Goal: Entertainment & Leisure: Consume media (video, audio)

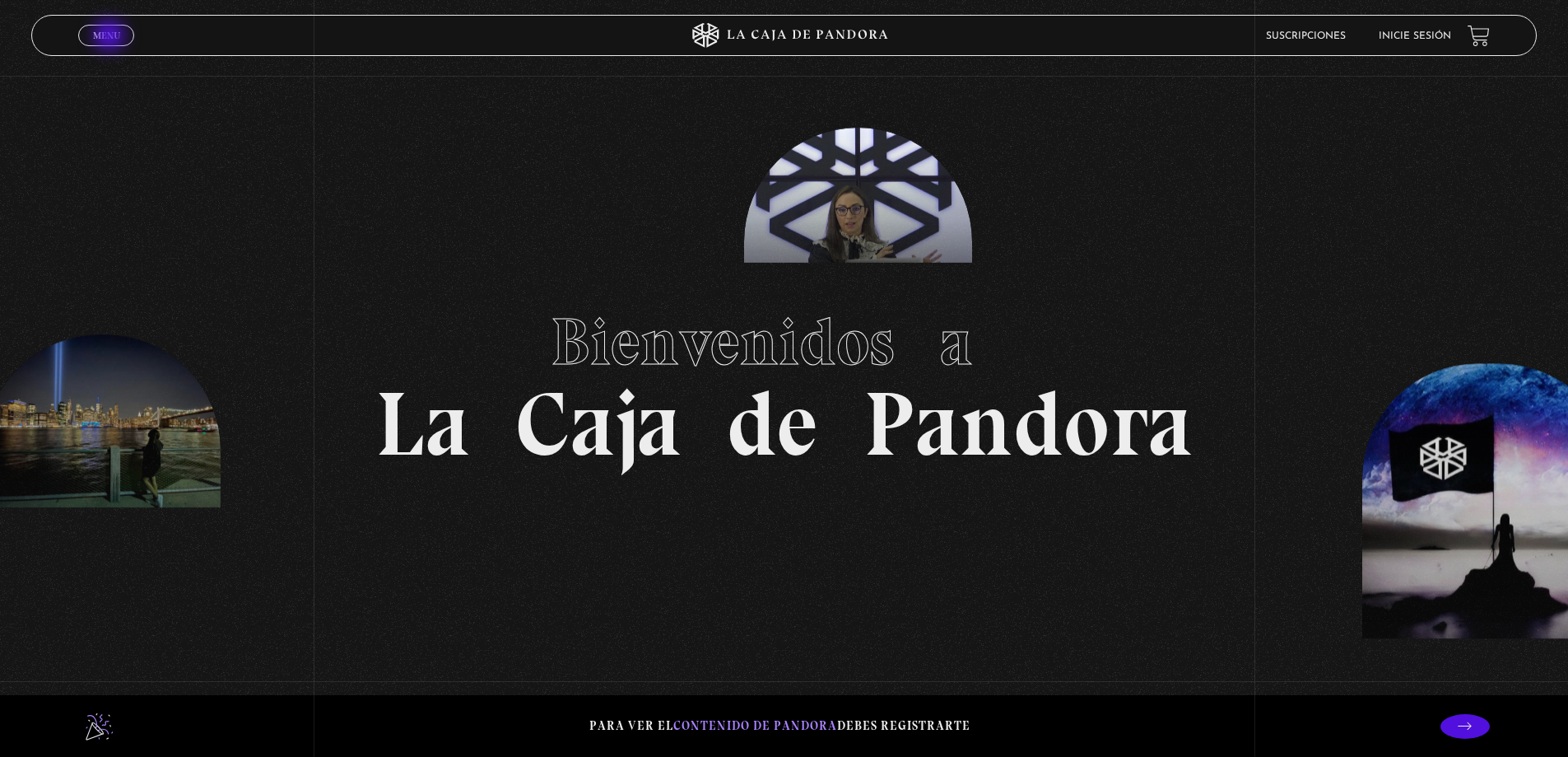
click at [111, 37] on span "Menu" at bounding box center [107, 36] width 27 height 10
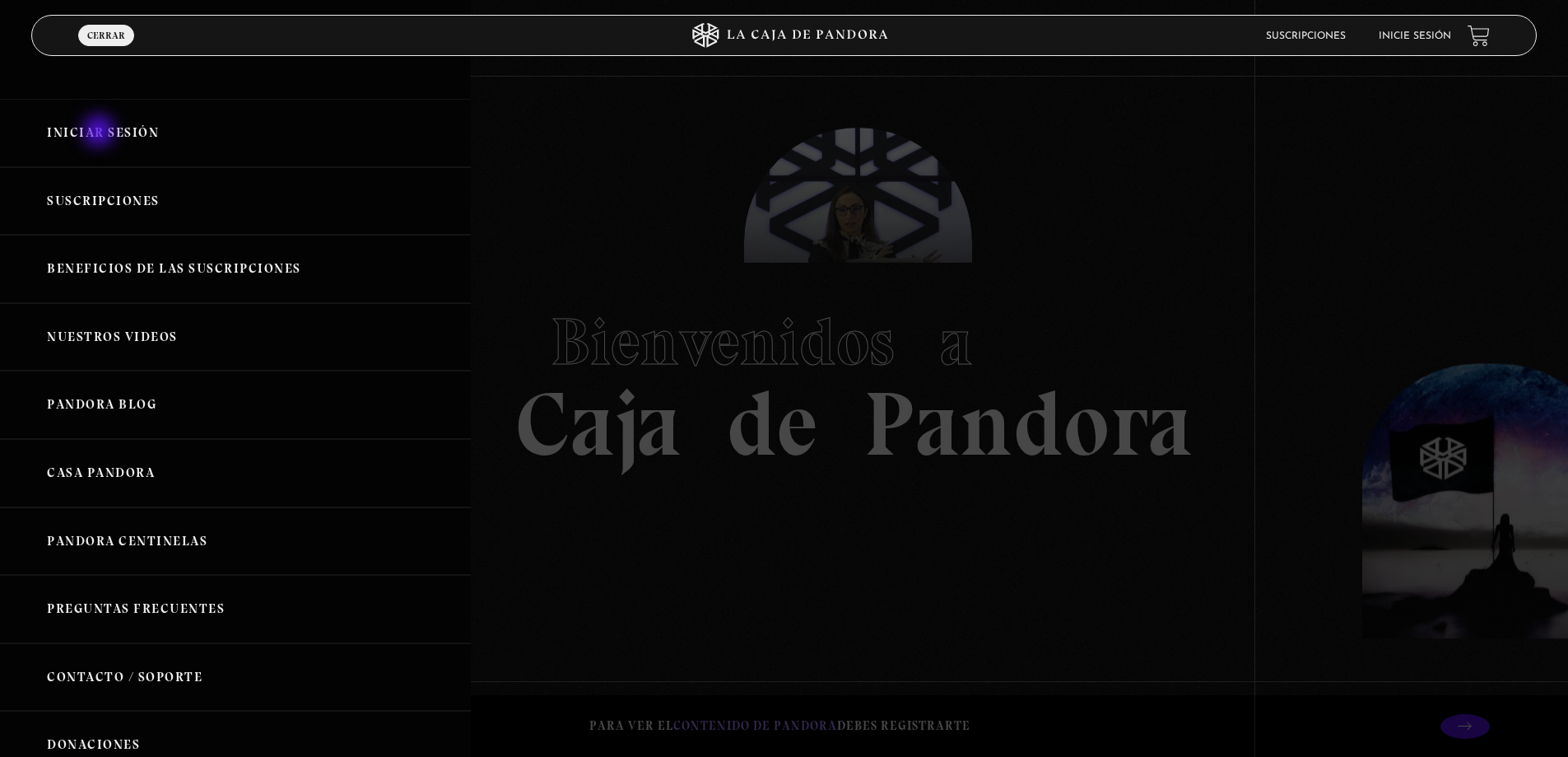
click at [101, 133] on link "Iniciar Sesión" at bounding box center [235, 133] width 471 height 69
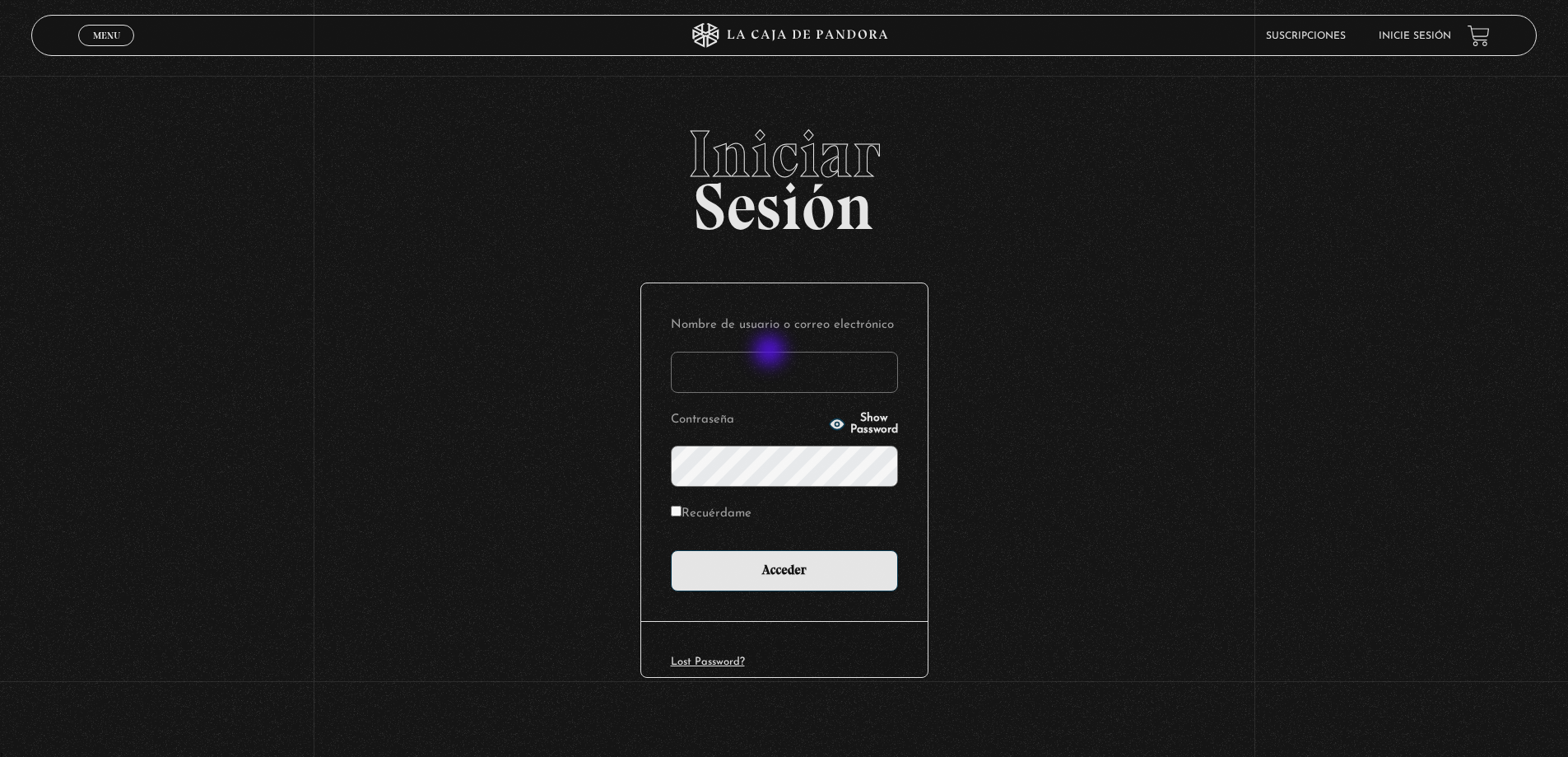
drag, startPoint x: 771, startPoint y: 353, endPoint x: 778, endPoint y: 373, distance: 21.2
click at [771, 353] on input "Nombre de usuario o correo electrónico" at bounding box center [784, 372] width 228 height 41
type input "roxy.alexa.s.v@gmail.com"
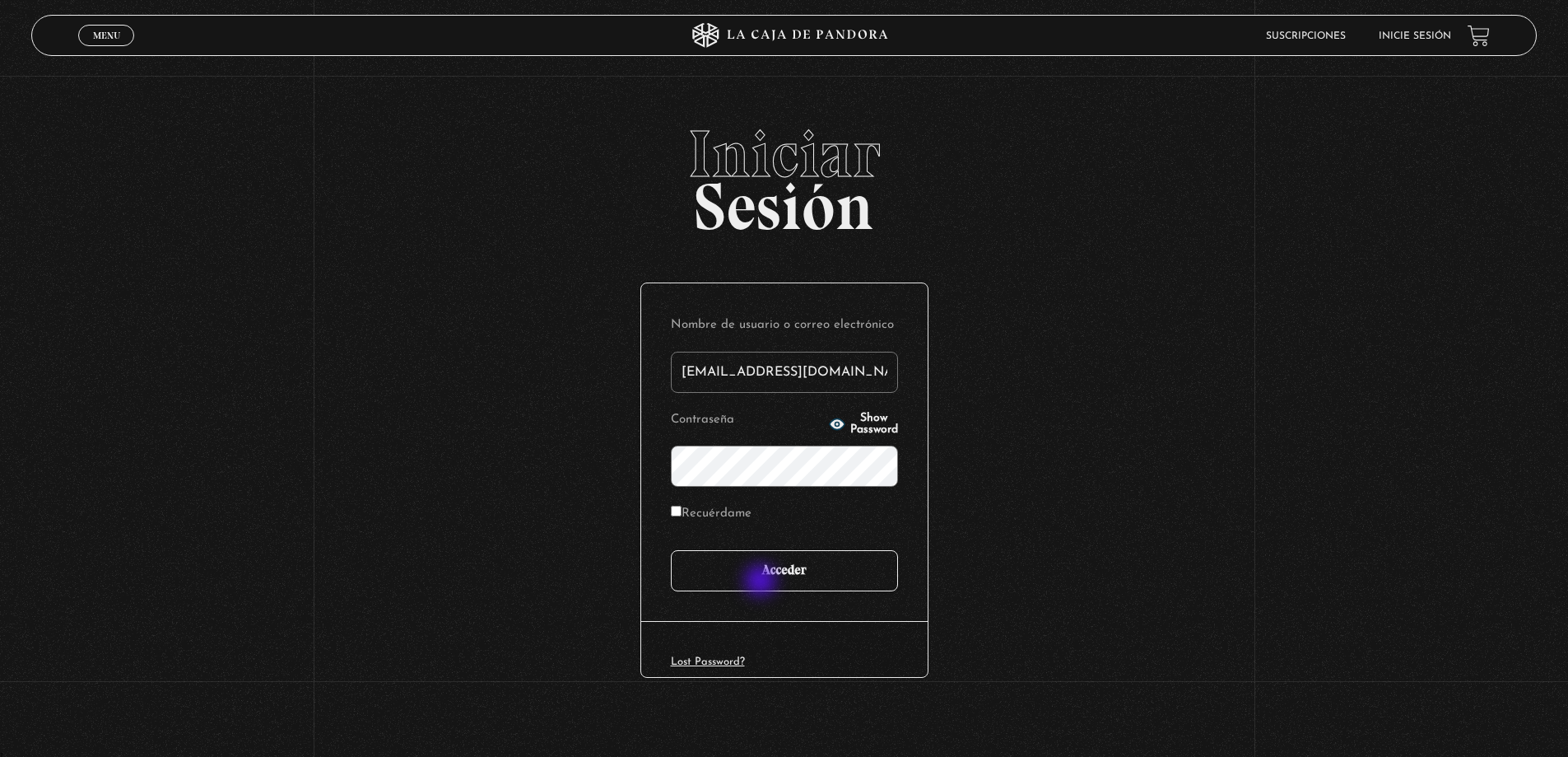
click at [762, 582] on input "Acceder" at bounding box center [784, 570] width 228 height 41
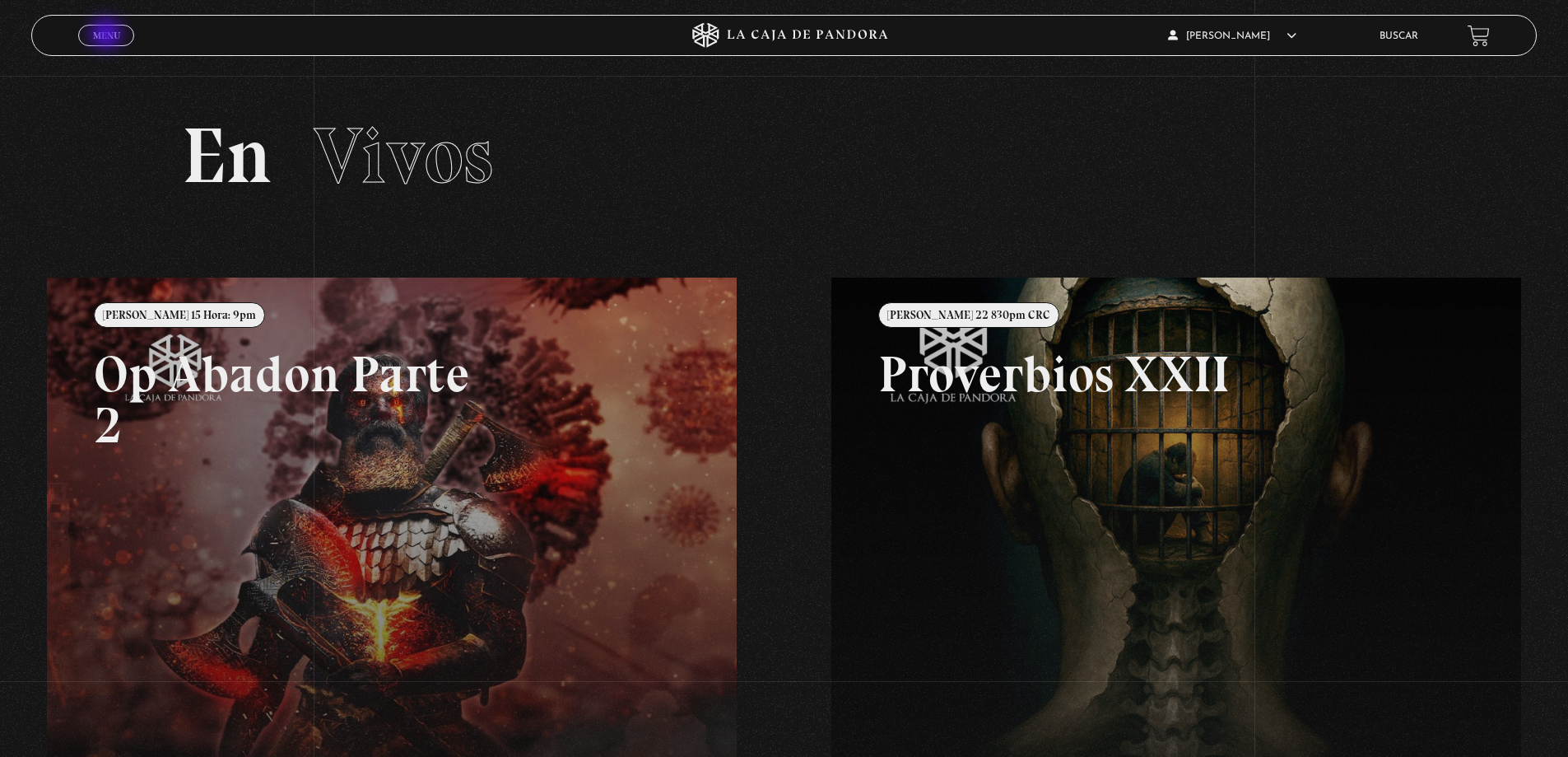
click at [110, 36] on span "Menu" at bounding box center [107, 36] width 27 height 10
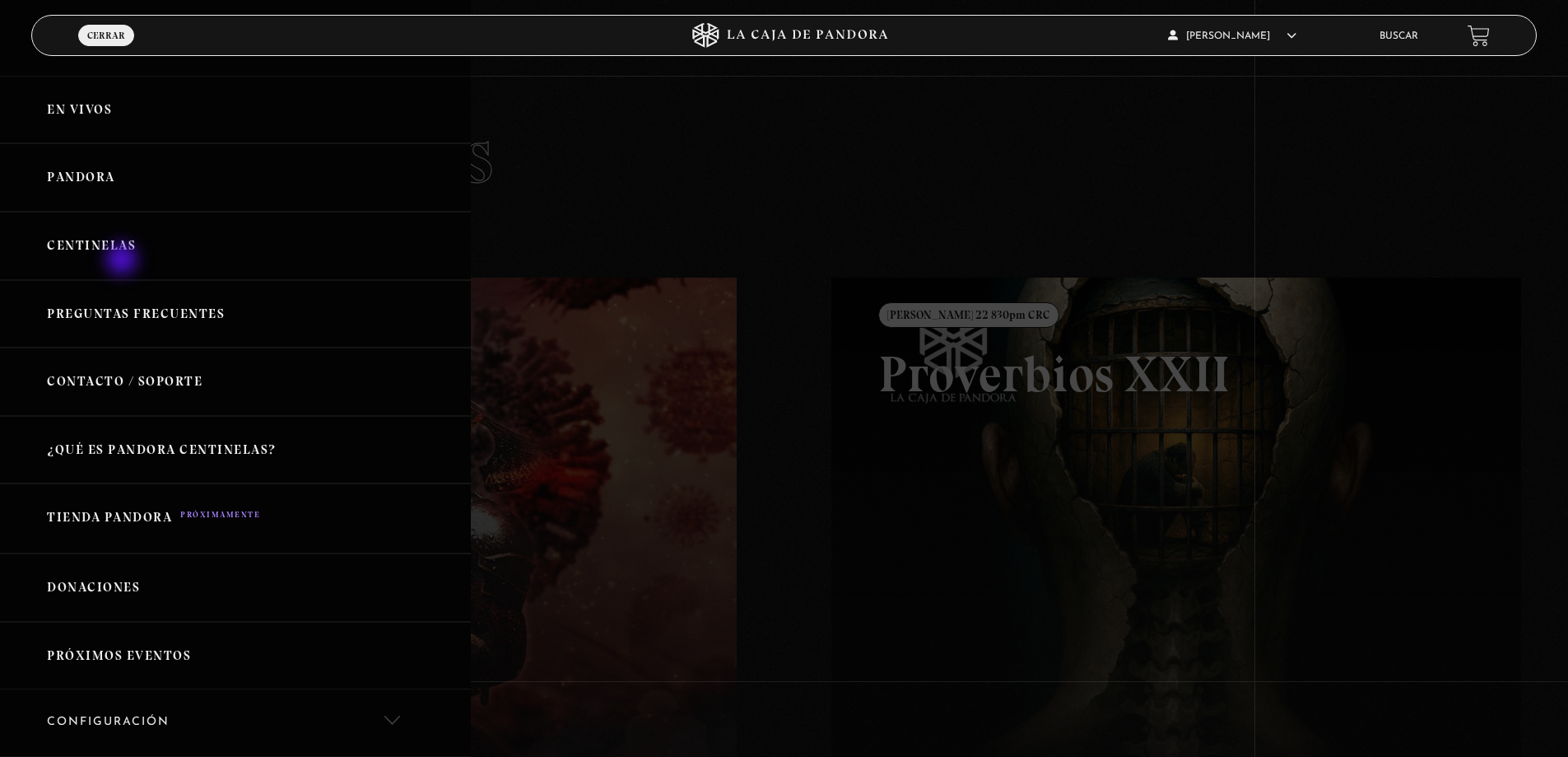
click at [123, 261] on link "Centinelas" at bounding box center [235, 245] width 471 height 69
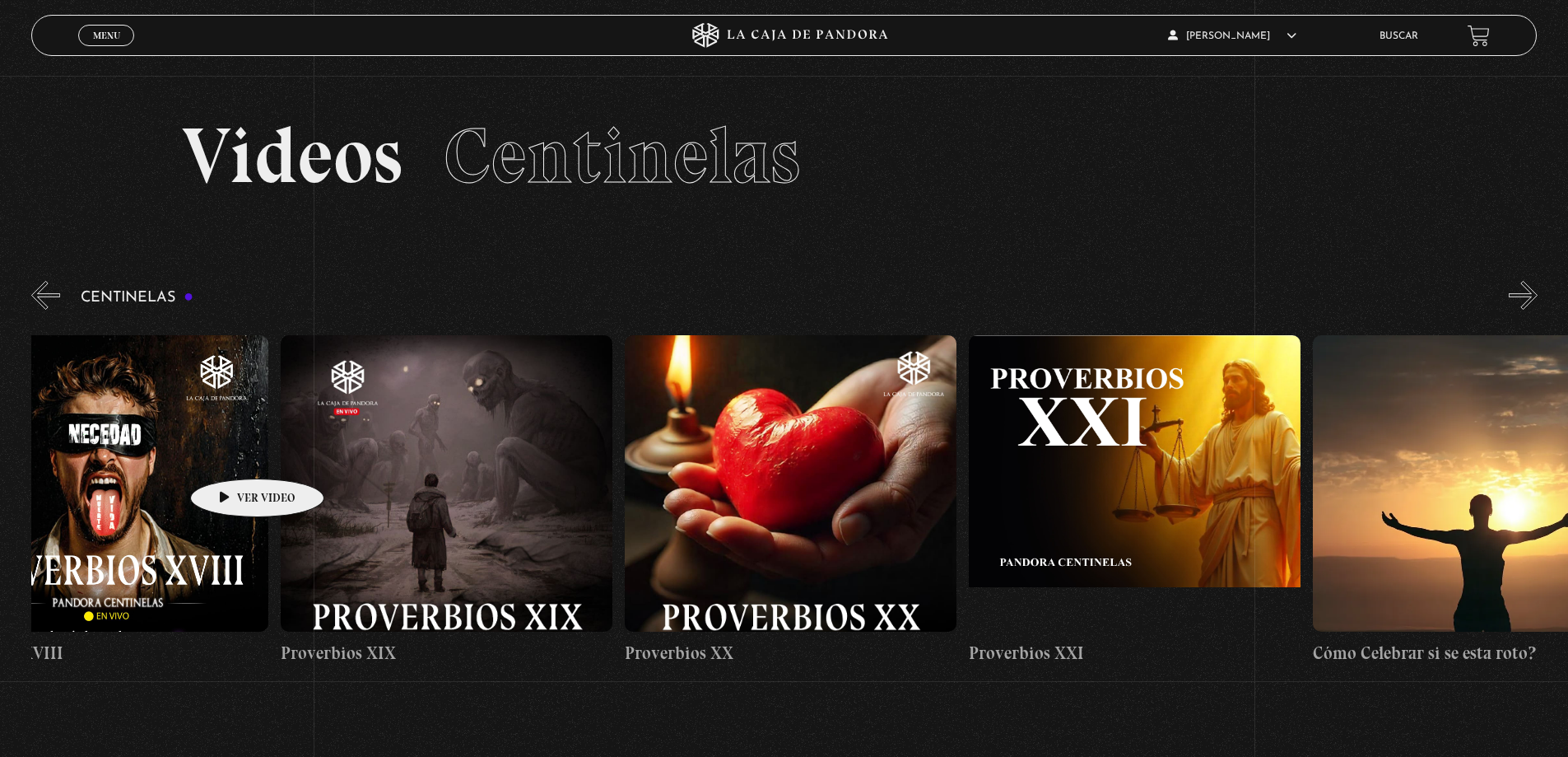
drag, startPoint x: 1433, startPoint y: 507, endPoint x: -635, endPoint y: 481, distance: 2068.2
click at [0, 481] on html "ingresar al sitio Ver Video Más Información Solicitar Por favor coloque su disp…" at bounding box center [784, 547] width 1568 height 1095
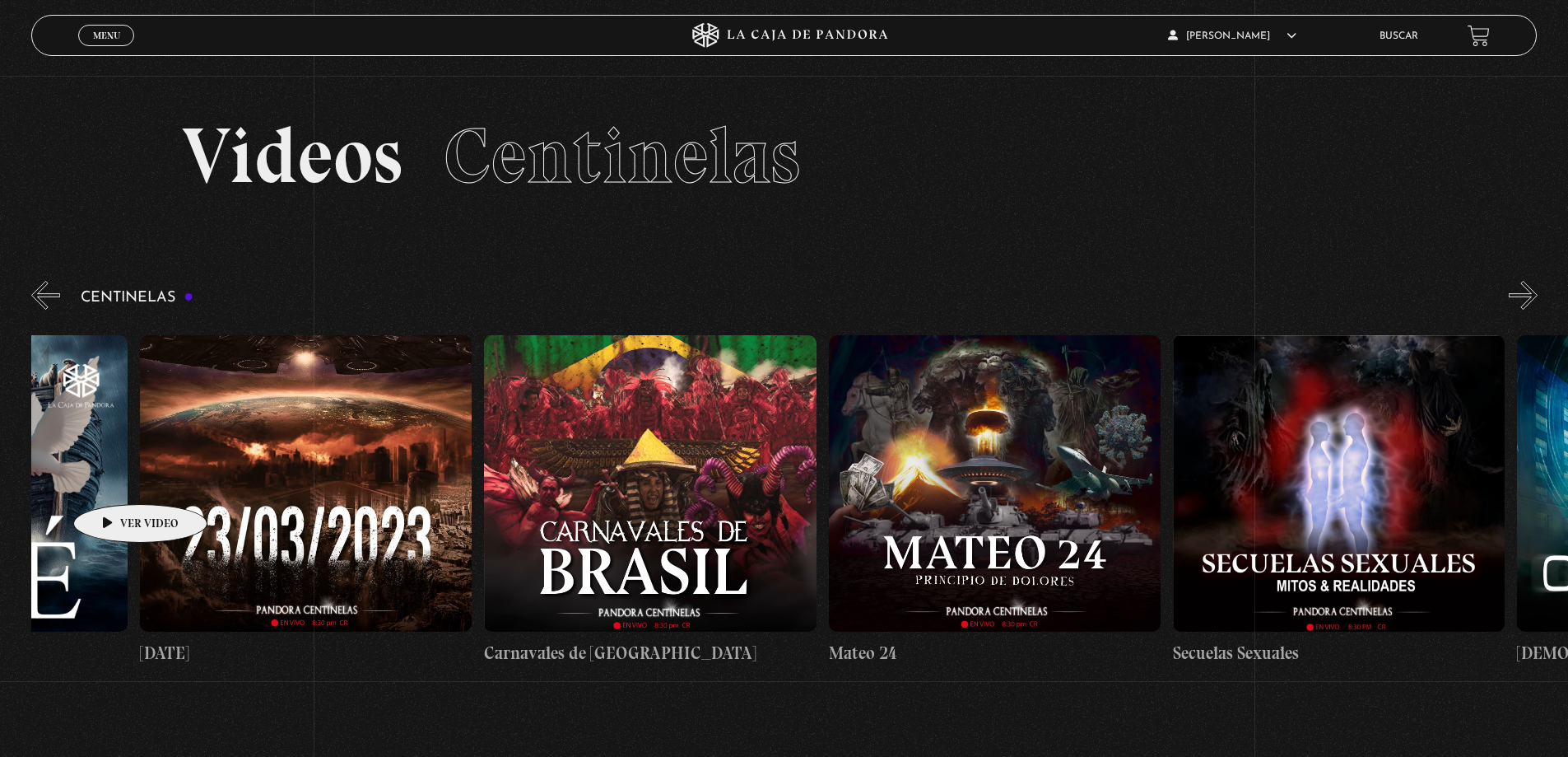
drag, startPoint x: 1469, startPoint y: 469, endPoint x: -205, endPoint y: 498, distance: 1674.3
click at [0, 498] on html "ingresar al sitio Ver Video Más Información Solicitar Por favor coloque su disp…" at bounding box center [784, 547] width 1568 height 1095
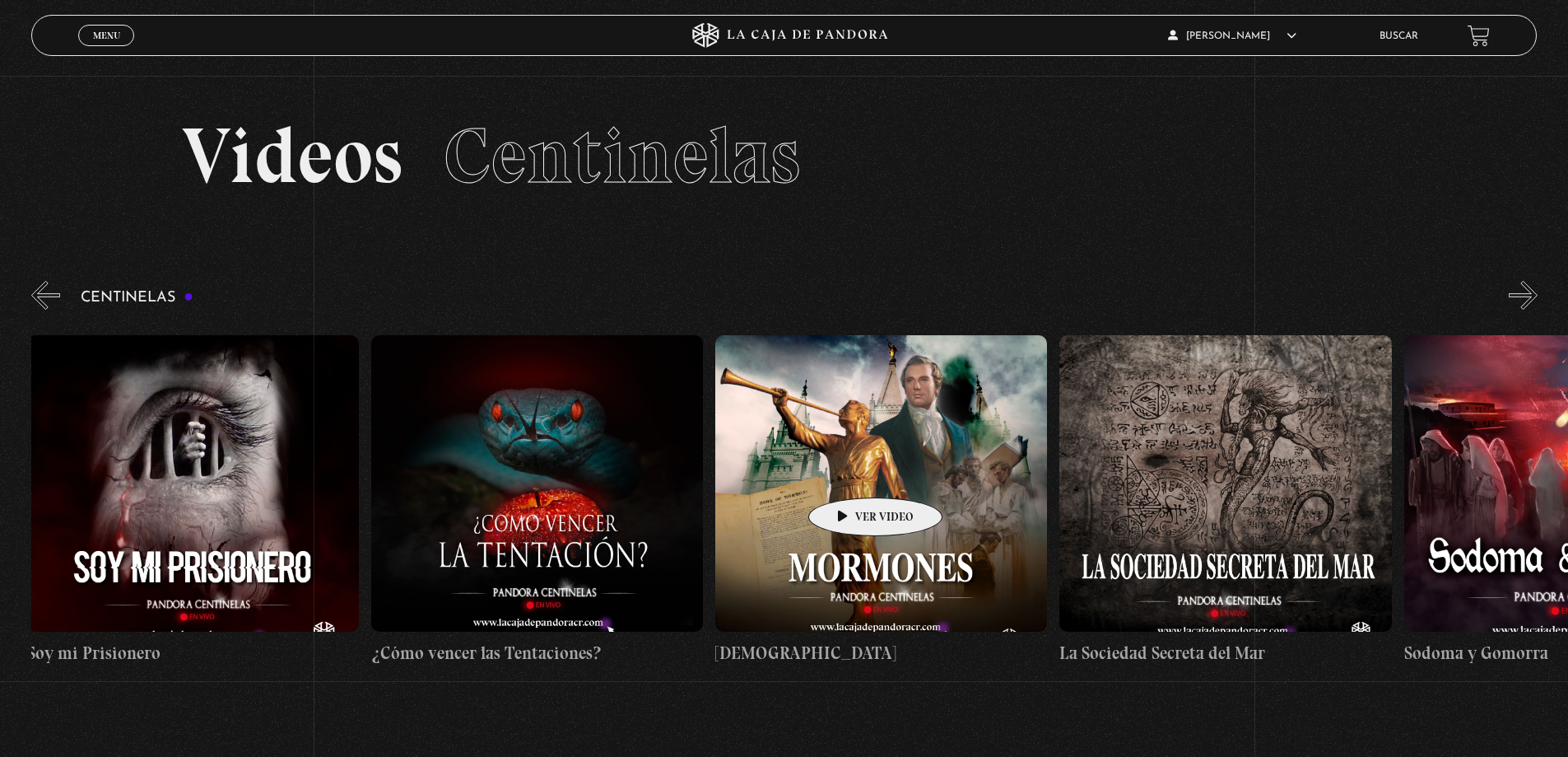
drag, startPoint x: 1526, startPoint y: 448, endPoint x: -95, endPoint y: 529, distance: 1623.0
click at [0, 529] on html "ingresar al sitio Ver Video Más Información Solicitar Por favor coloque su disp…" at bounding box center [784, 547] width 1568 height 1095
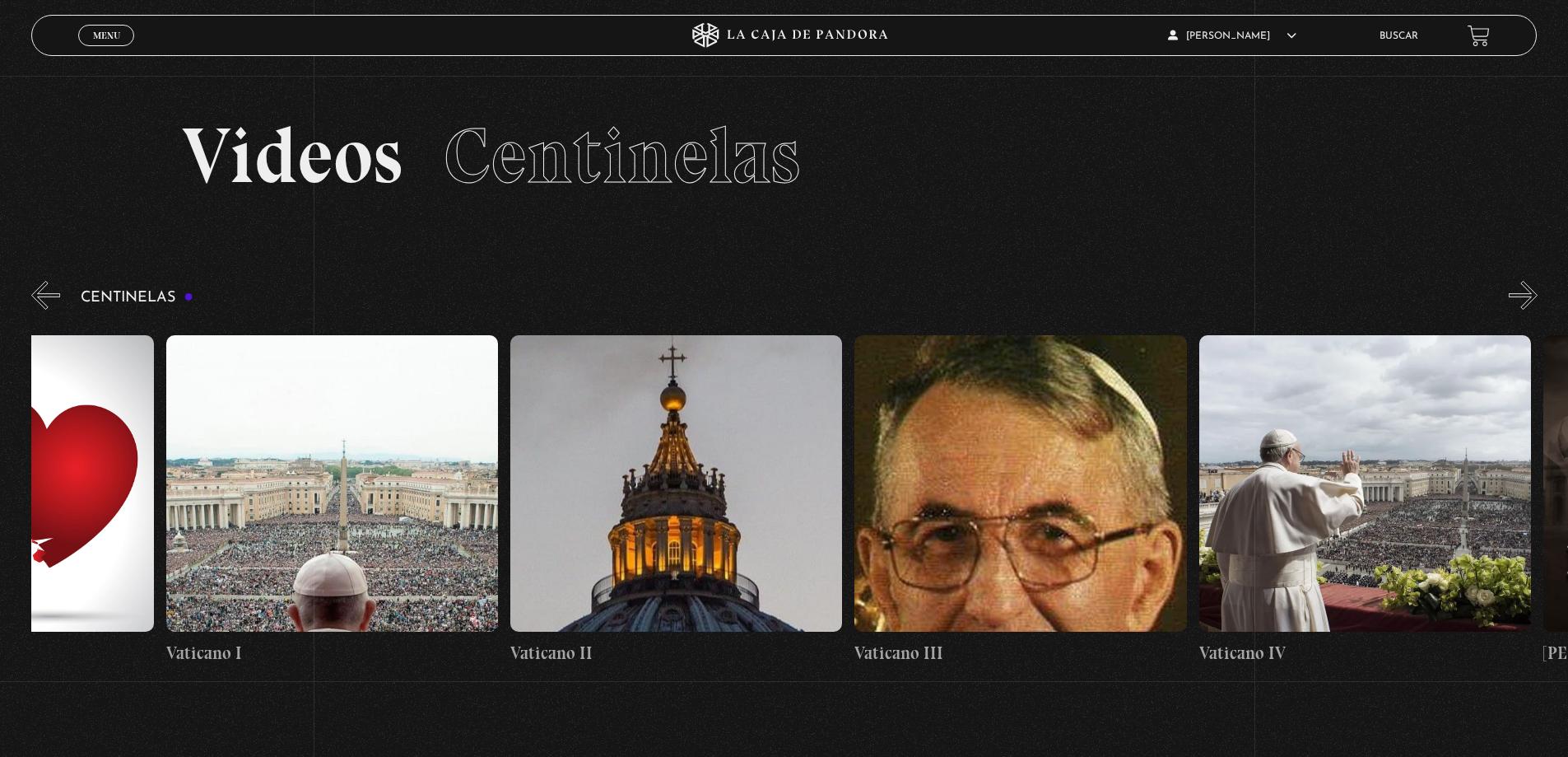
drag, startPoint x: 1412, startPoint y: 507, endPoint x: -272, endPoint y: 582, distance: 1685.7
click at [0, 582] on html "ingresar al sitio Ver Video Más Información Solicitar Por favor coloque su disp…" at bounding box center [784, 547] width 1568 height 1095
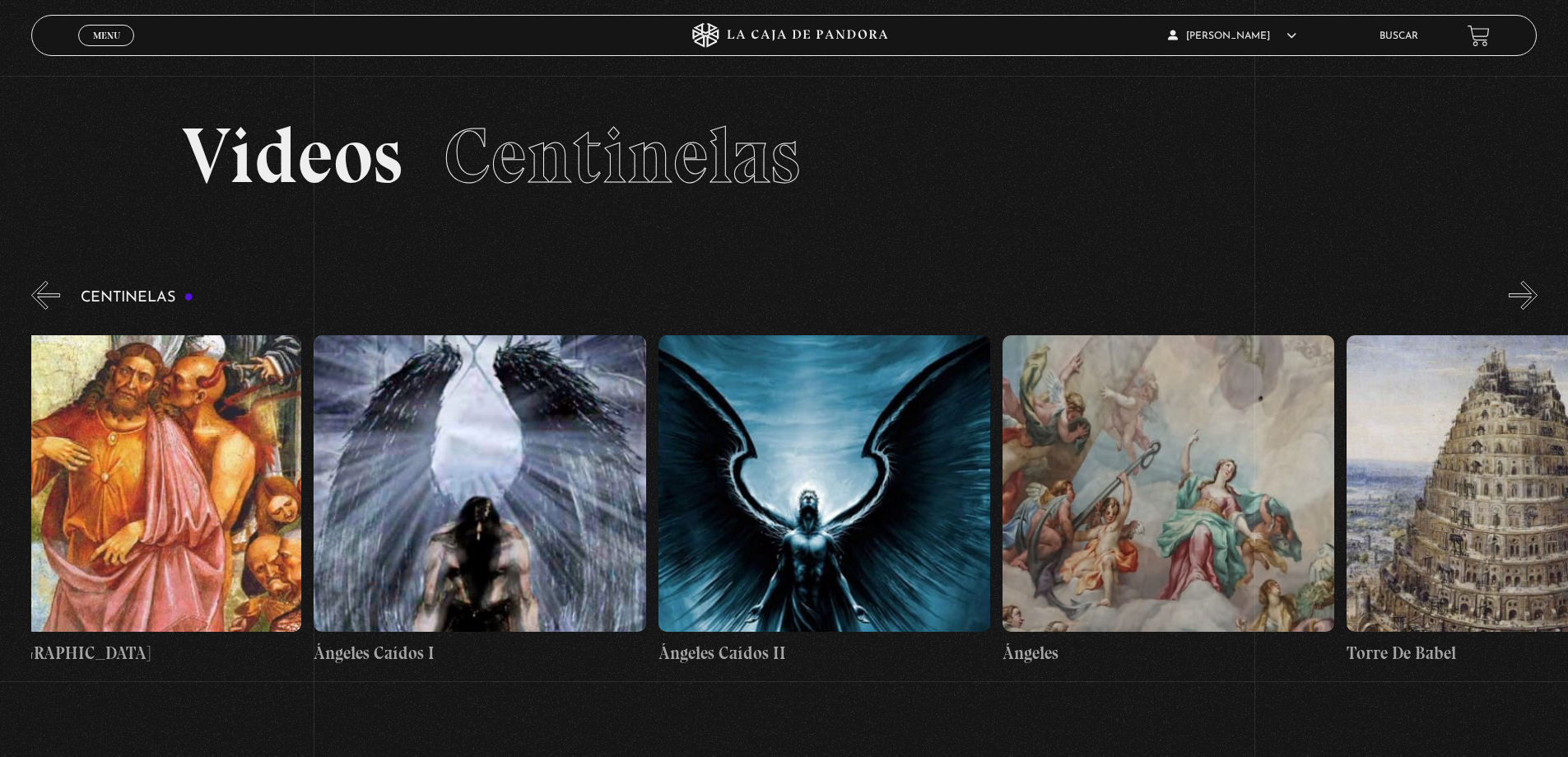
drag, startPoint x: 1393, startPoint y: 516, endPoint x: 304, endPoint y: 610, distance: 1093.0
click at [0, 579] on html "ingresar al sitio Ver Video Más Información Solicitar Por favor coloque su disp…" at bounding box center [784, 547] width 1568 height 1095
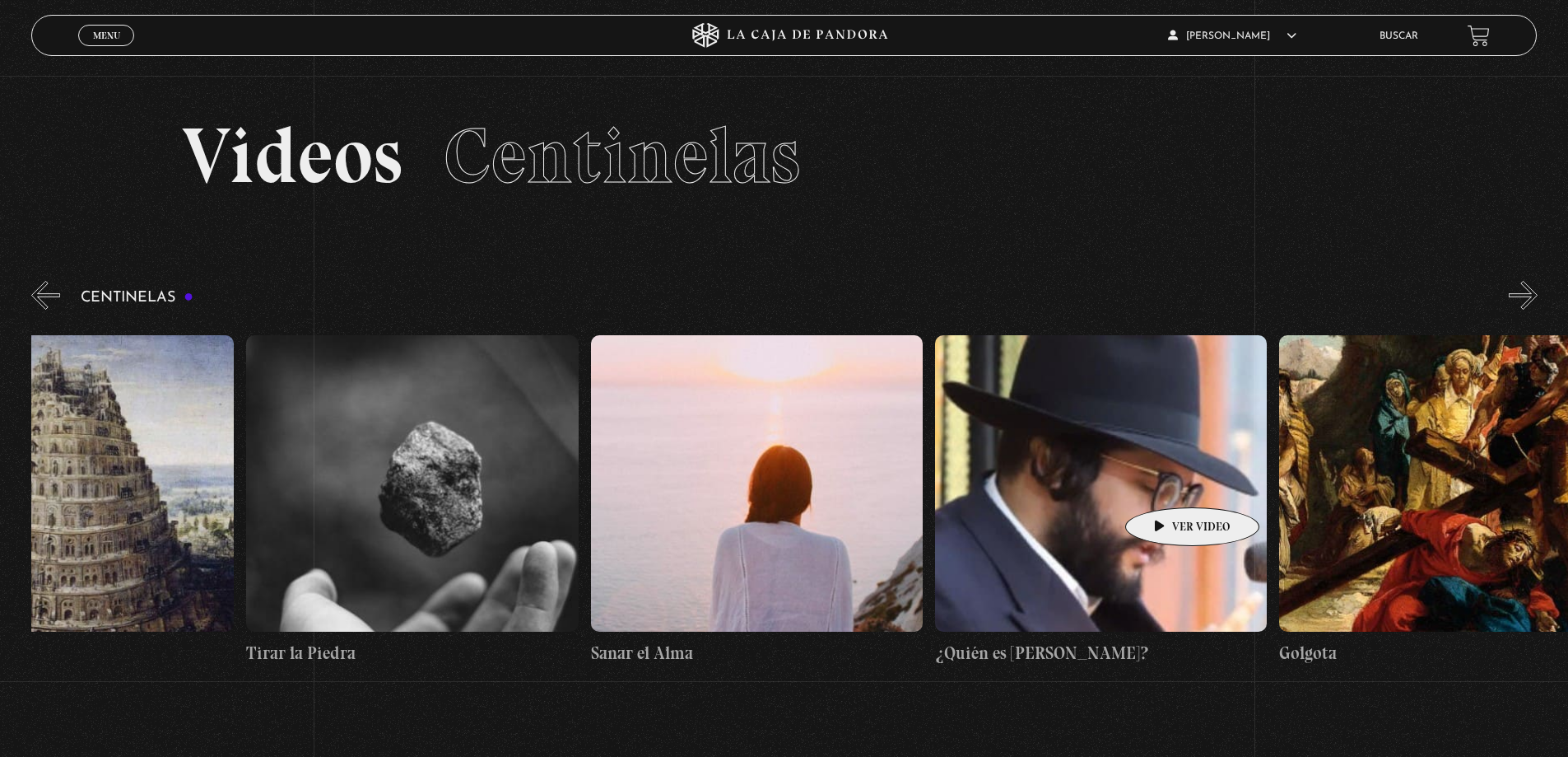
scroll to position [0, 37700]
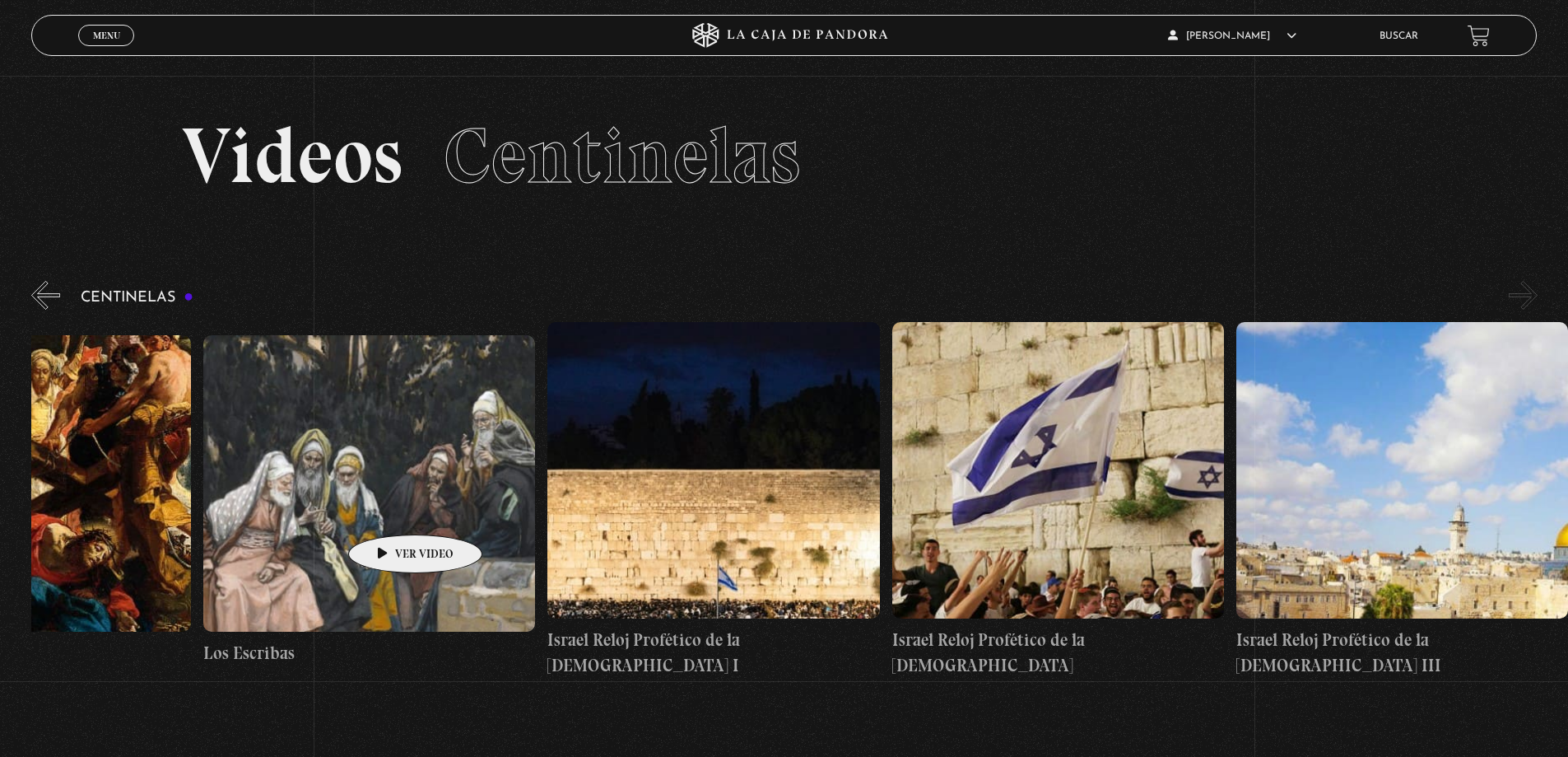
drag, startPoint x: 1191, startPoint y: 484, endPoint x: -170, endPoint y: 541, distance: 1362.2
click at [0, 541] on html "ingresar al sitio Ver Video Más Información Solicitar Por favor coloque su disp…" at bounding box center [784, 547] width 1568 height 1095
drag, startPoint x: 1394, startPoint y: 458, endPoint x: 1104, endPoint y: 476, distance: 290.6
click at [460, 724] on section "Centinelas Centinelas 2025 «" at bounding box center [784, 518] width 1568 height 483
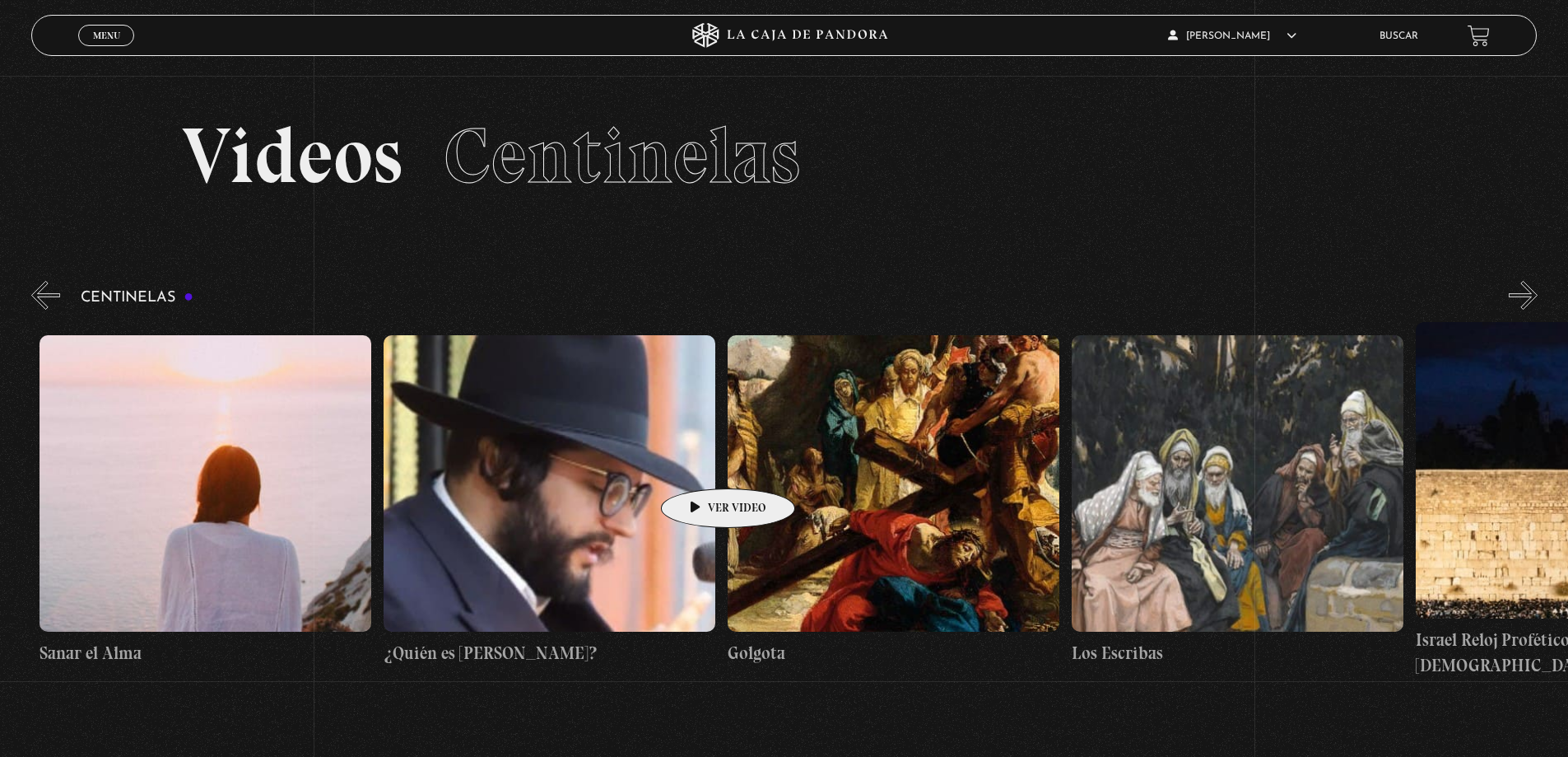
scroll to position [0, 36823]
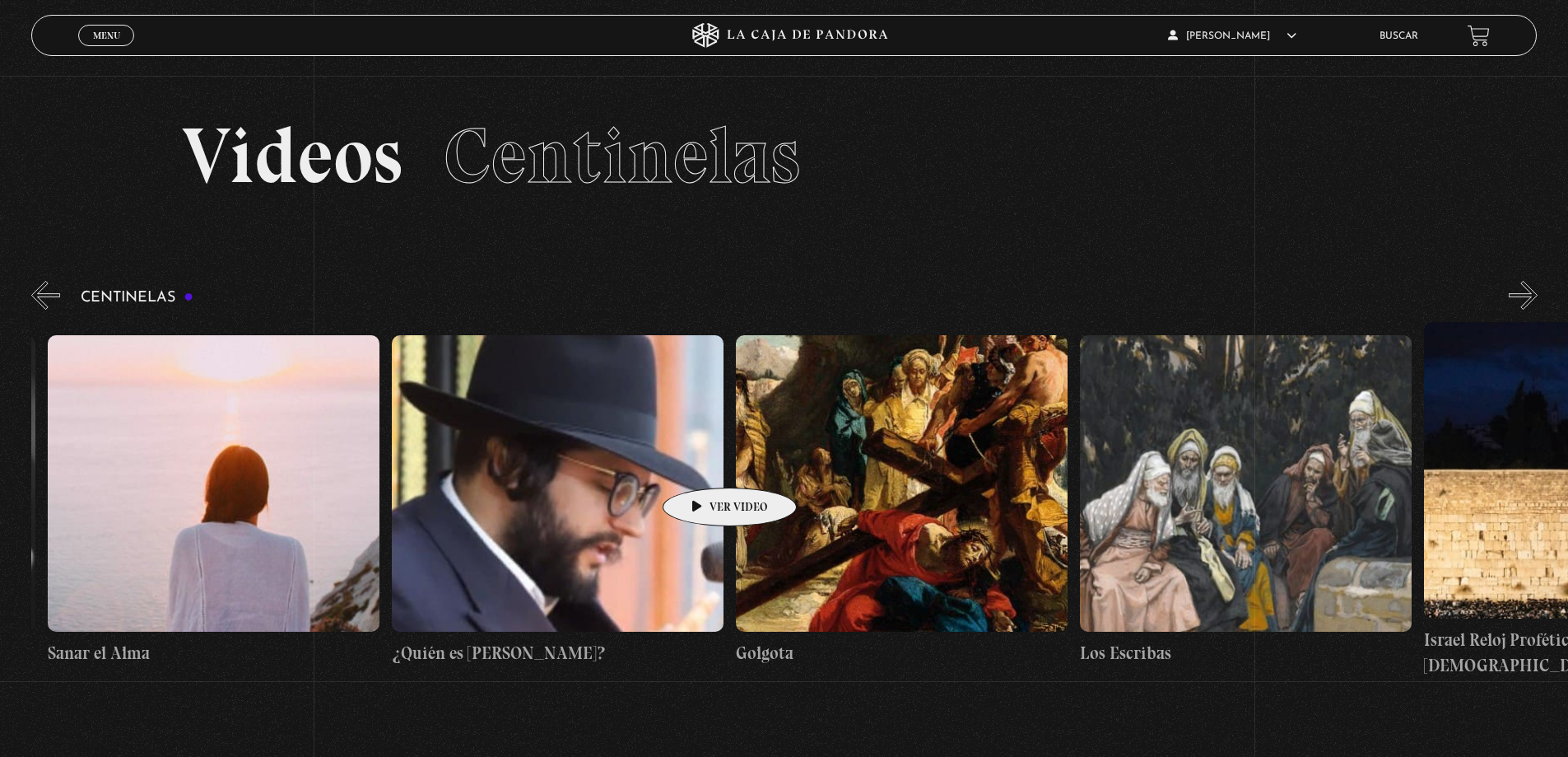
drag, startPoint x: 529, startPoint y: 478, endPoint x: 704, endPoint y: 463, distance: 175.6
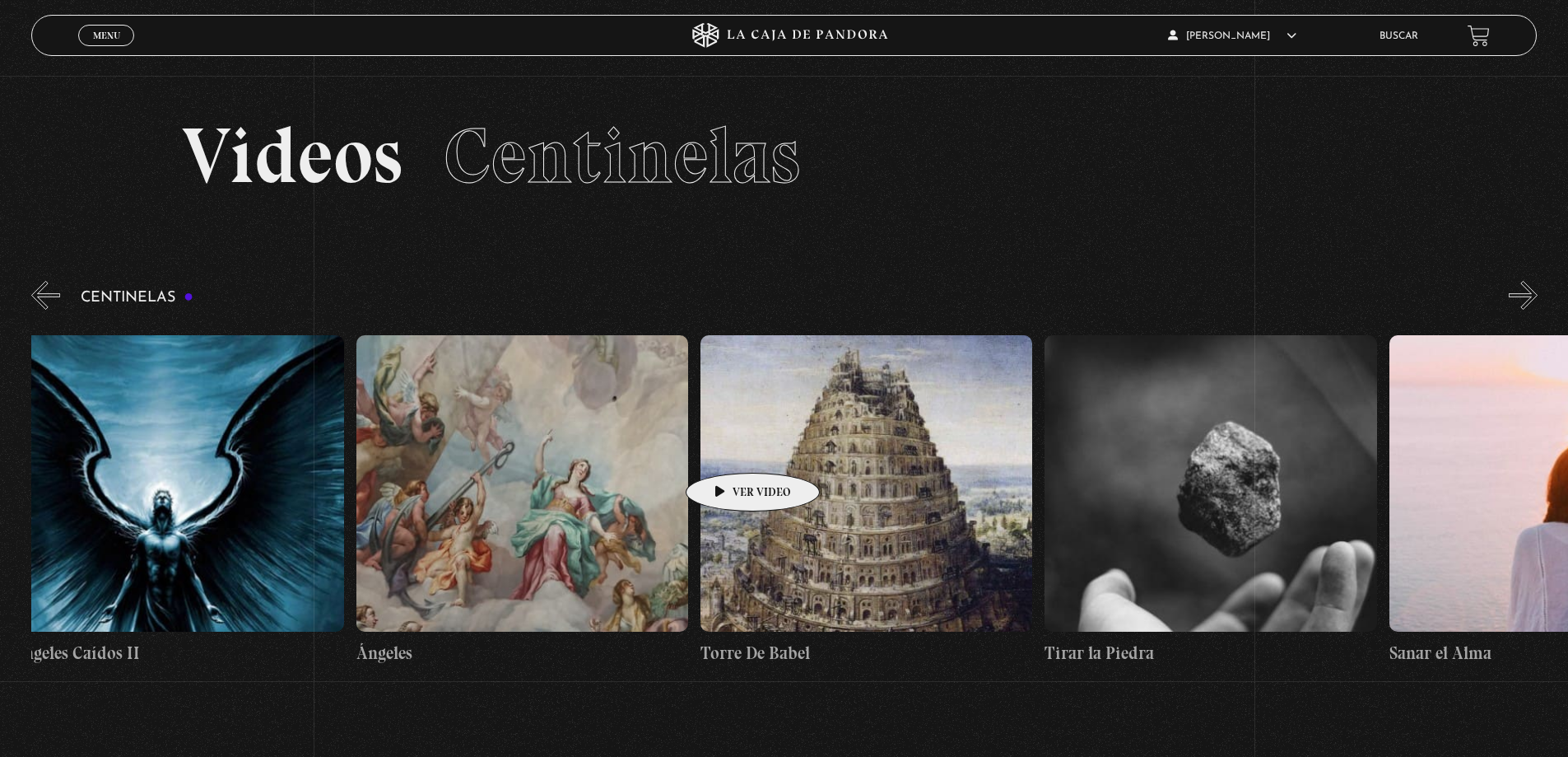
scroll to position [0, 35403]
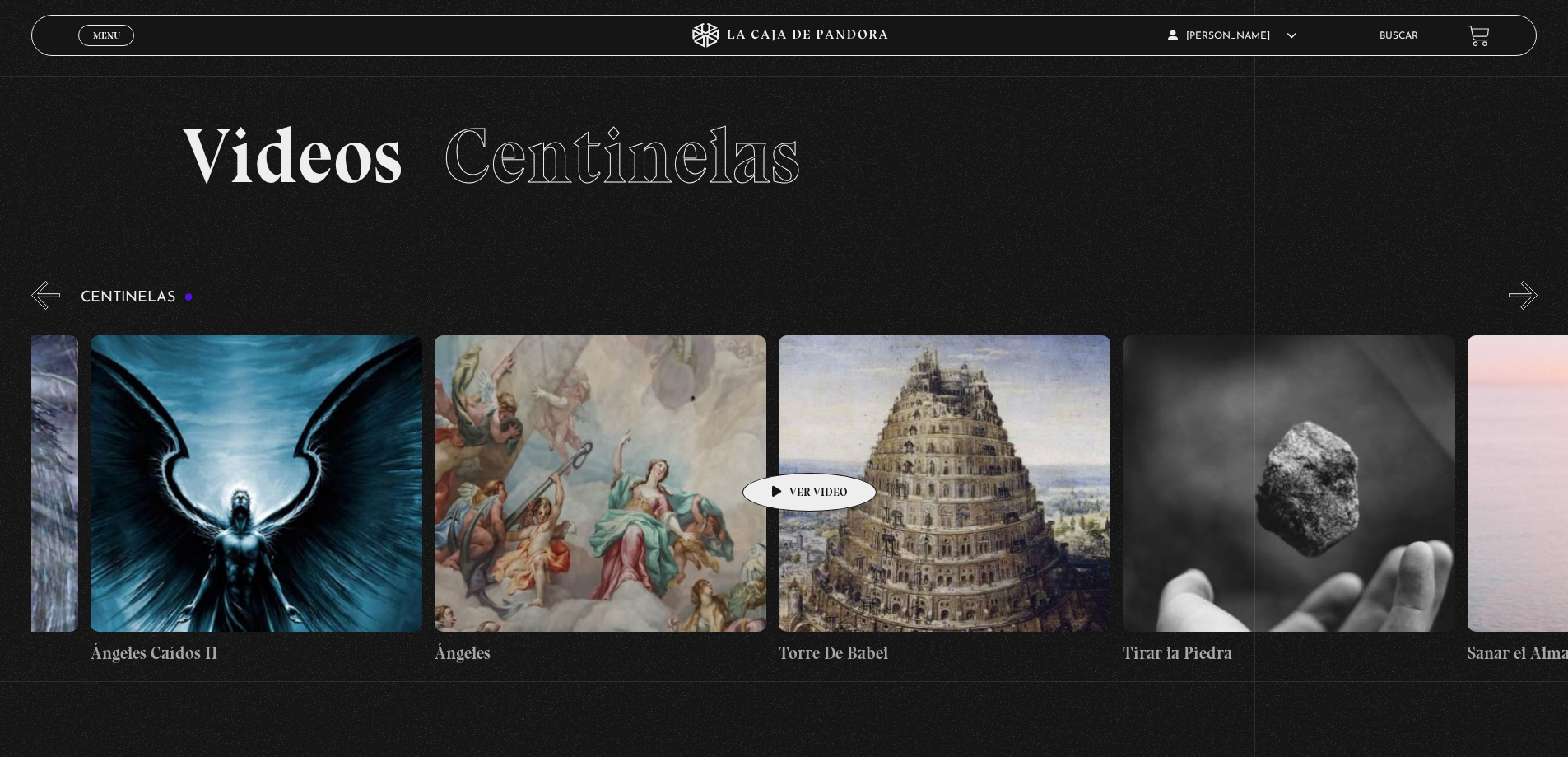
drag, startPoint x: 500, startPoint y: 448, endPoint x: 784, endPoint y: 448, distance: 284.0
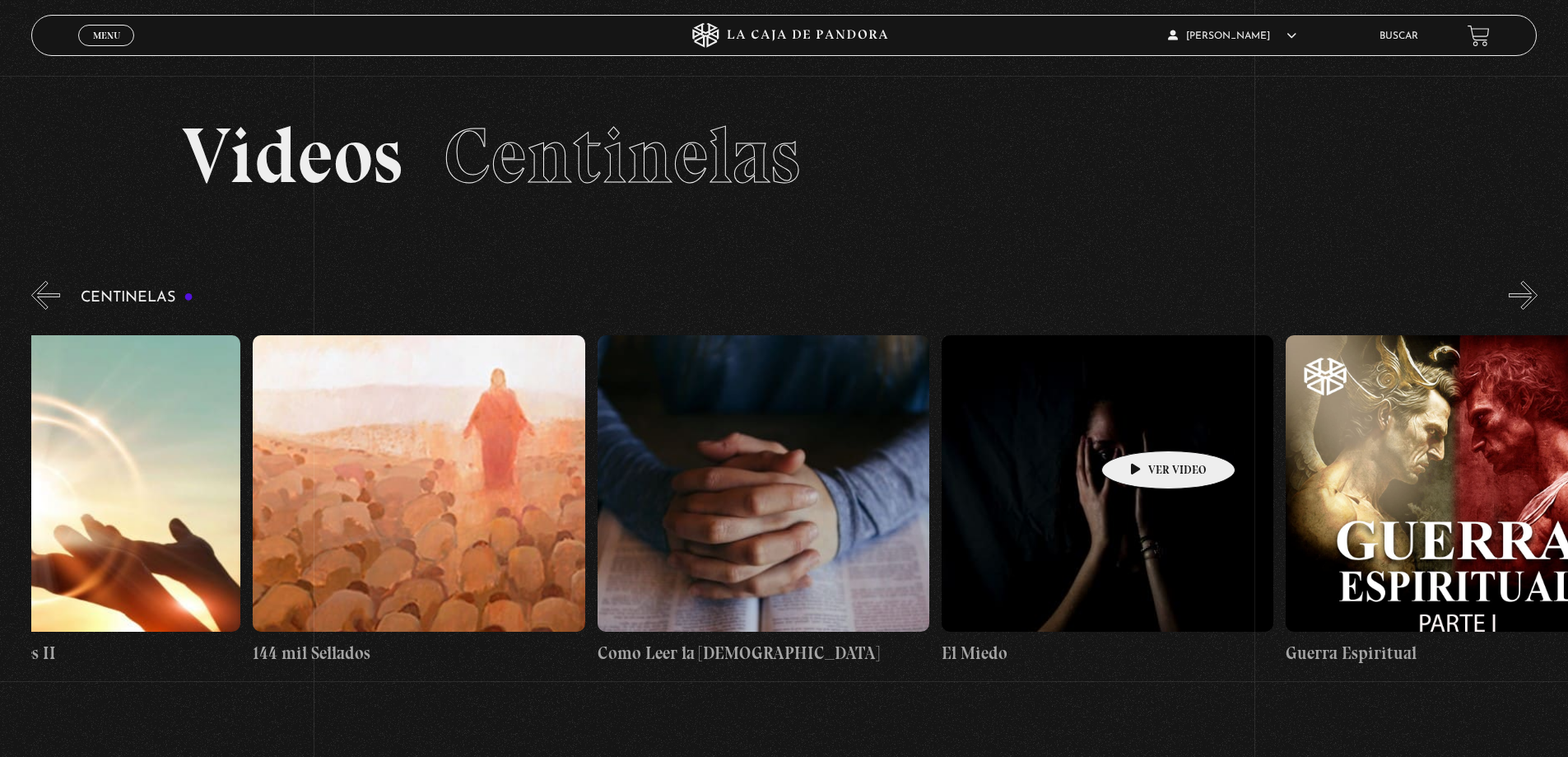
scroll to position [0, 31793]
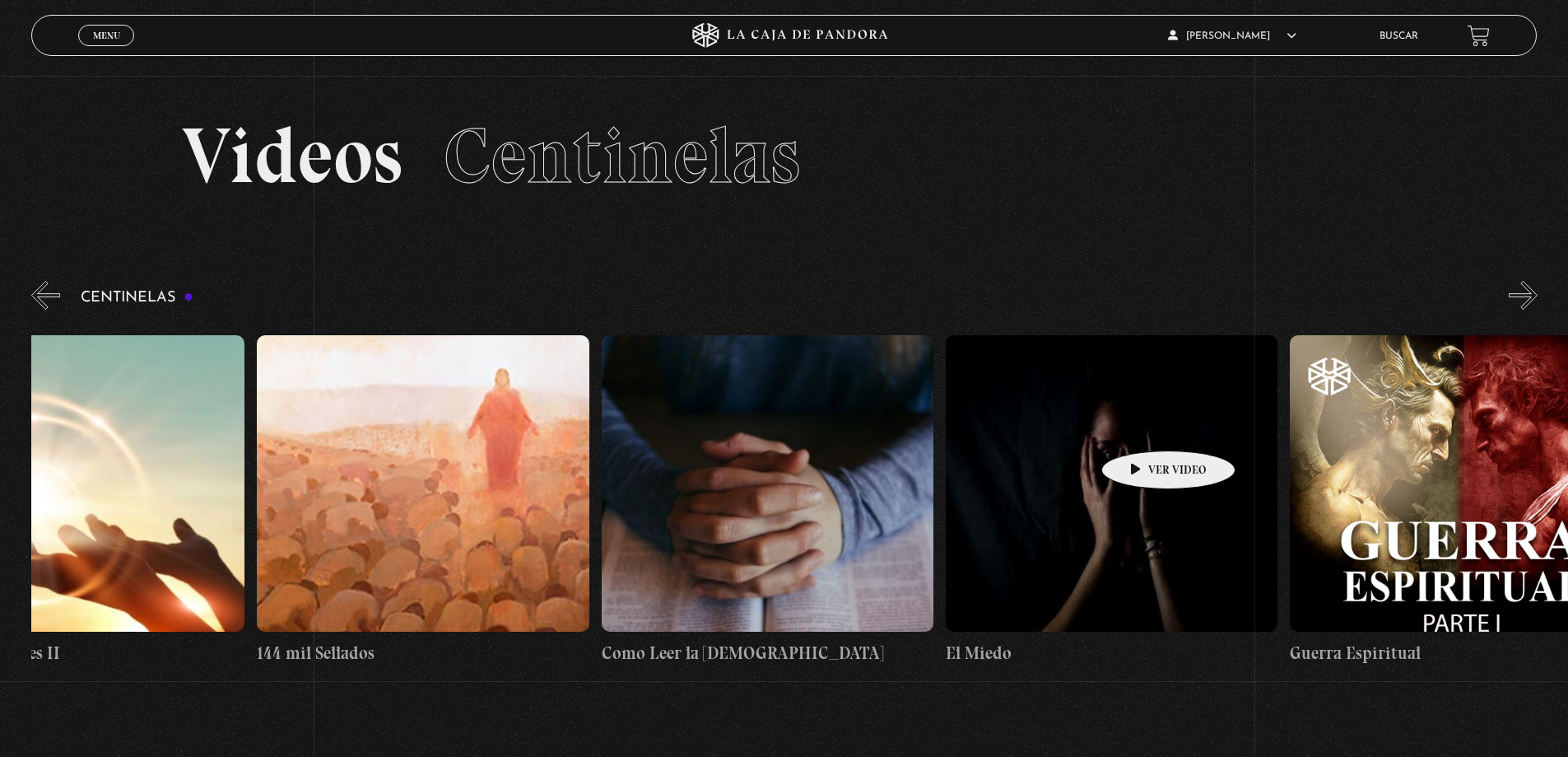
drag, startPoint x: 422, startPoint y: 422, endPoint x: 1144, endPoint y: 425, distance: 722.0
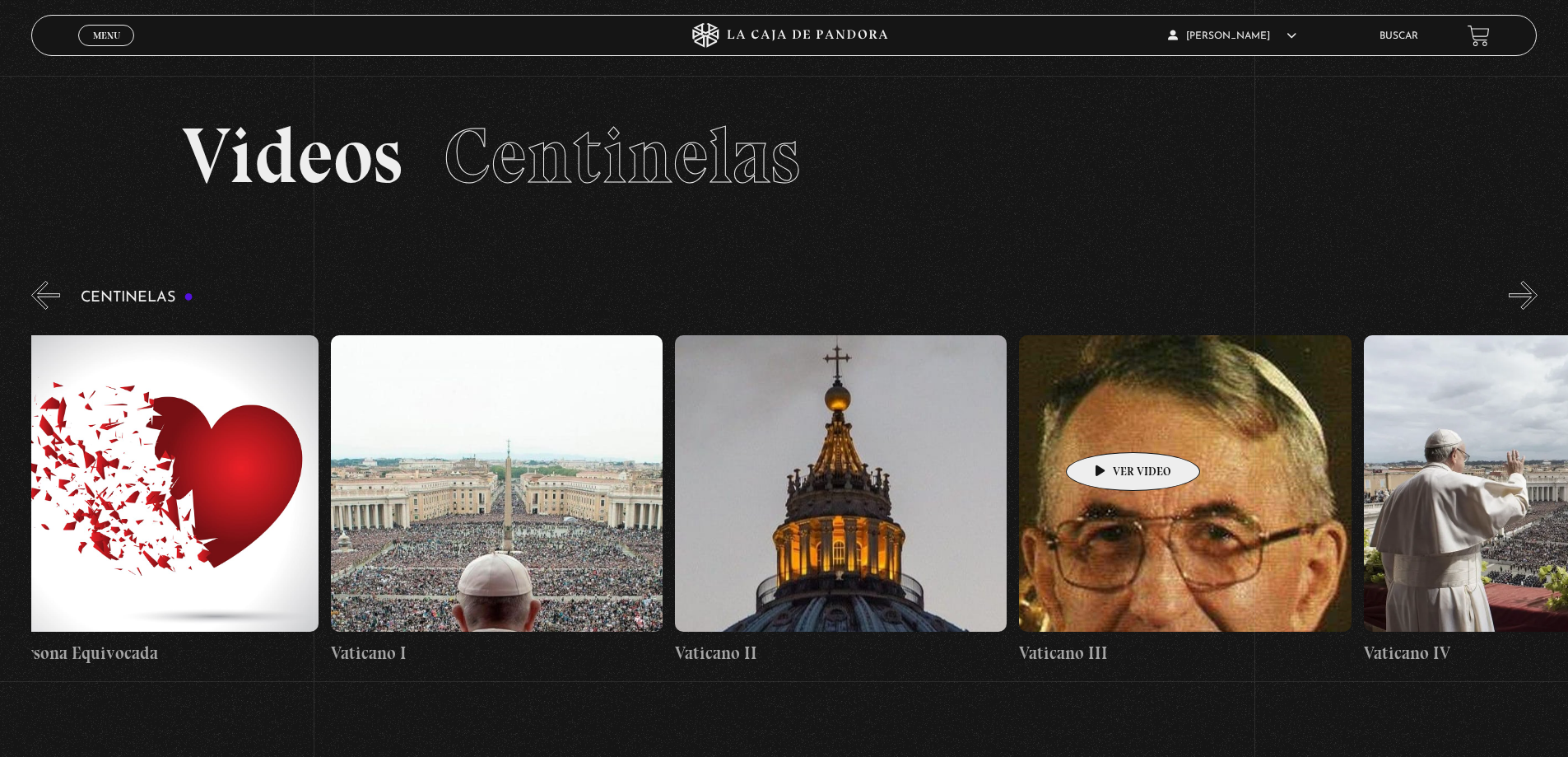
drag, startPoint x: 335, startPoint y: 446, endPoint x: 1107, endPoint y: 427, distance: 772.2
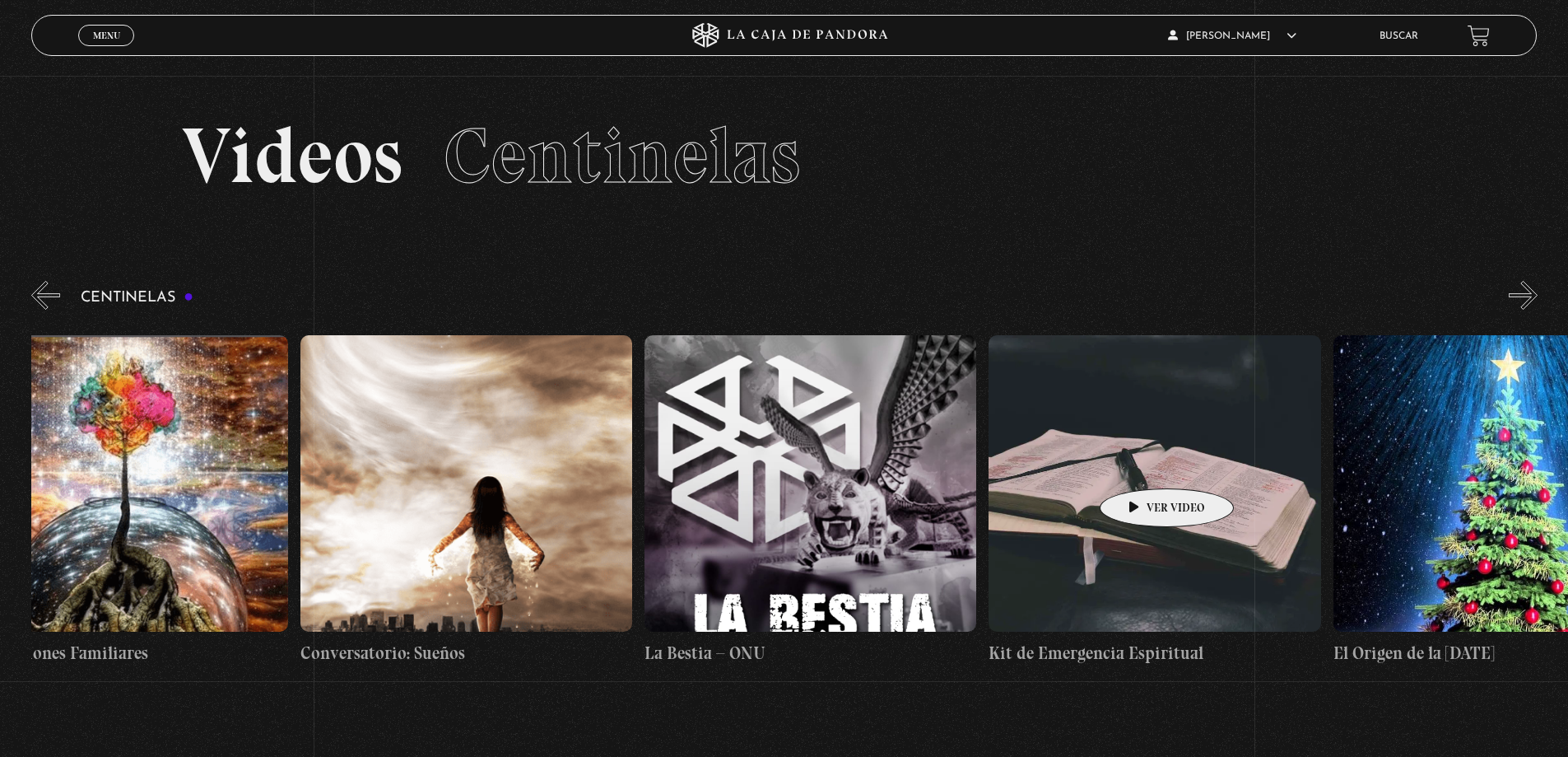
drag, startPoint x: 474, startPoint y: 463, endPoint x: 1141, endPoint y: 464, distance: 667.0
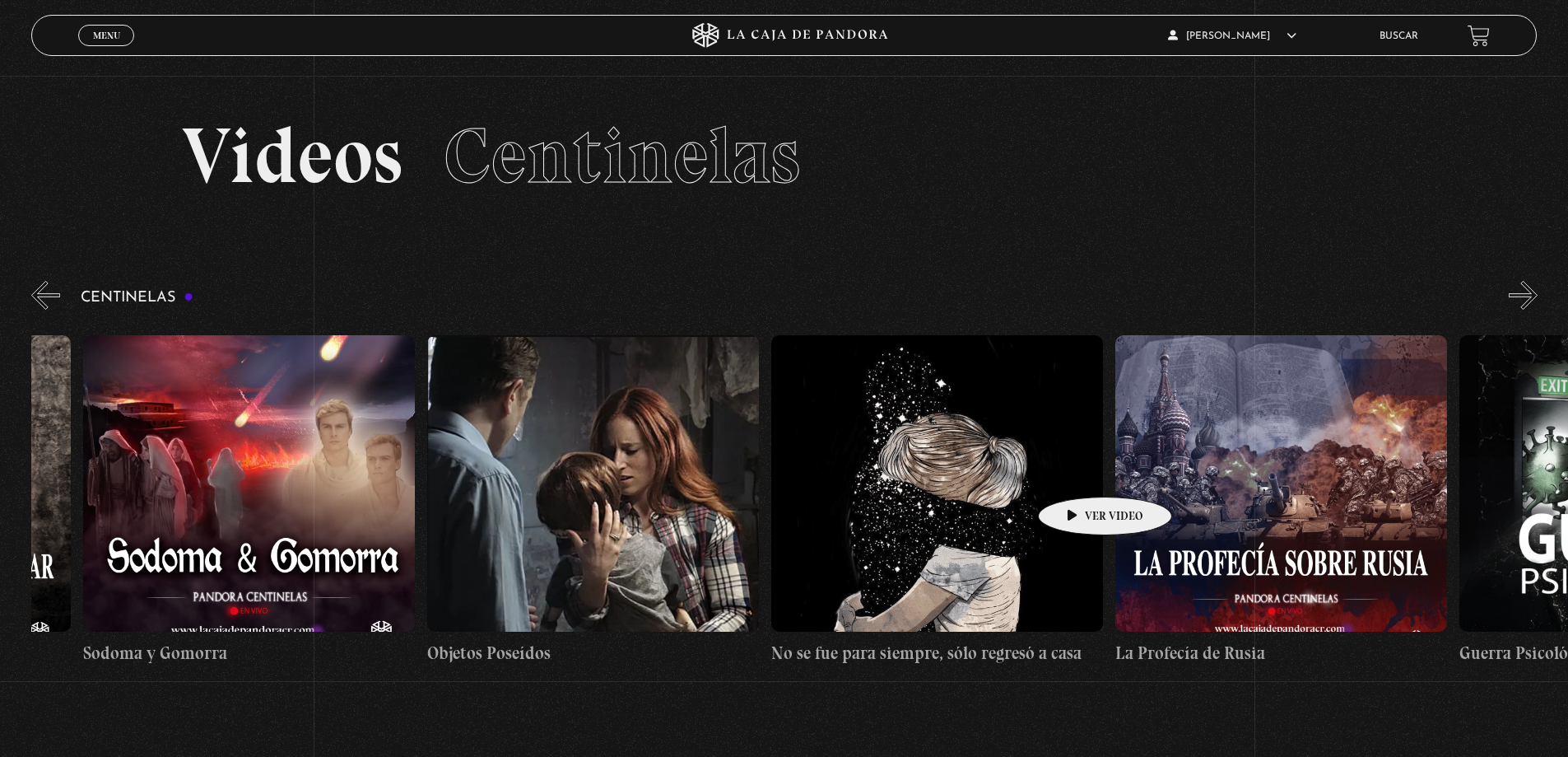
scroll to position [0, 26072]
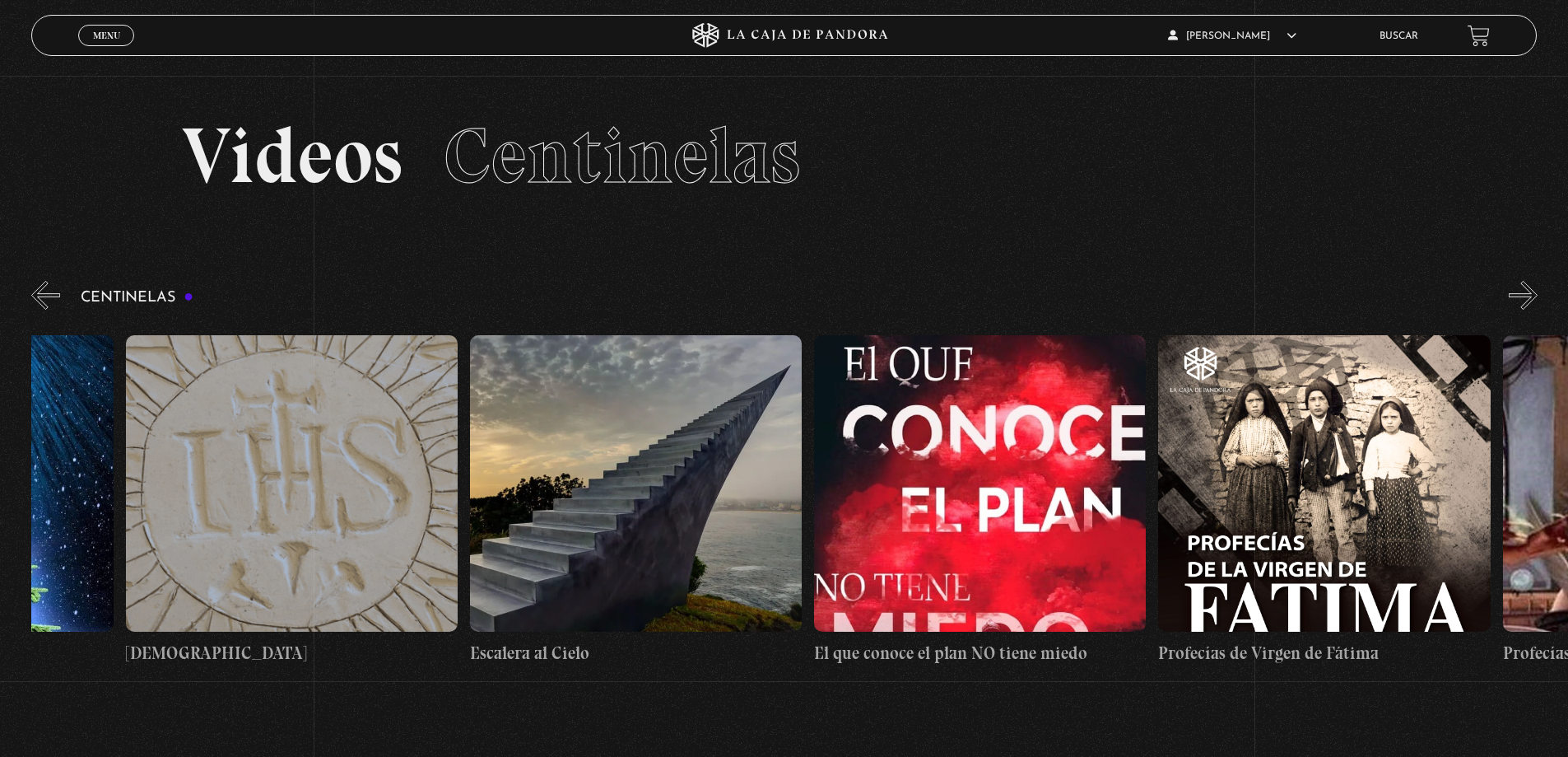
drag, startPoint x: 419, startPoint y: 470, endPoint x: -604, endPoint y: 479, distance: 1023.0
click at [0, 479] on html "ingresar al sitio Ver Video Más Información Solicitar Por favor coloque su disp…" at bounding box center [784, 547] width 1568 height 1095
click at [325, 263] on section "Videos Centinelas" at bounding box center [784, 177] width 1568 height 201
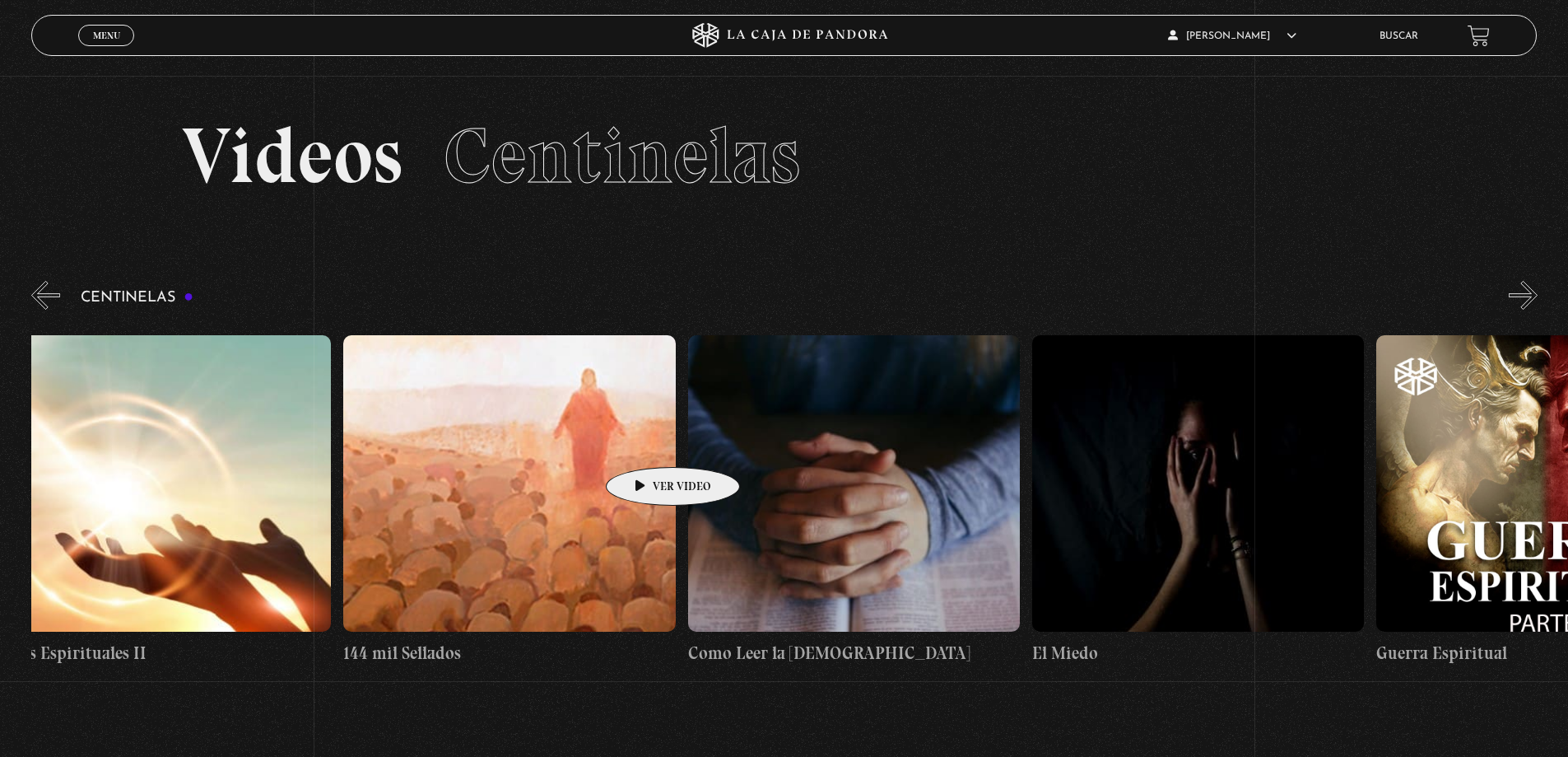
drag, startPoint x: 1205, startPoint y: 448, endPoint x: -184, endPoint y: 426, distance: 1389.2
click at [0, 426] on html "ingresar al sitio Ver Video Más Información Solicitar Por favor coloque su disp…" at bounding box center [784, 547] width 1568 height 1095
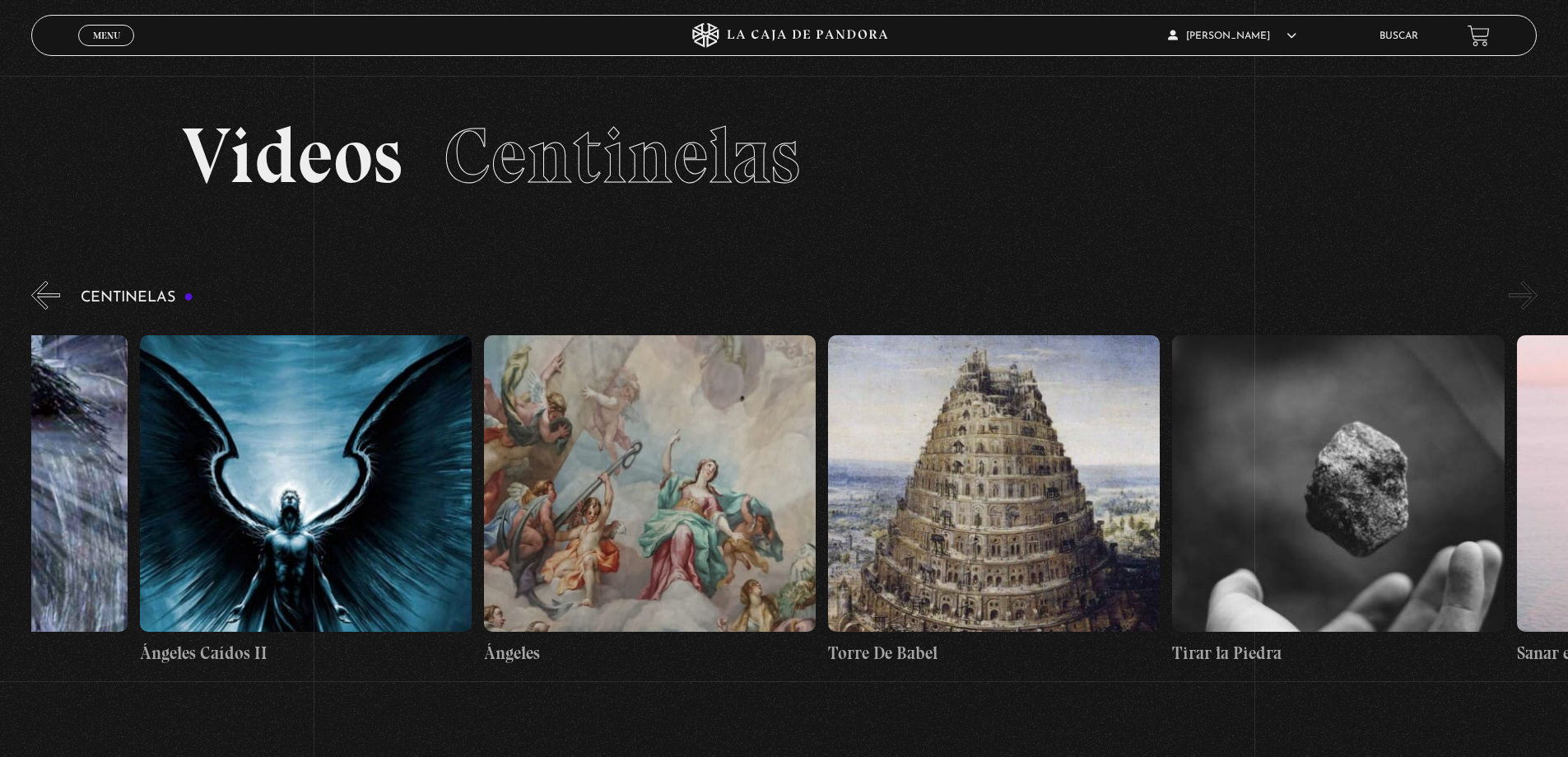
scroll to position [0, 37700]
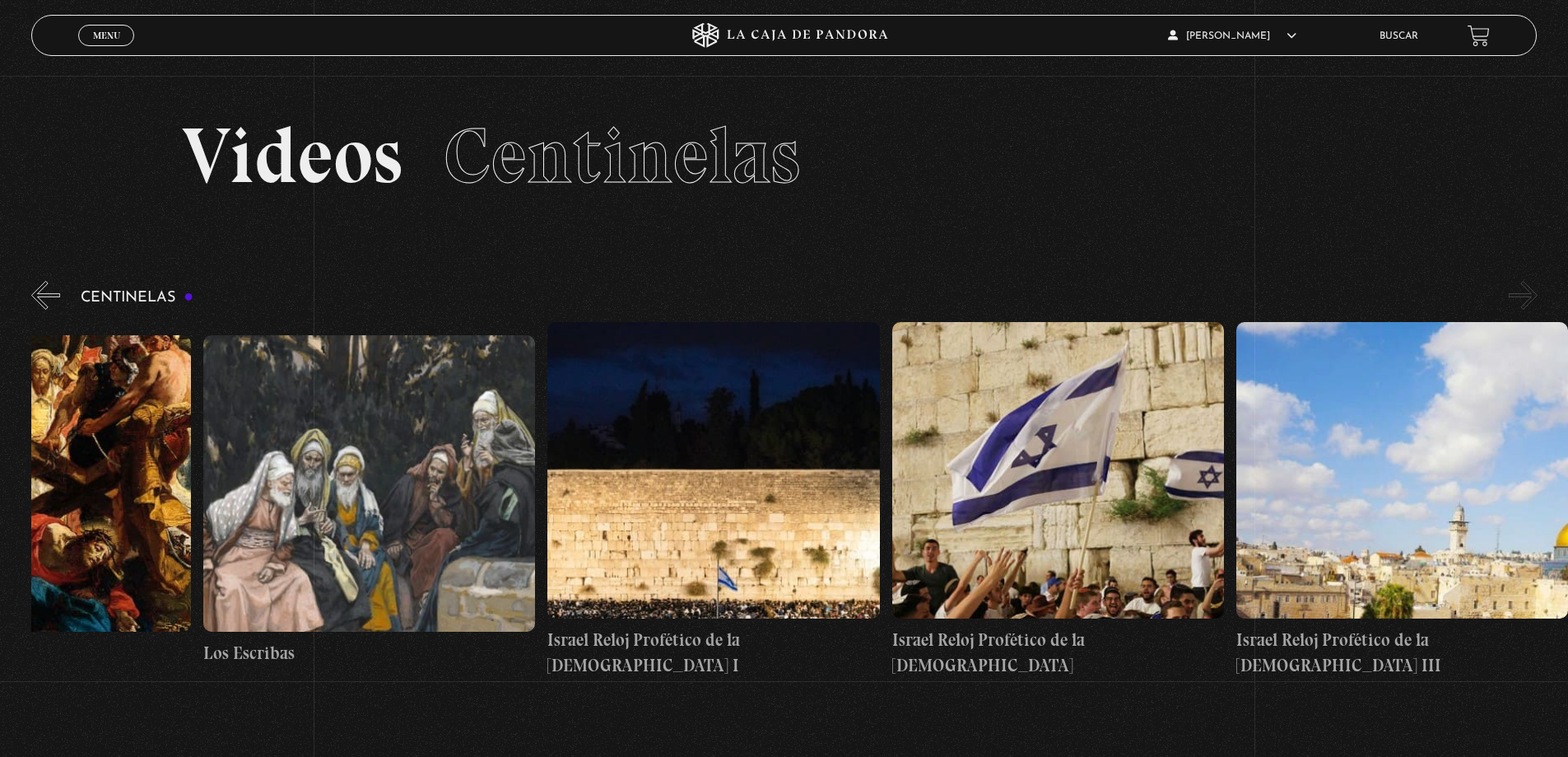
drag, startPoint x: 1412, startPoint y: 428, endPoint x: -300, endPoint y: 435, distance: 1712.0
click at [0, 435] on html "ingresar al sitio Ver Video Más Información Solicitar Por favor coloque su disp…" at bounding box center [784, 547] width 1568 height 1095
drag, startPoint x: 1253, startPoint y: 452, endPoint x: 962, endPoint y: 455, distance: 291.0
drag, startPoint x: 1255, startPoint y: 484, endPoint x: 377, endPoint y: 517, distance: 878.6
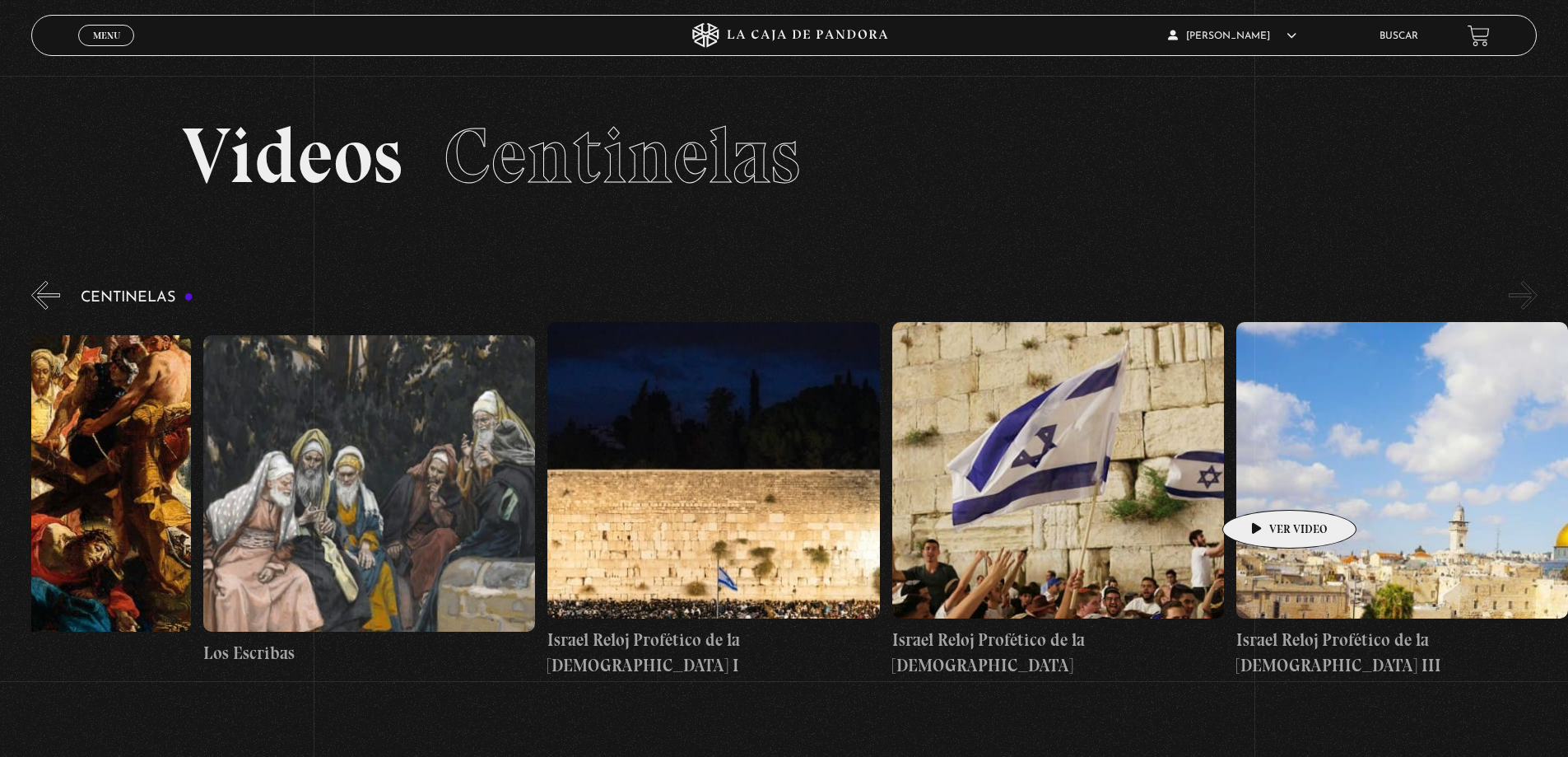
click at [106, 37] on span "Menu" at bounding box center [107, 36] width 27 height 10
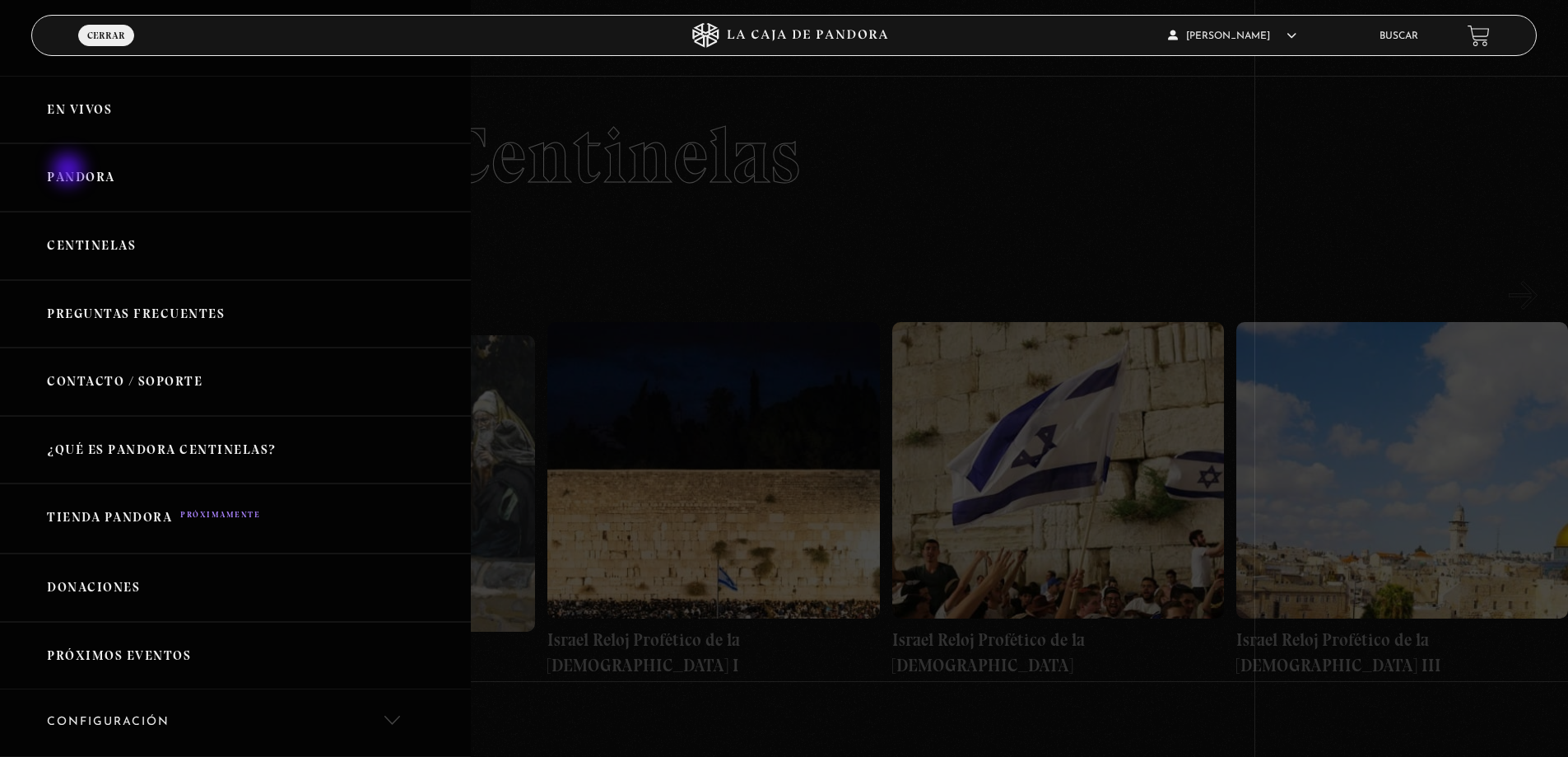
click at [70, 171] on link "Pandora" at bounding box center [235, 177] width 471 height 69
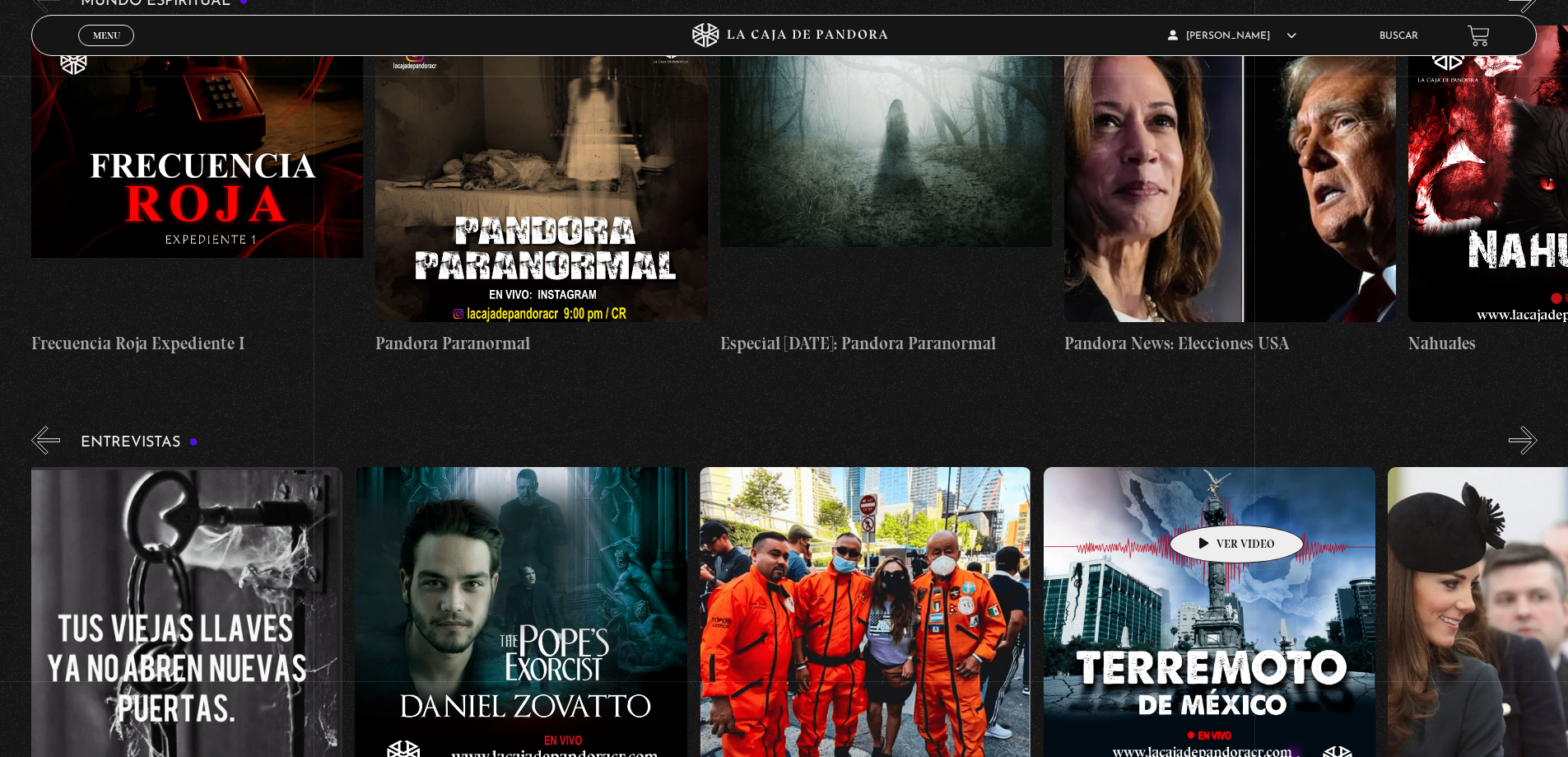
scroll to position [0, 861]
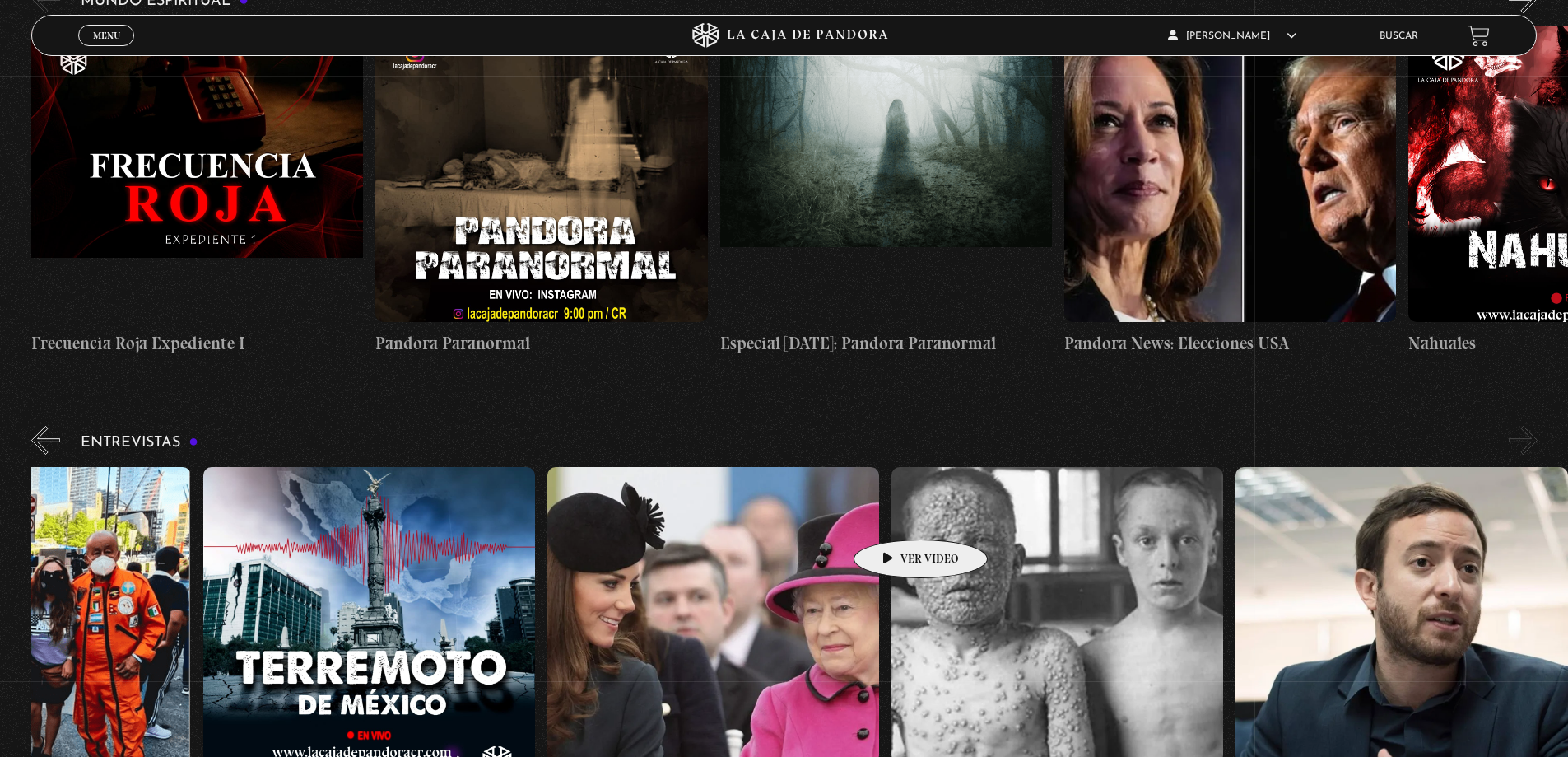
drag, startPoint x: 1187, startPoint y: 504, endPoint x: 893, endPoint y: 515, distance: 294.2
click at [893, 514] on div "Conversatorio: Las llaves [PERSON_NAME] – El Exorcista del Papa Los Topos [DEMO…" at bounding box center [376, 632] width 2410 height 331
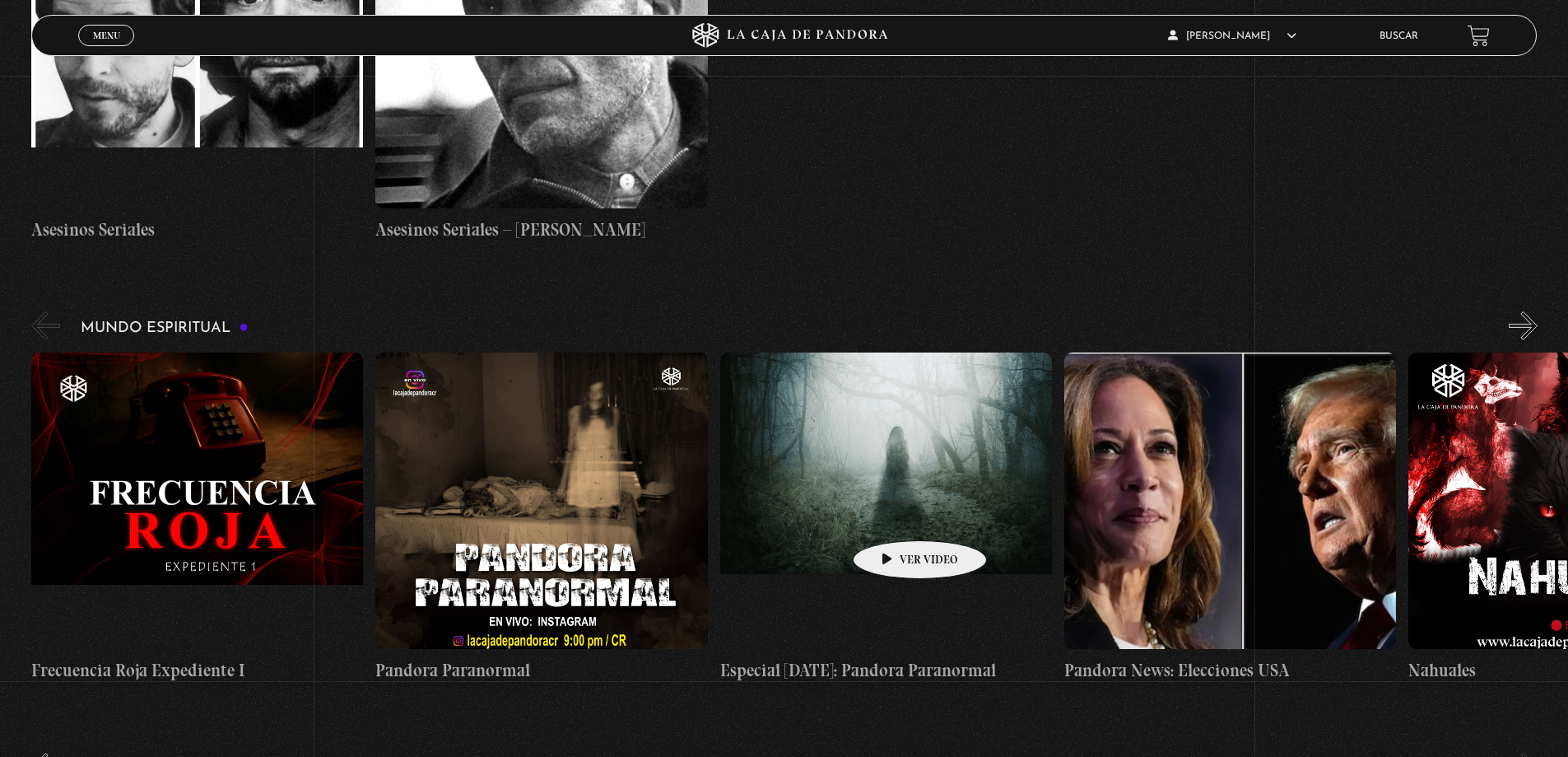
scroll to position [5504, 0]
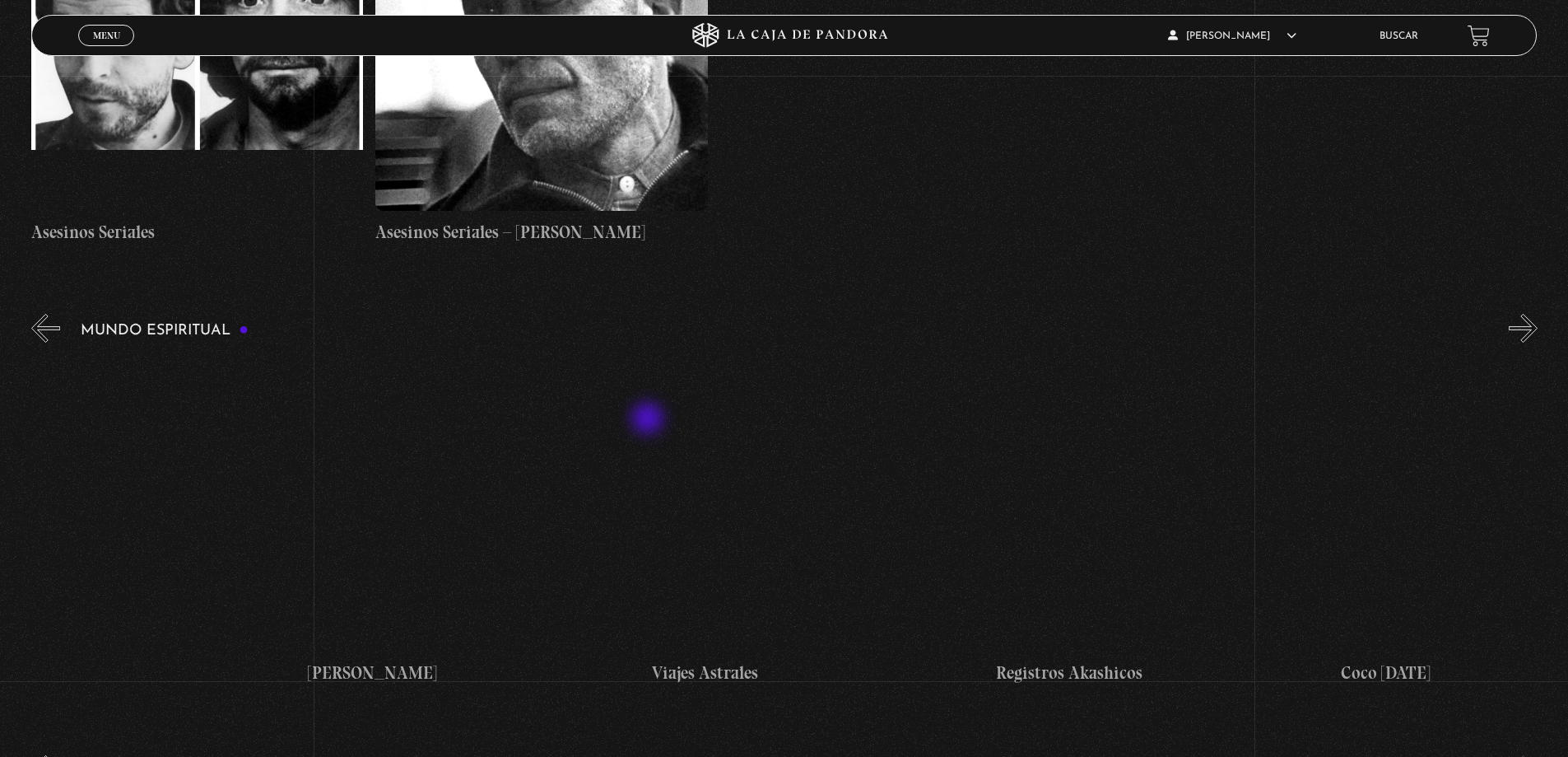
drag, startPoint x: 1145, startPoint y: 418, endPoint x: 650, endPoint y: 420, distance: 495.0
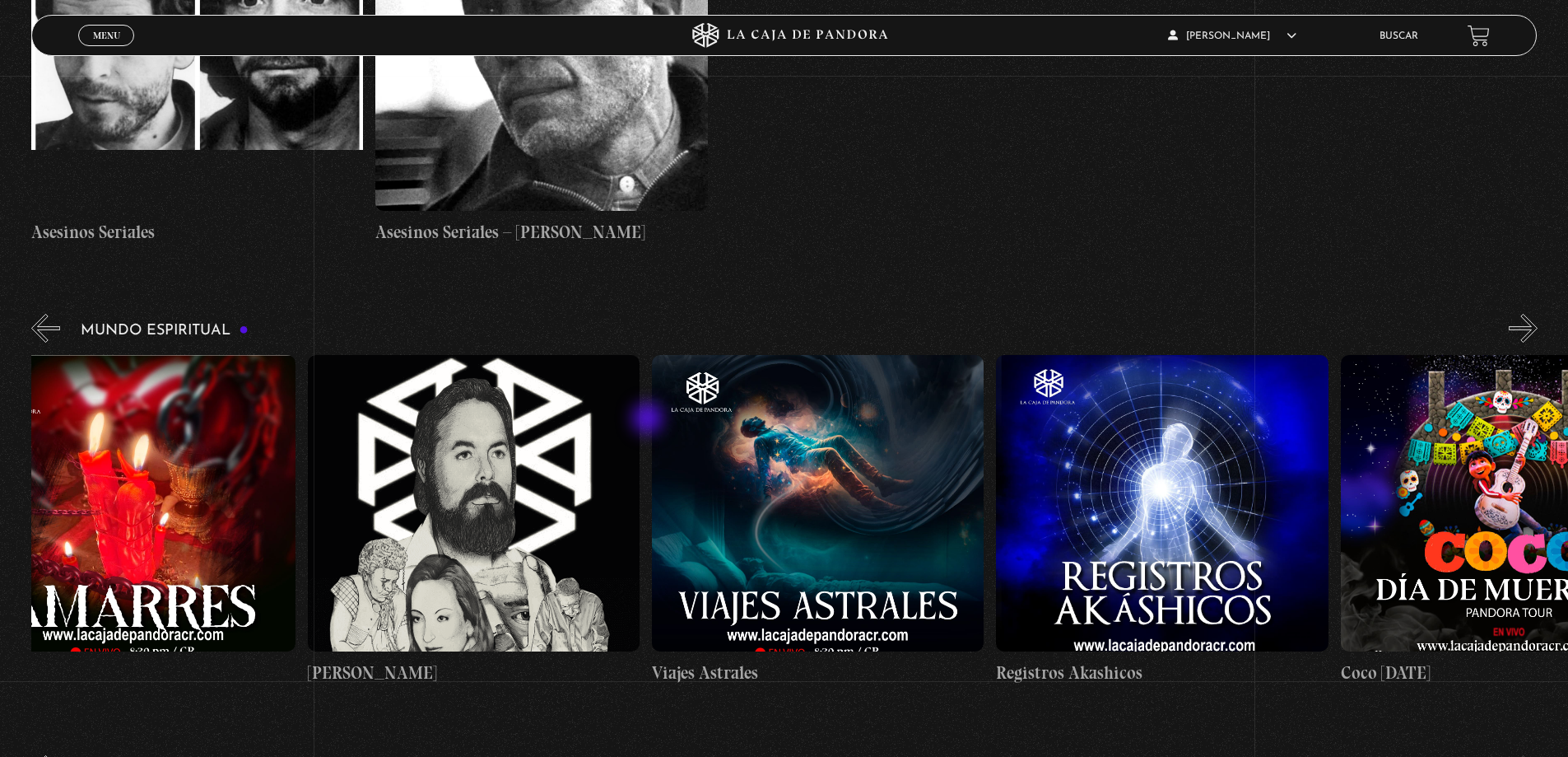
click at [650, 420] on div "Frecuencia Roja Expediente I Pandora Paranormal Especial [DATE]: Pandora Parano…" at bounding box center [995, 520] width 6885 height 331
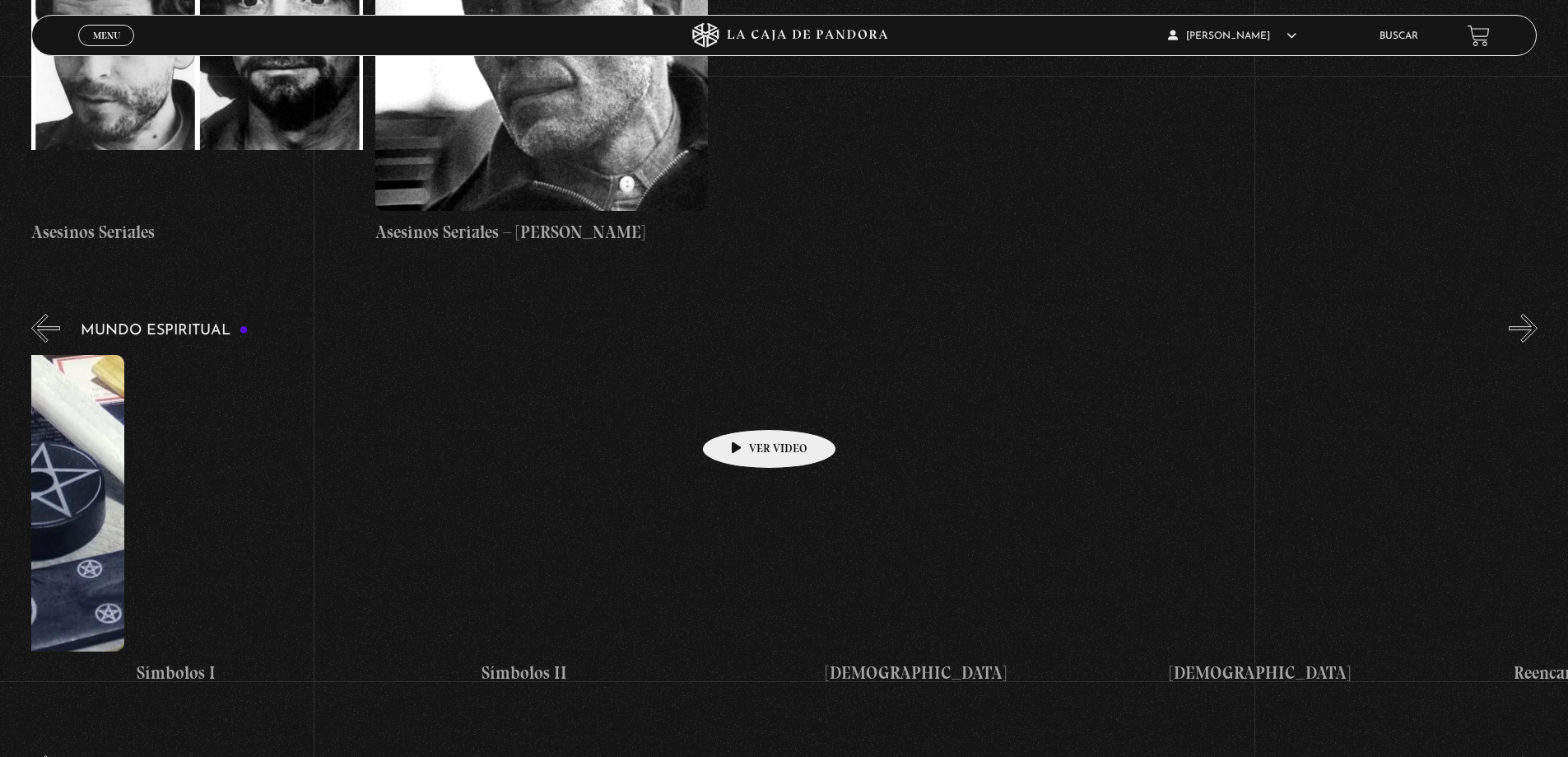
drag, startPoint x: 1171, startPoint y: 396, endPoint x: 633, endPoint y: 410, distance: 538.2
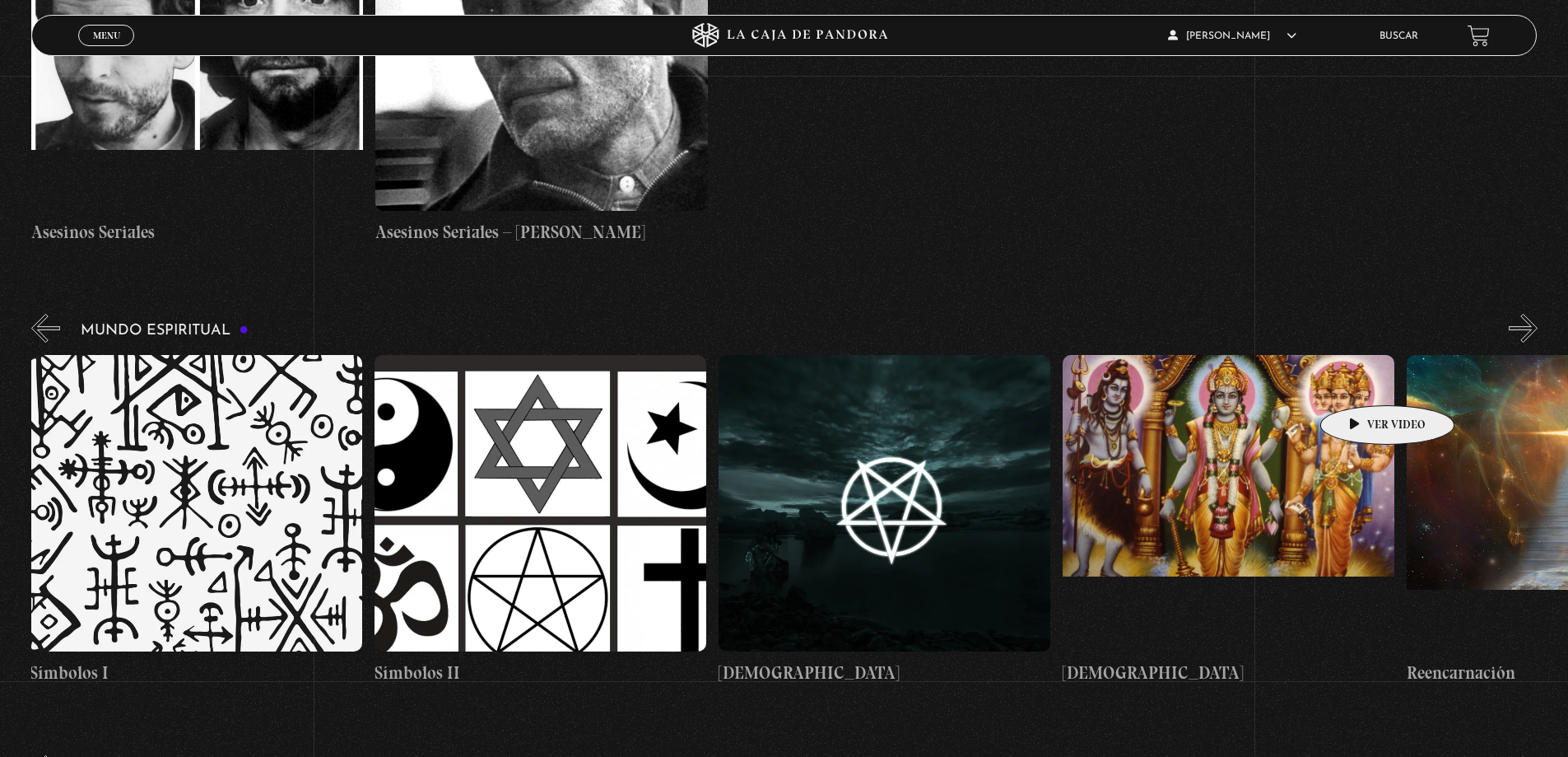
scroll to position [0, 5336]
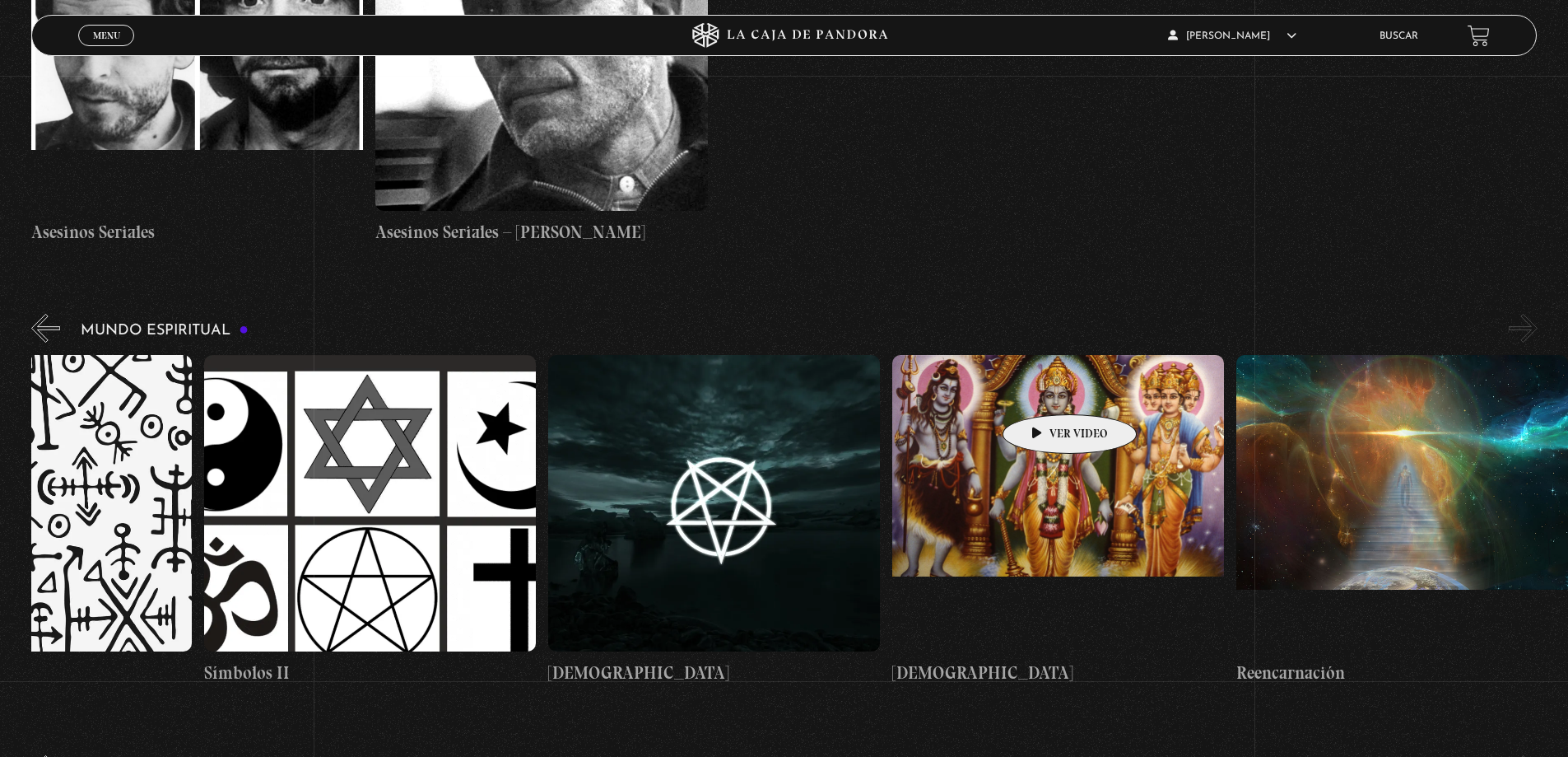
drag, startPoint x: 1360, startPoint y: 381, endPoint x: 1039, endPoint y: 389, distance: 321.1
click at [1039, 389] on figure at bounding box center [1058, 503] width 332 height 296
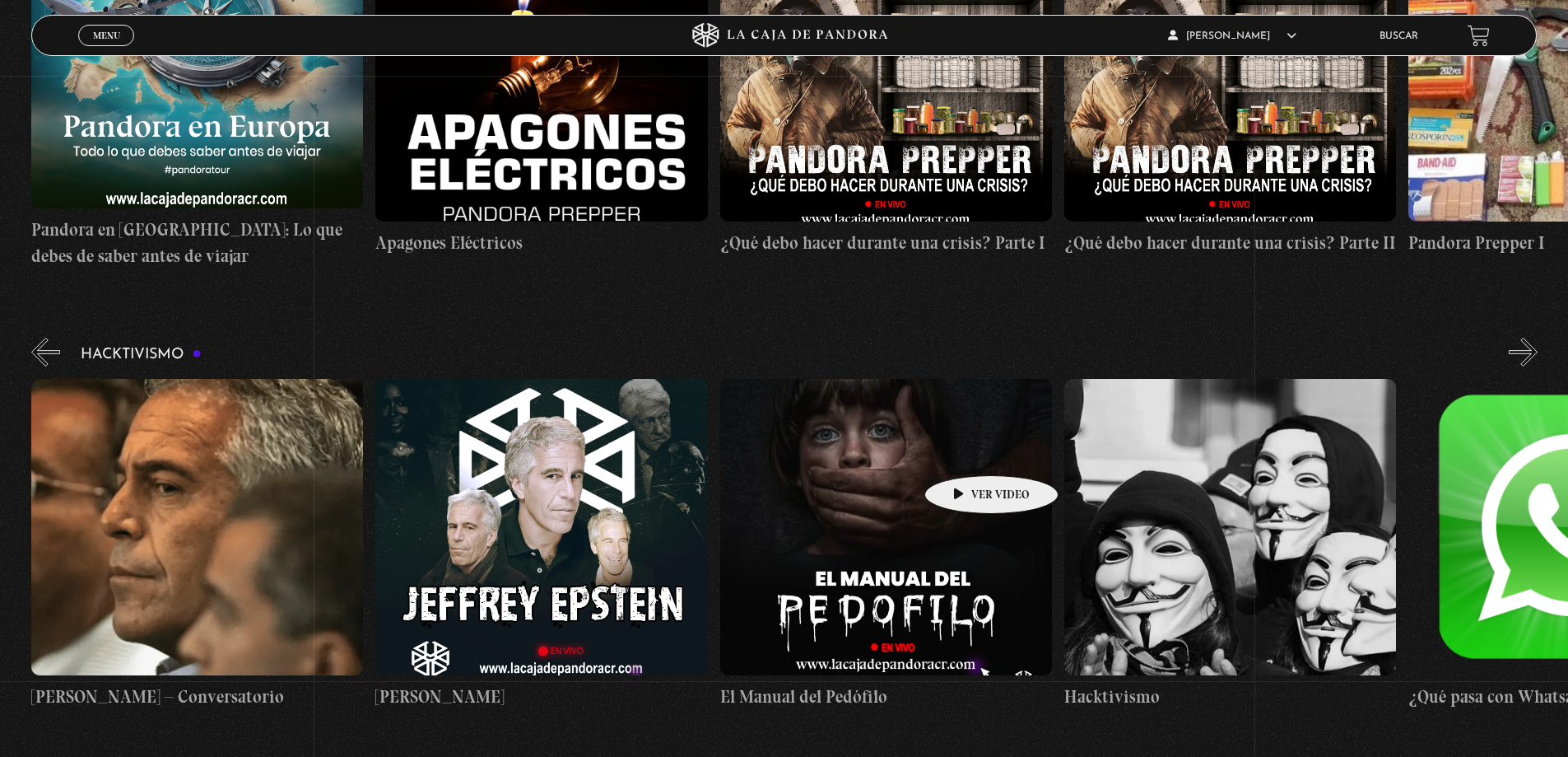
scroll to position [0, 172]
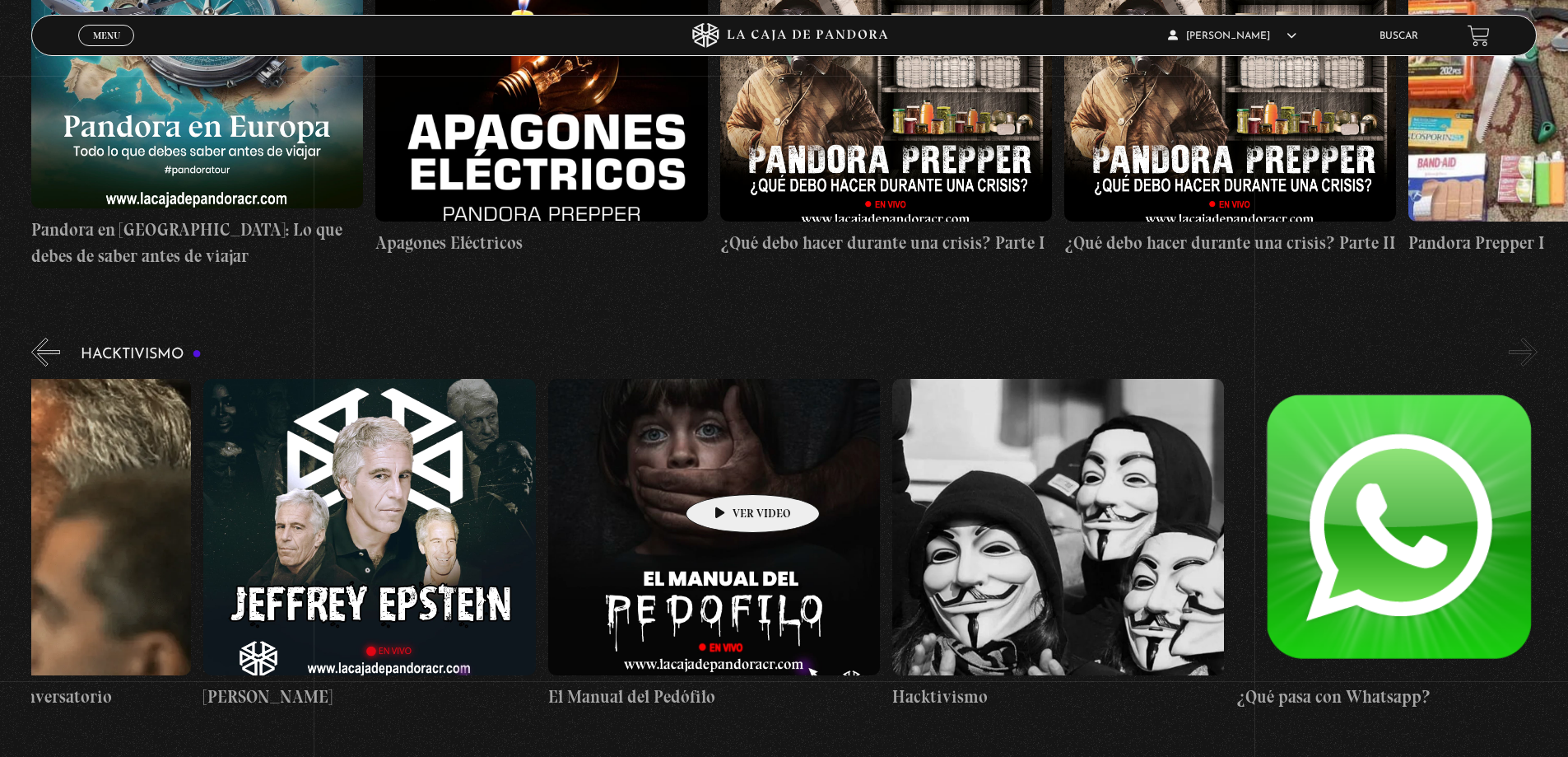
drag, startPoint x: 924, startPoint y: 447, endPoint x: 719, endPoint y: 470, distance: 206.3
click at [719, 470] on figure at bounding box center [714, 527] width 332 height 296
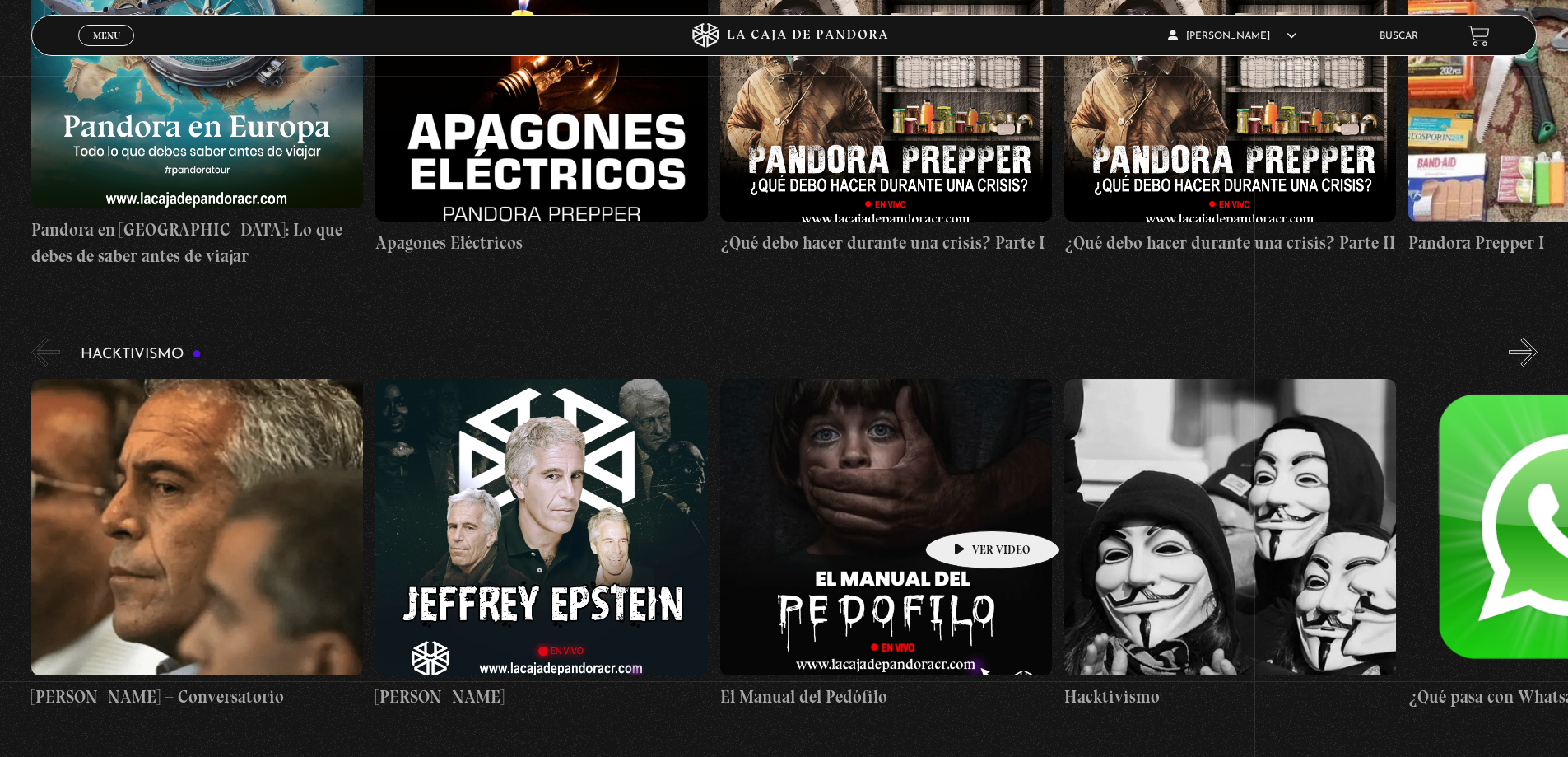
drag, startPoint x: 464, startPoint y: 486, endPoint x: 968, endPoint y: 506, distance: 504.4
click at [968, 506] on div "Jeffrey Epstein – Conversatorio Jeffrey Epstein El Manual del Pedófilo Hacktivi…" at bounding box center [891, 544] width 1721 height 331
click at [56, 337] on button "«" at bounding box center [46, 352] width 29 height 29
click at [1538, 337] on button "»" at bounding box center [1523, 352] width 29 height 29
drag, startPoint x: 360, startPoint y: 433, endPoint x: 1205, endPoint y: 547, distance: 852.7
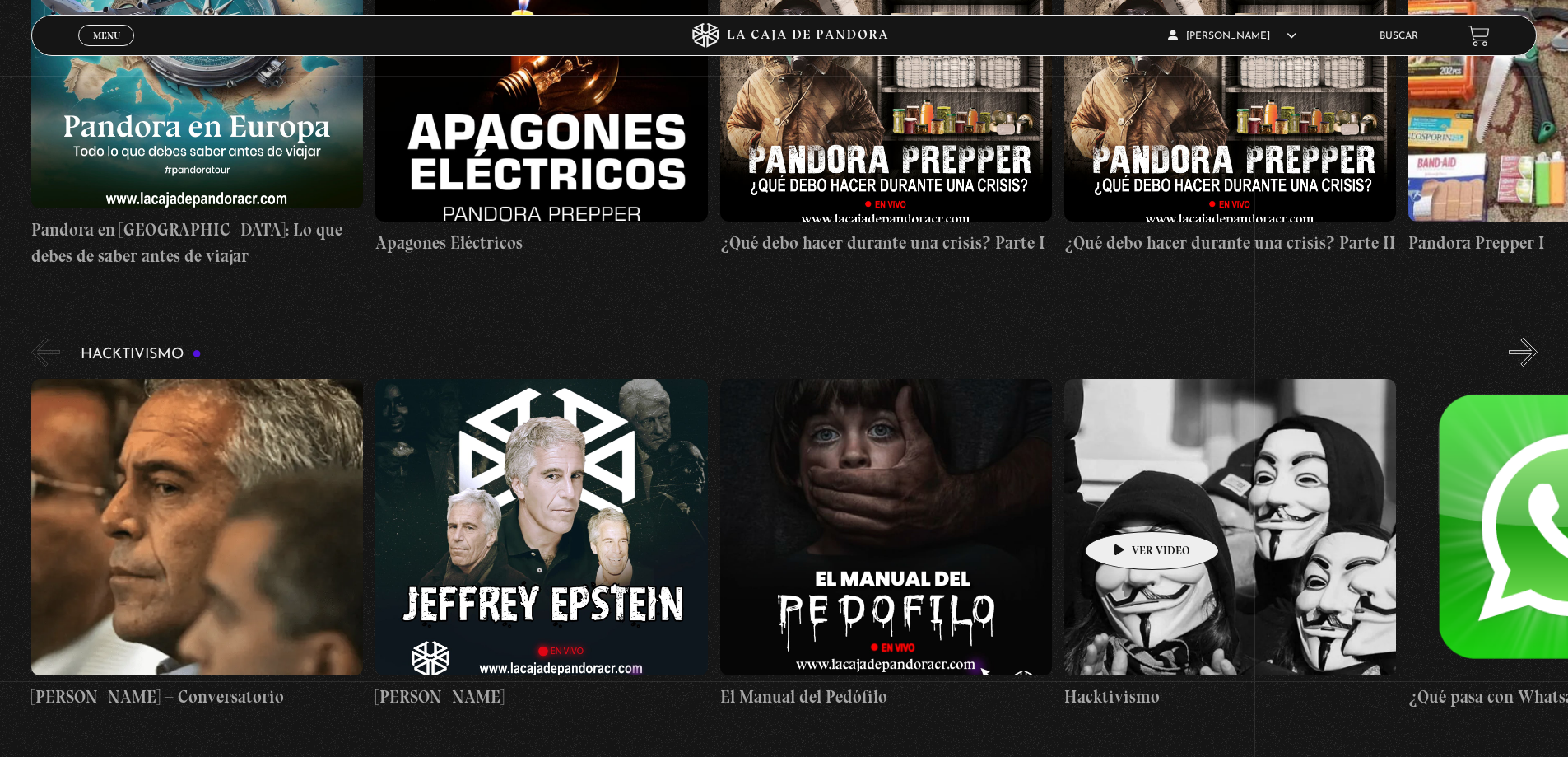
click at [1203, 546] on div "Jeffrey Epstein – Conversatorio Jeffrey Epstein El Manual del Pedófilo Hacktivi…" at bounding box center [891, 544] width 1721 height 331
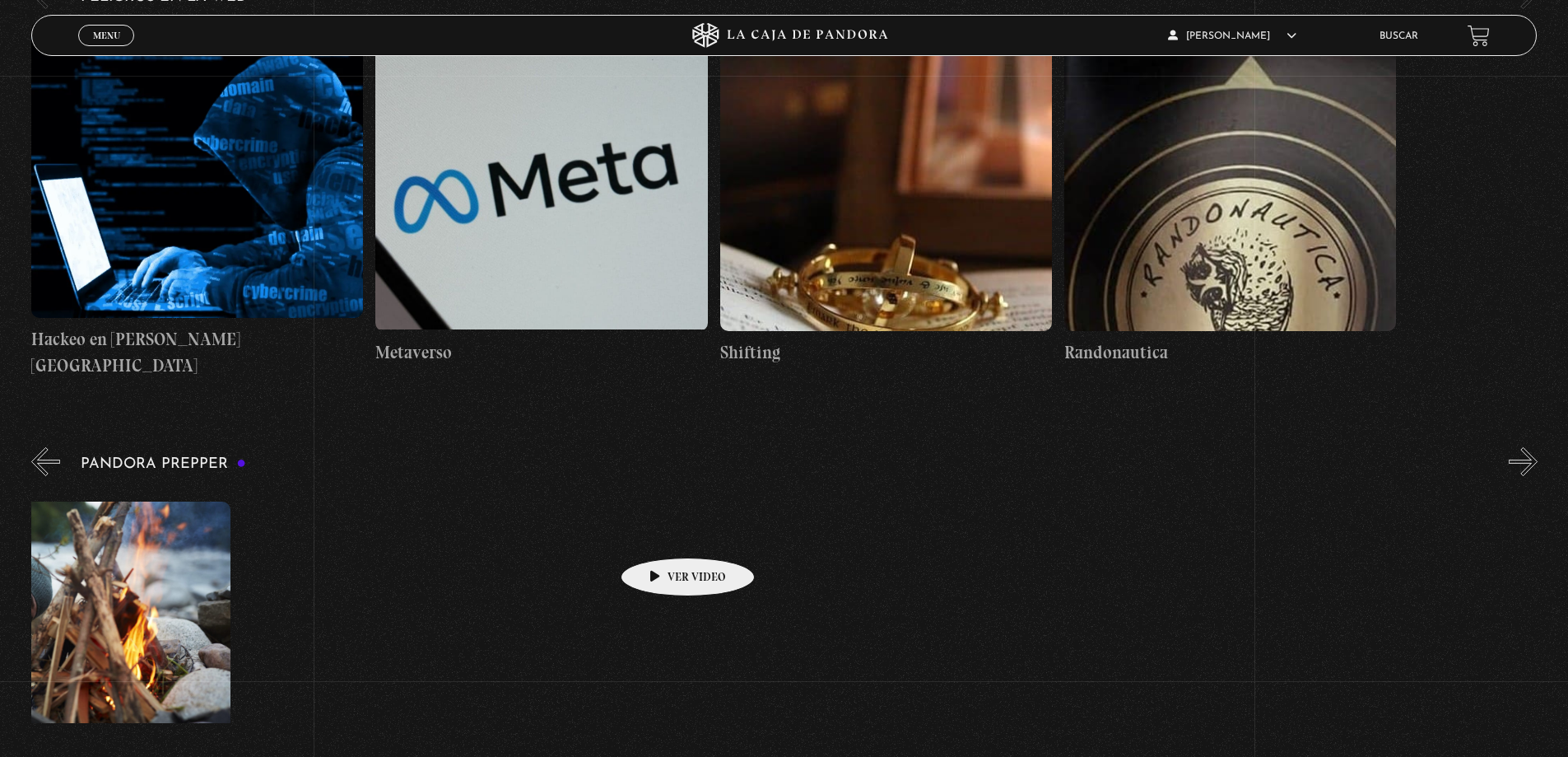
scroll to position [0, 33]
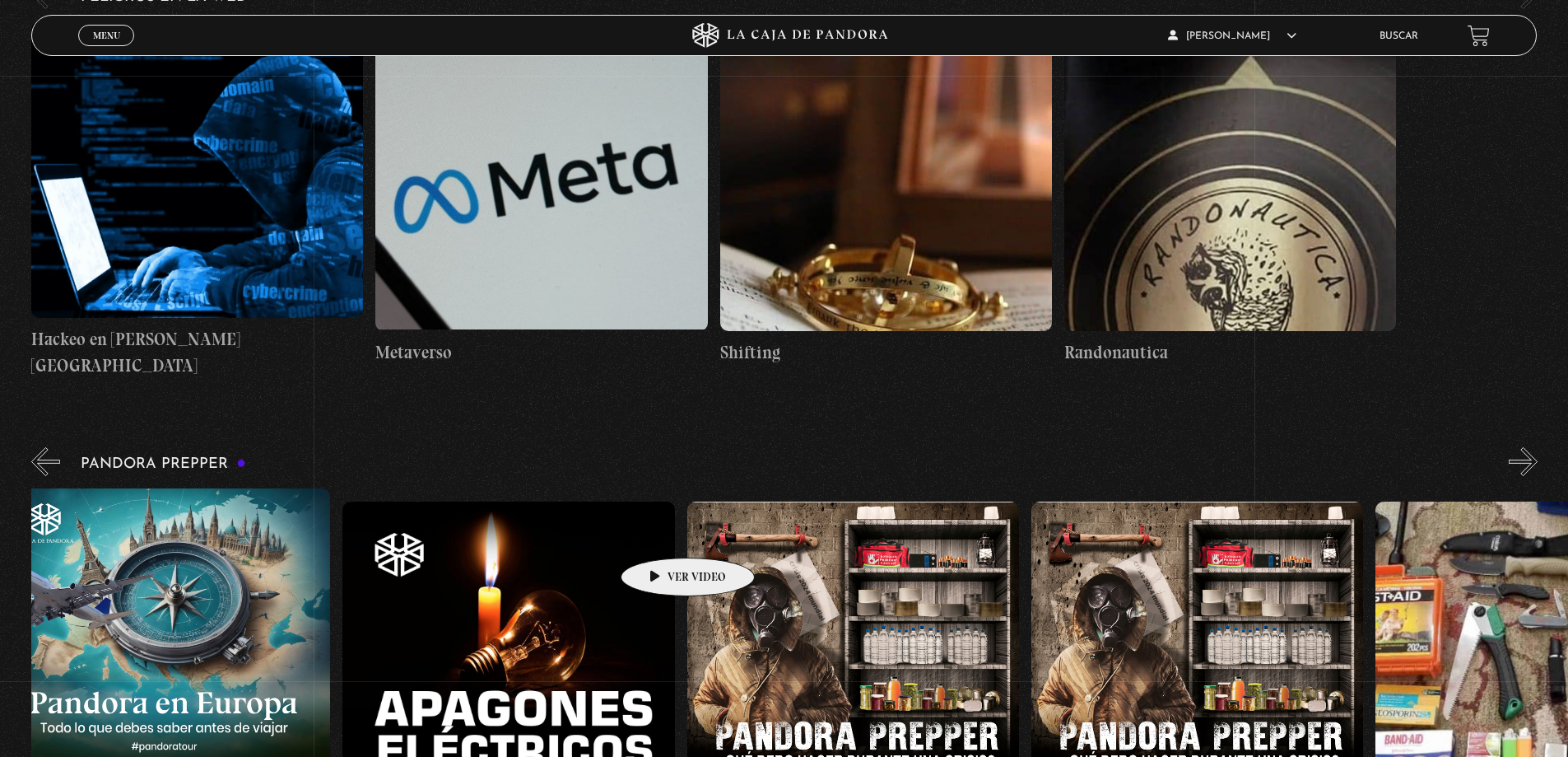
drag, startPoint x: 1408, startPoint y: 480, endPoint x: 1580, endPoint y: 475, distance: 172.1
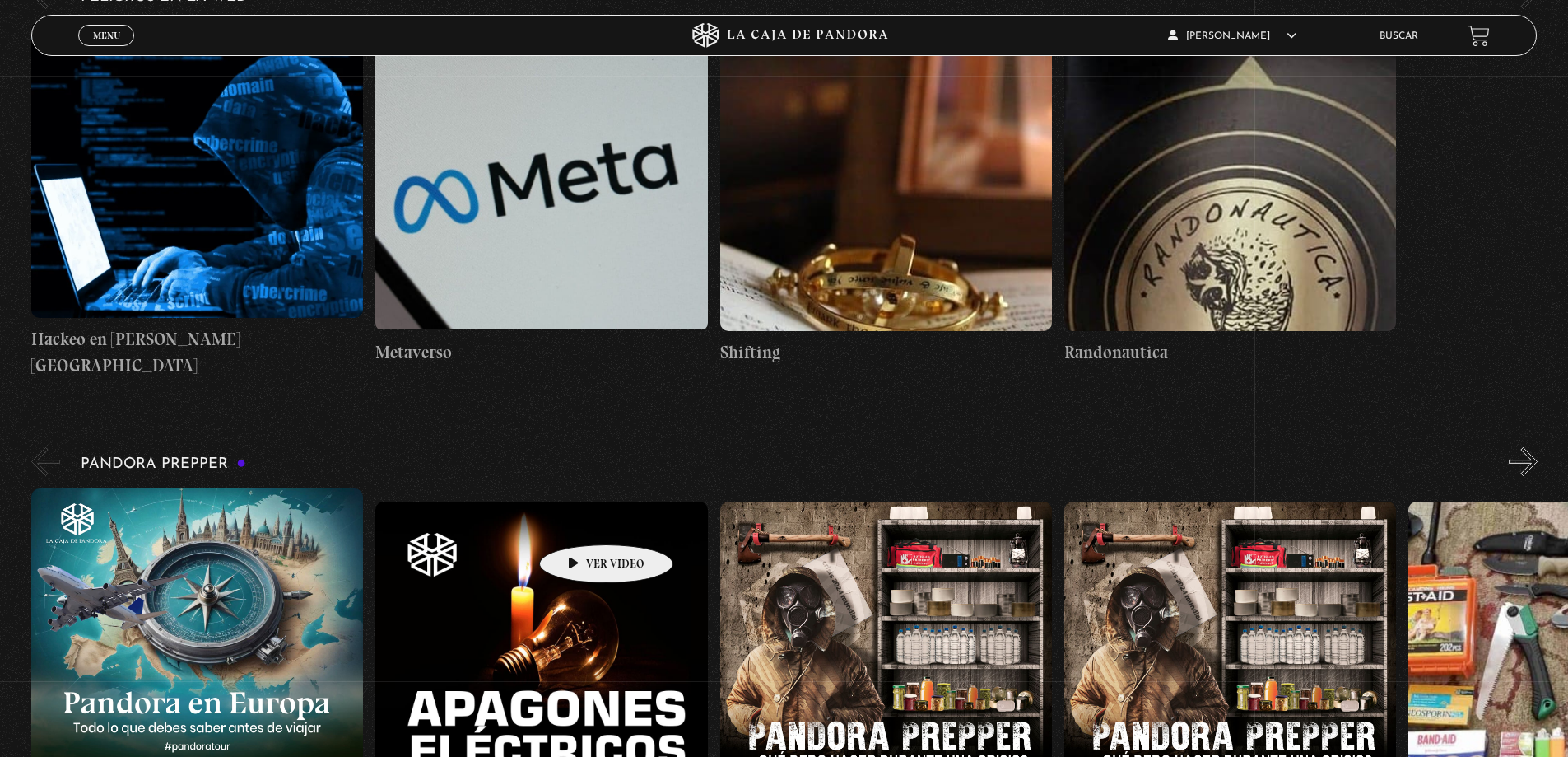
drag, startPoint x: 297, startPoint y: 526, endPoint x: 266, endPoint y: 685, distance: 162.0
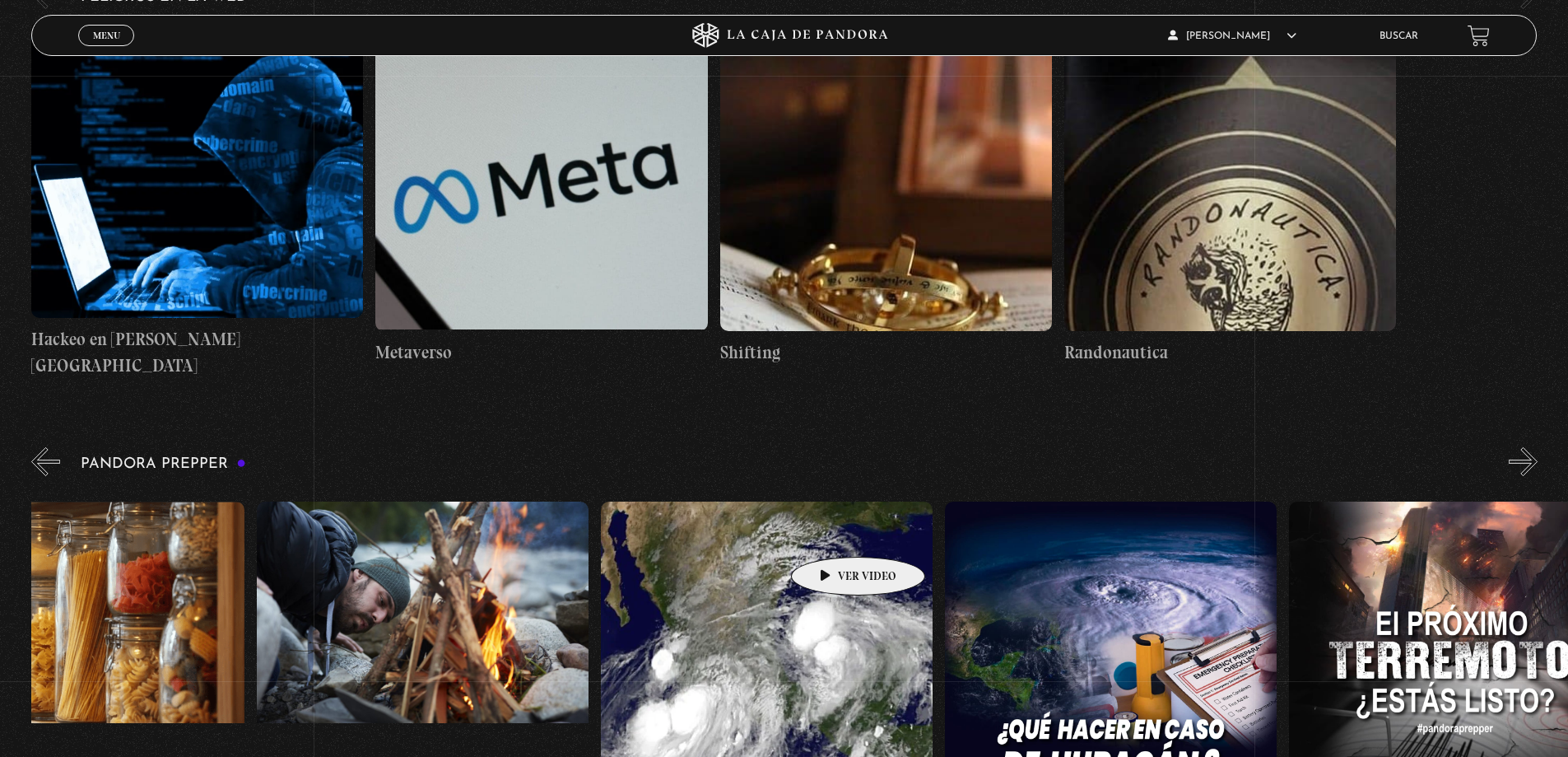
drag, startPoint x: 1270, startPoint y: 527, endPoint x: 430, endPoint y: 557, distance: 840.5
click at [430, 557] on div "Pandora en Europa: Lo que debes de saber antes de viajar Apagones Eléctricos ¿Q…" at bounding box center [84, 666] width 7919 height 356
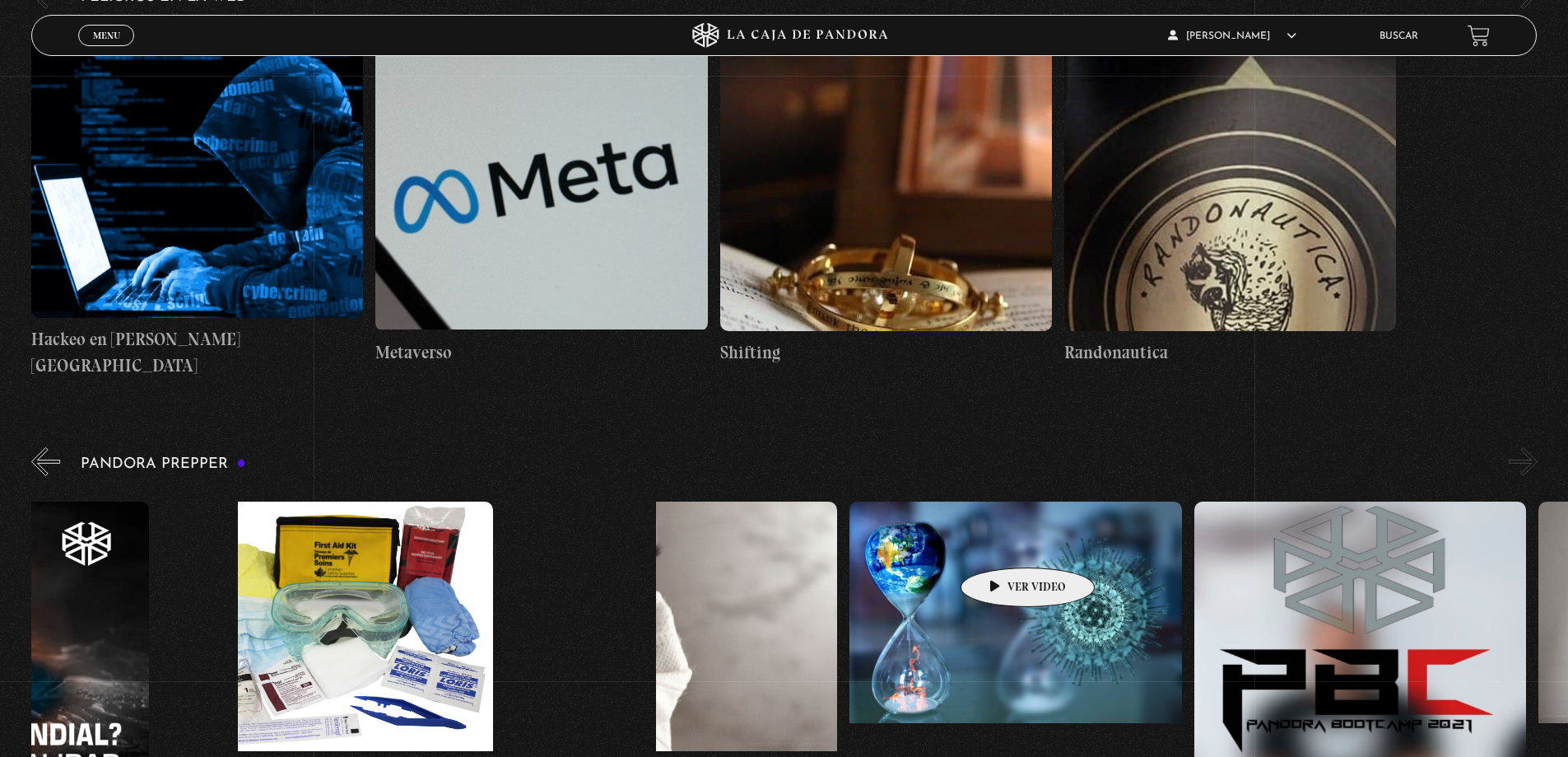
scroll to position [0, 6369]
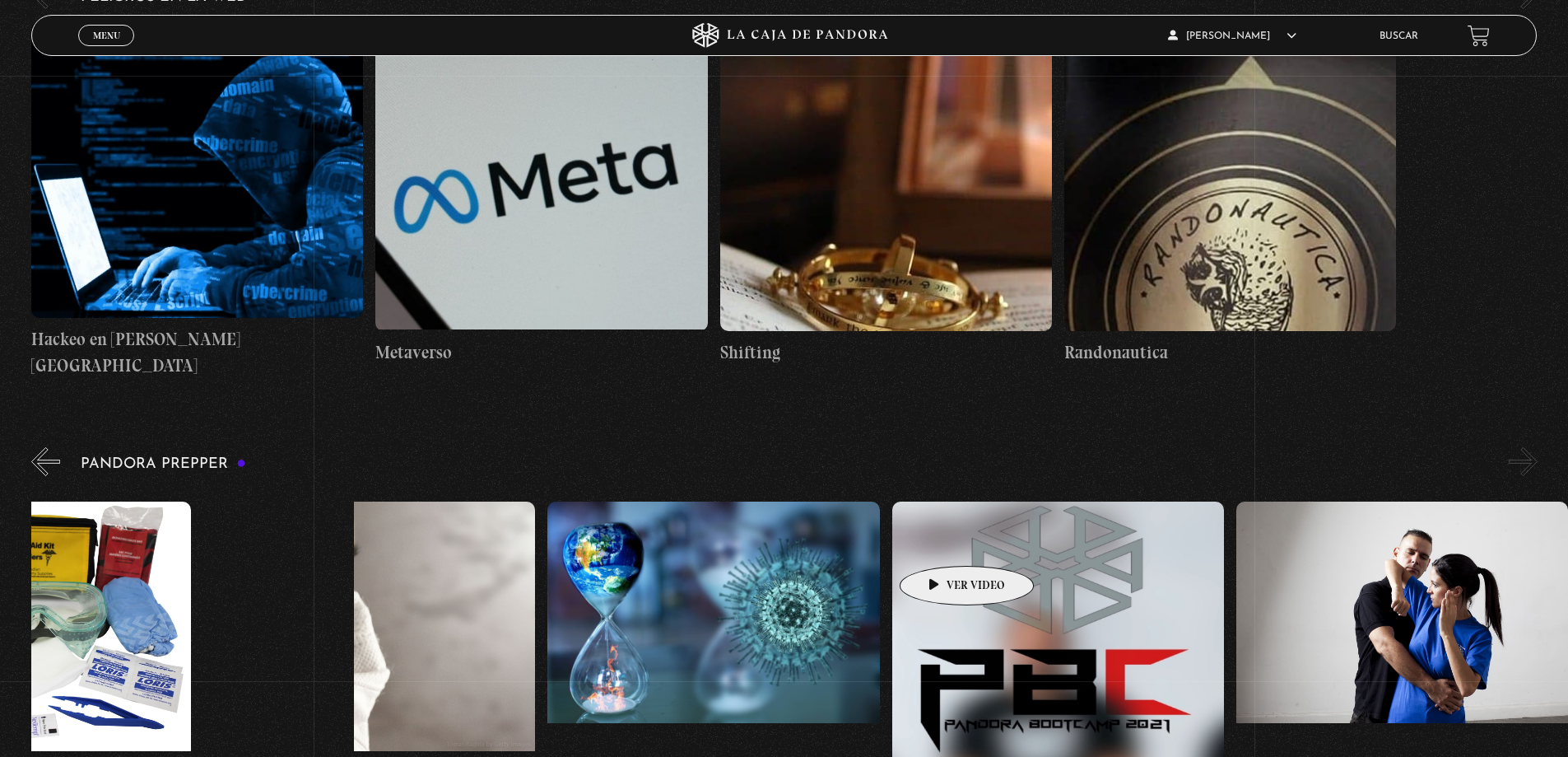
drag, startPoint x: 1389, startPoint y: 539, endPoint x: 932, endPoint y: 540, distance: 457.0
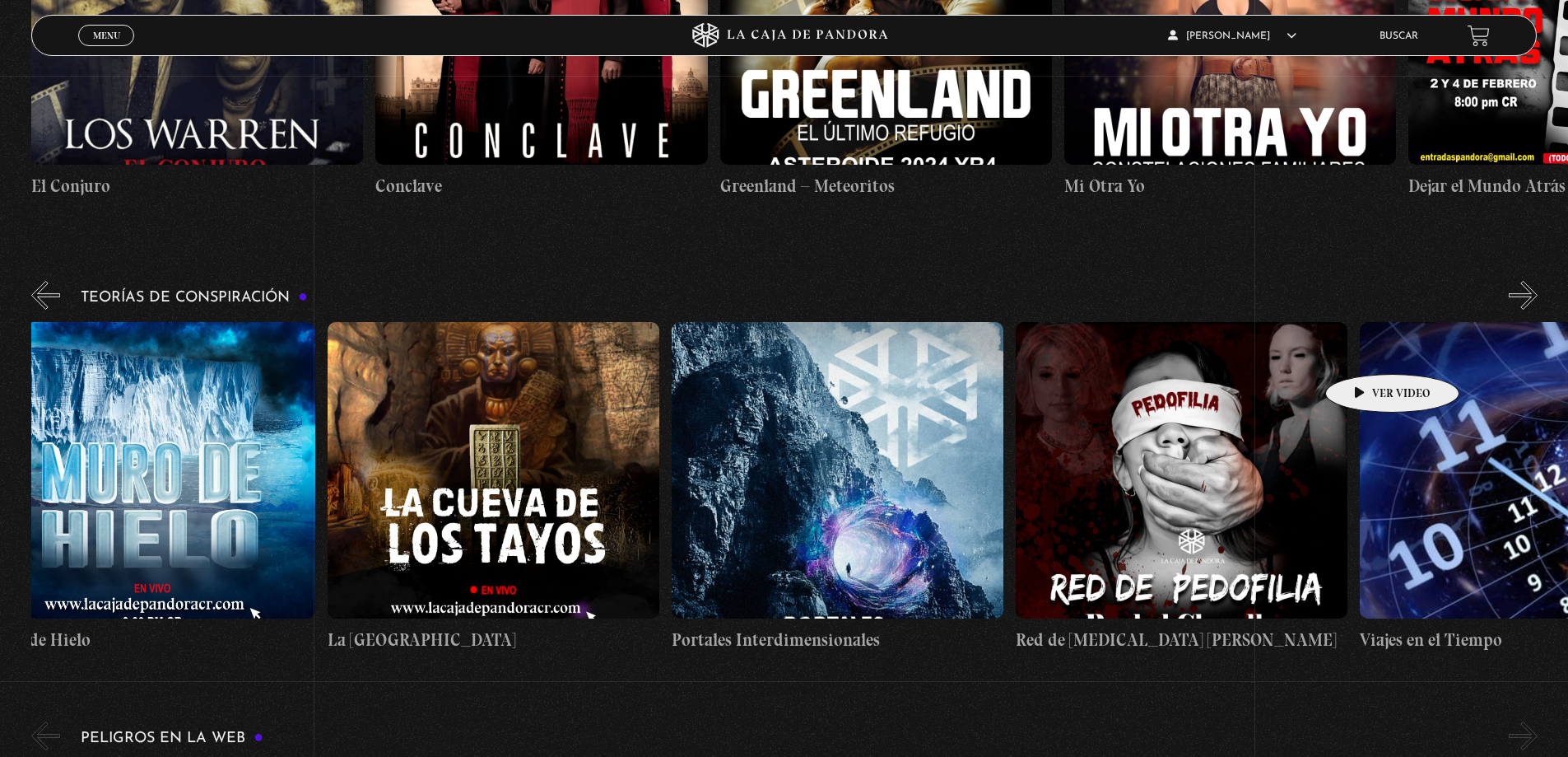
scroll to position [0, 861]
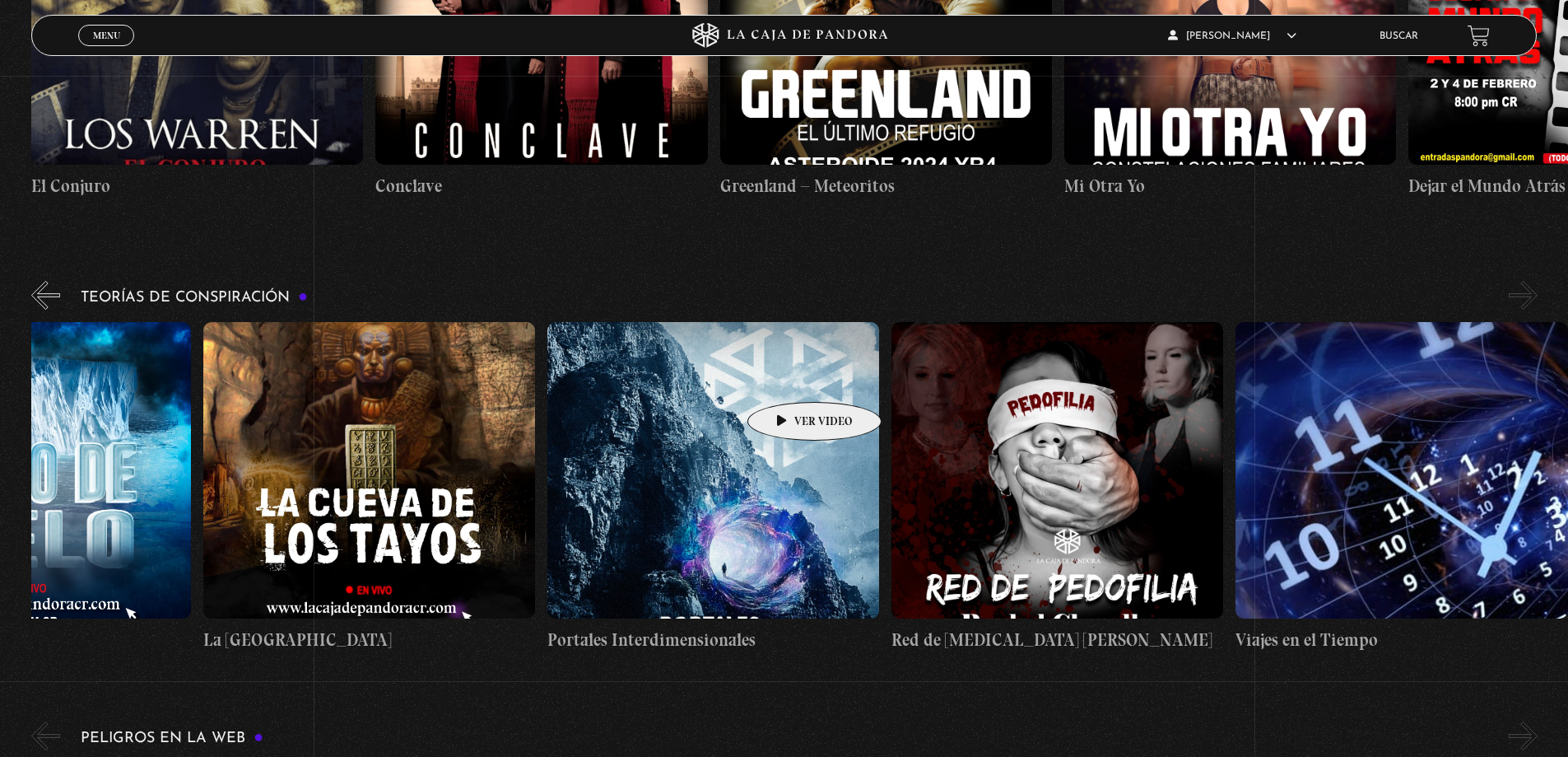
drag, startPoint x: 1368, startPoint y: 349, endPoint x: 583, endPoint y: 376, distance: 785.5
click at [587, 376] on div "Arca de la Alianza Desclasificado Naves Nodrizas Muro de Hielo La Cueva de los …" at bounding box center [376, 487] width 2410 height 331
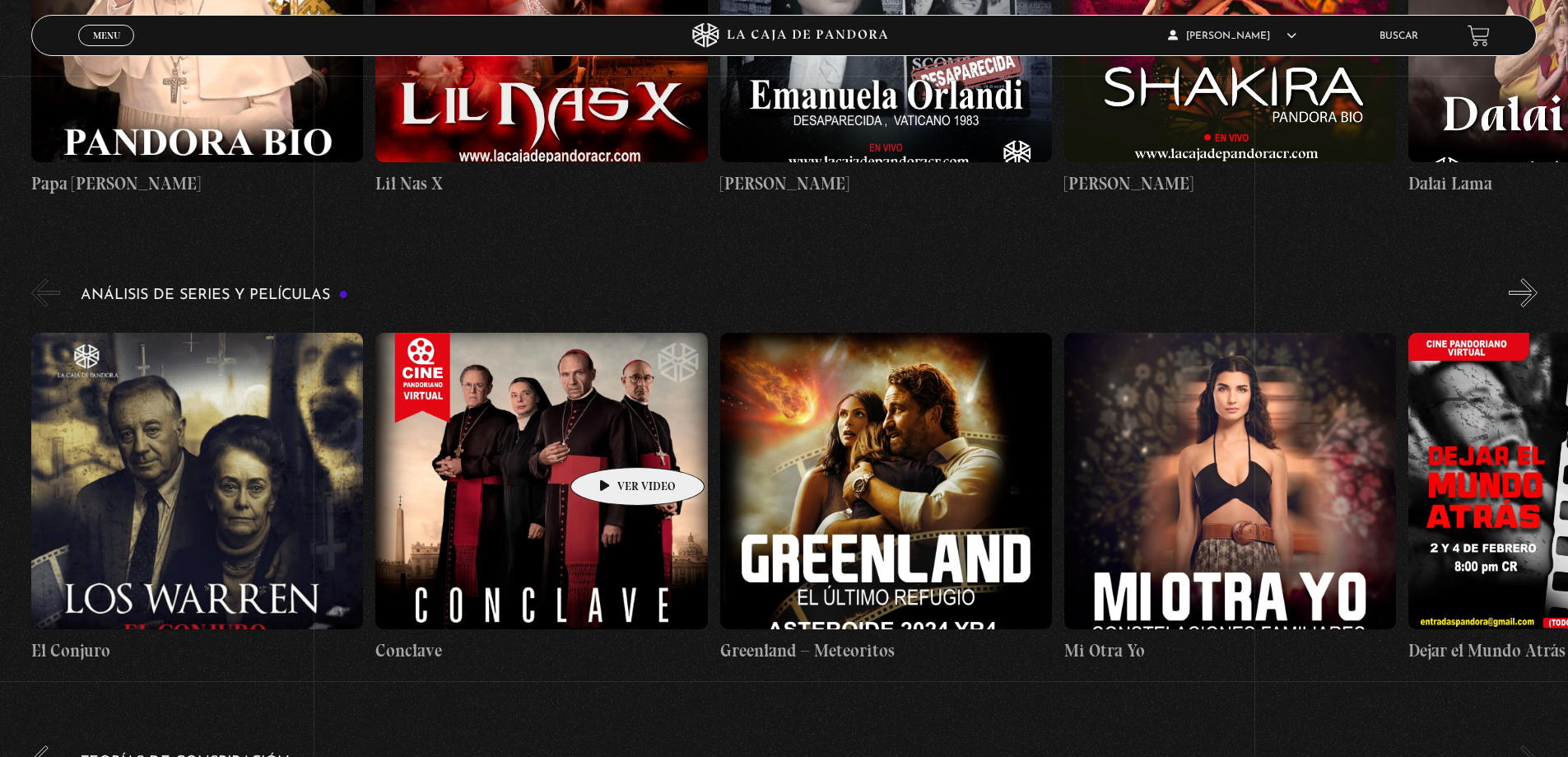
scroll to position [2787, 0]
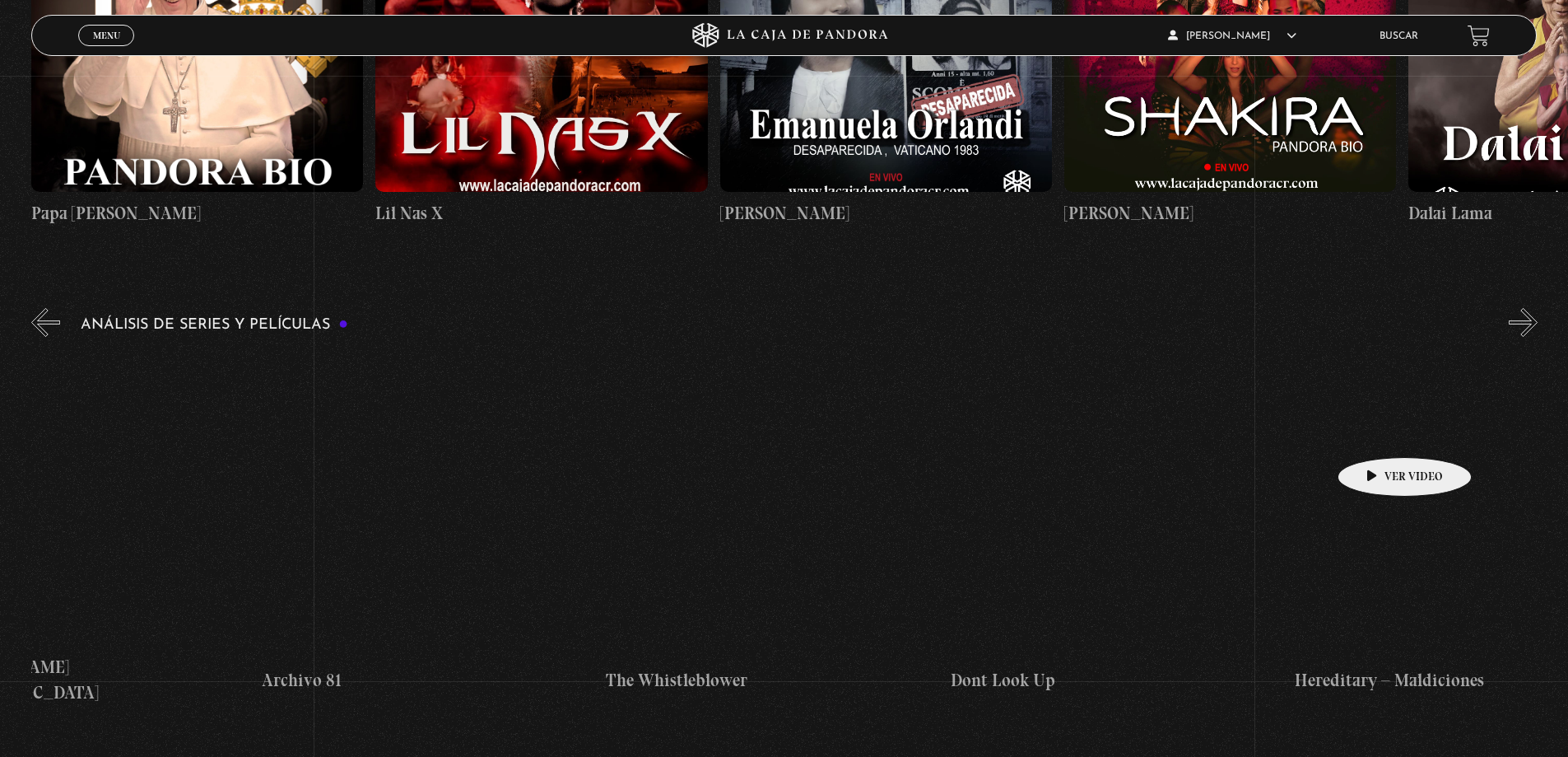
drag, startPoint x: 1405, startPoint y: 431, endPoint x: 413, endPoint y: 448, distance: 992.1
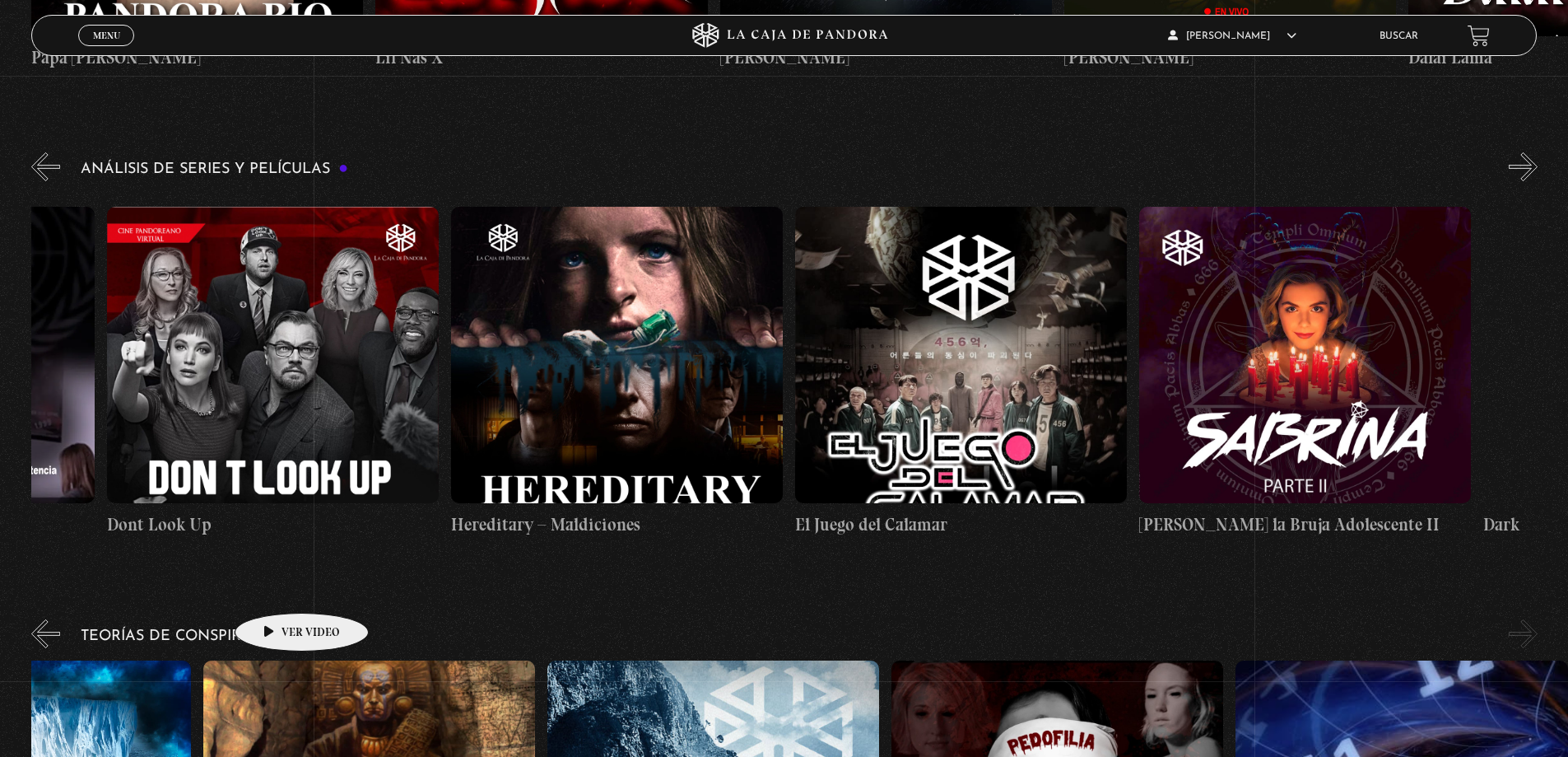
scroll to position [3199, 0]
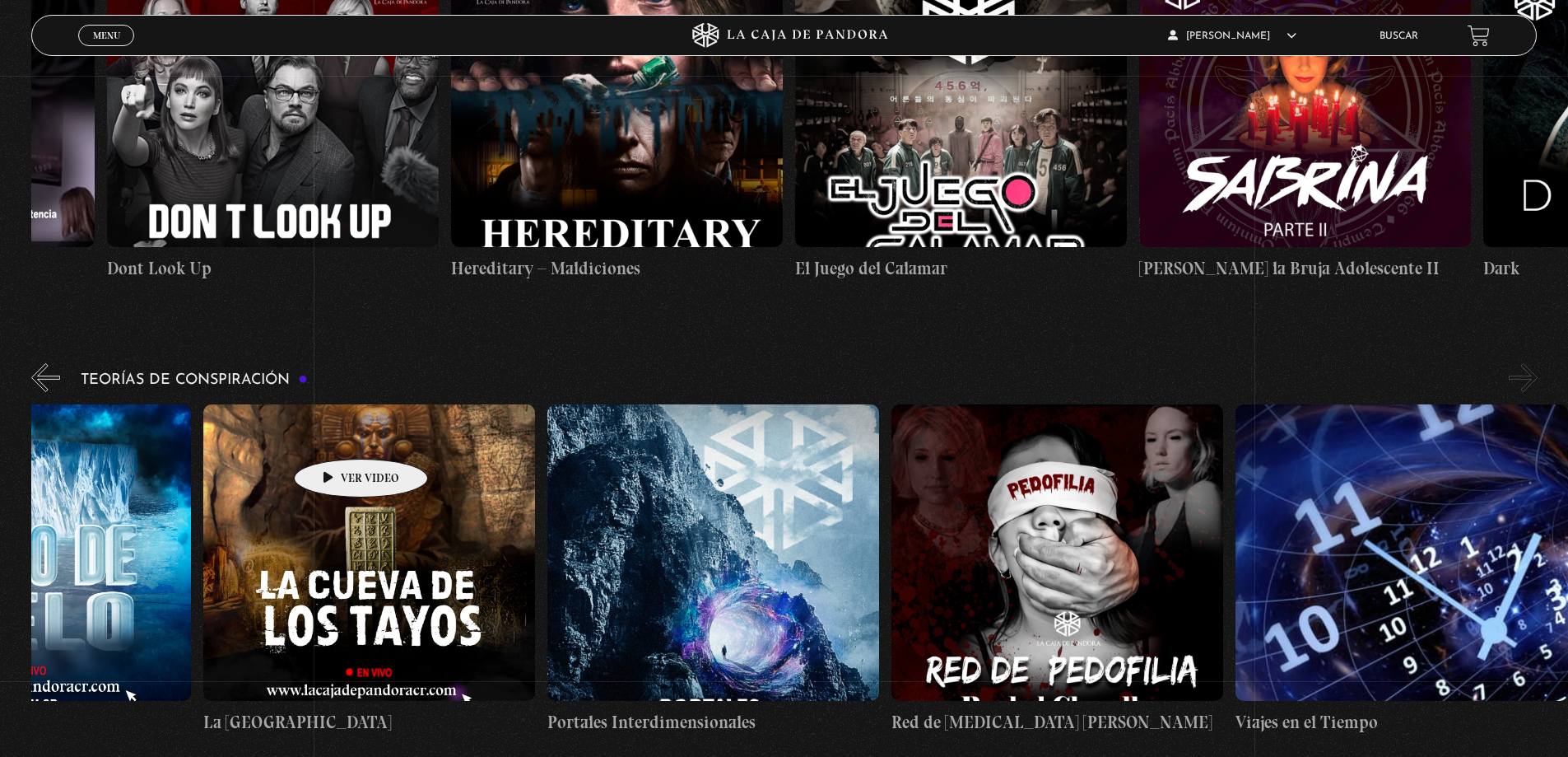
drag, startPoint x: 1202, startPoint y: 490, endPoint x: 317, endPoint y: 433, distance: 886.8
click at [317, 433] on div "Arca de la Alianza Desclasificado Naves Nodrizas Muro de Hielo La Cueva de los …" at bounding box center [376, 569] width 2410 height 331
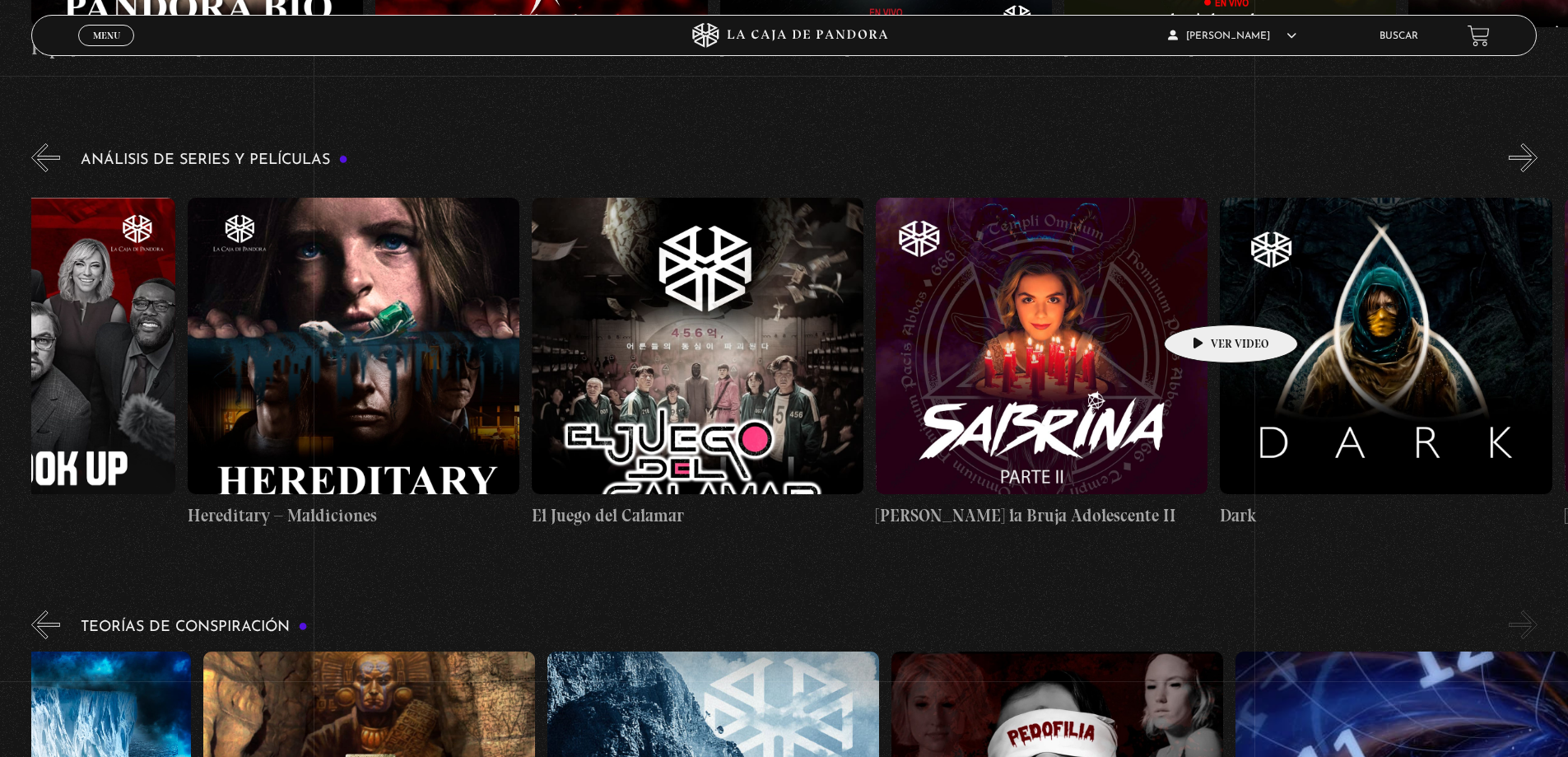
scroll to position [0, 6369]
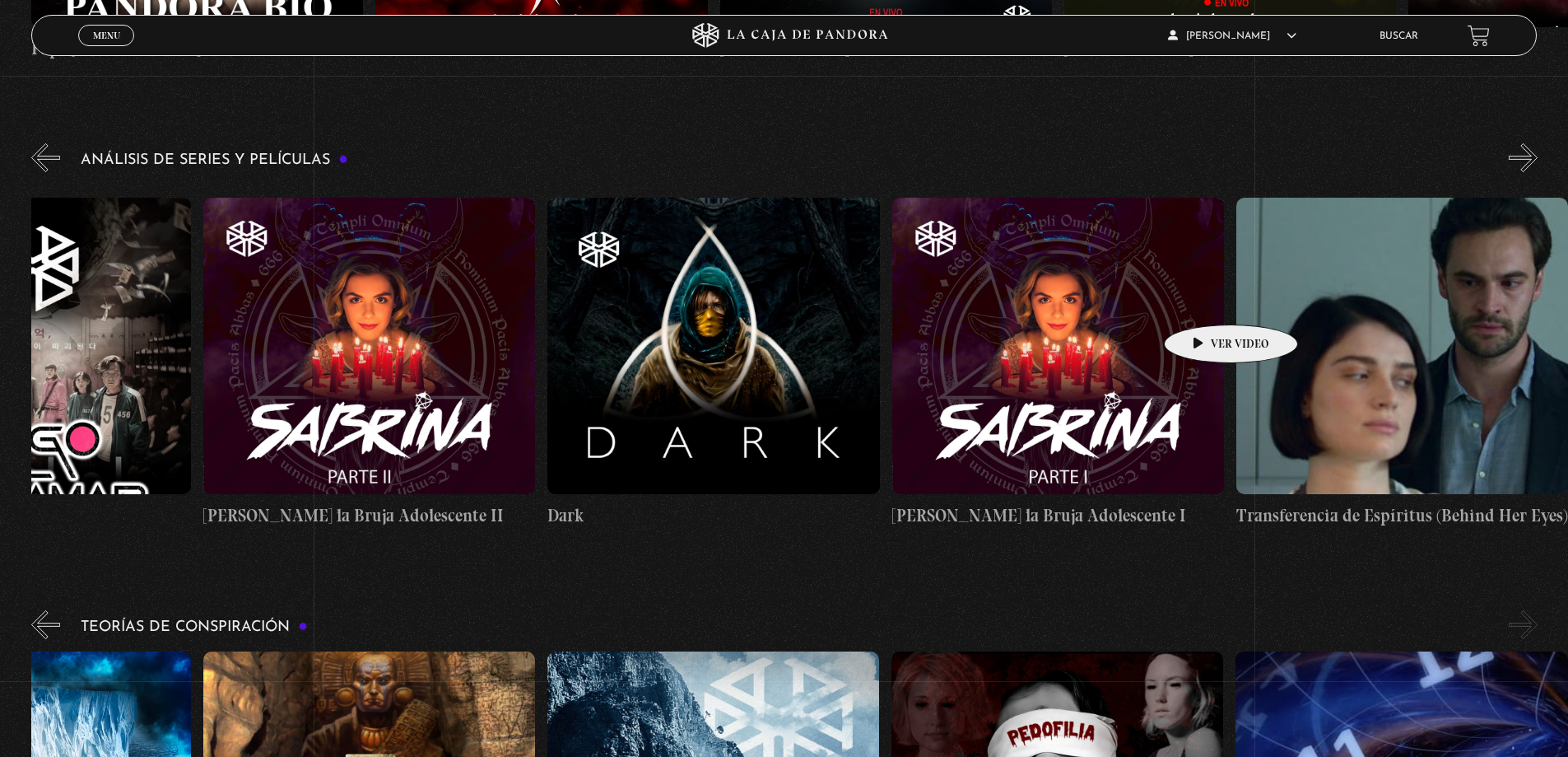
drag, startPoint x: 1335, startPoint y: 301, endPoint x: 572, endPoint y: 343, distance: 764.2
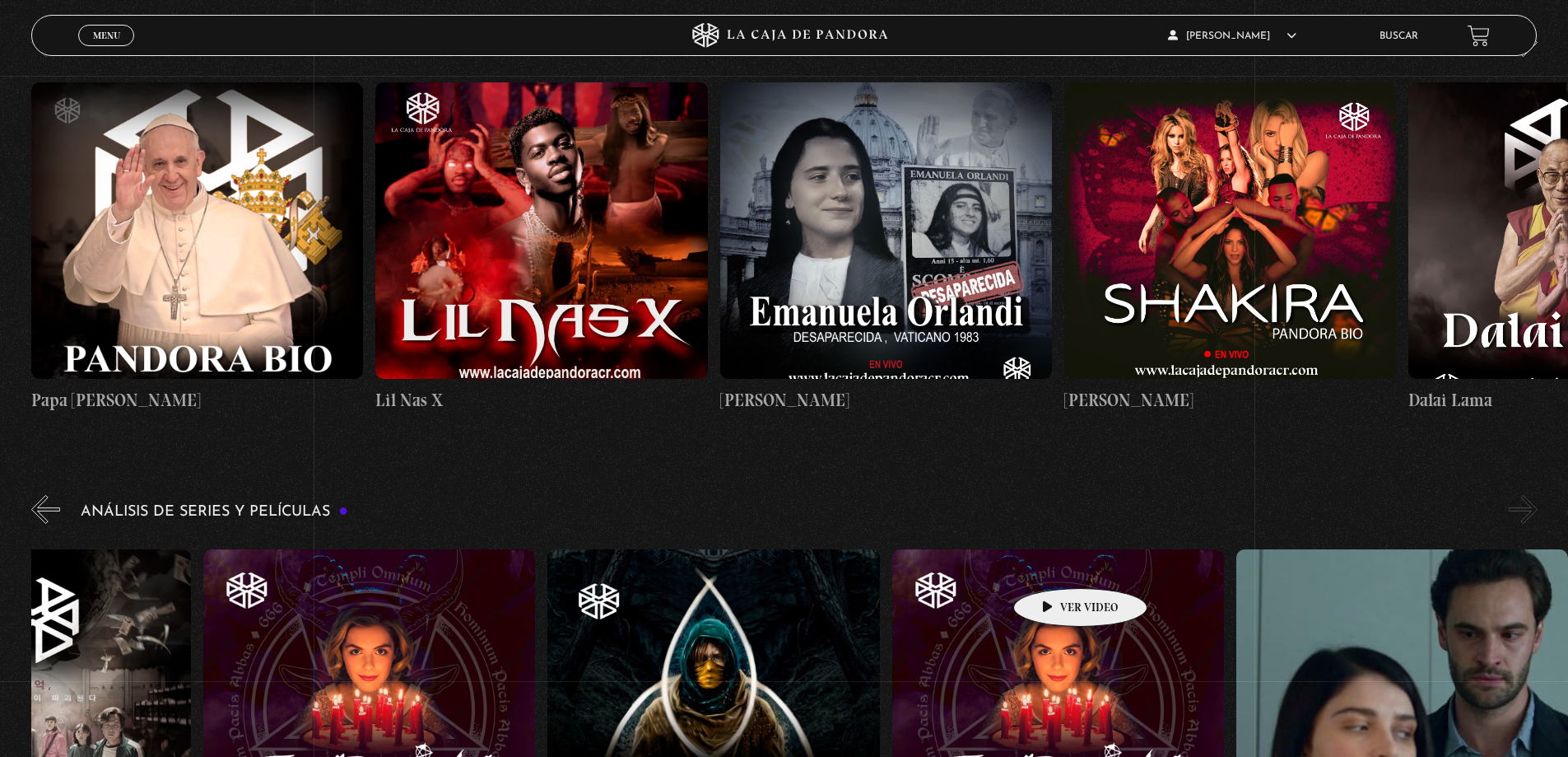
scroll to position [2705, 0]
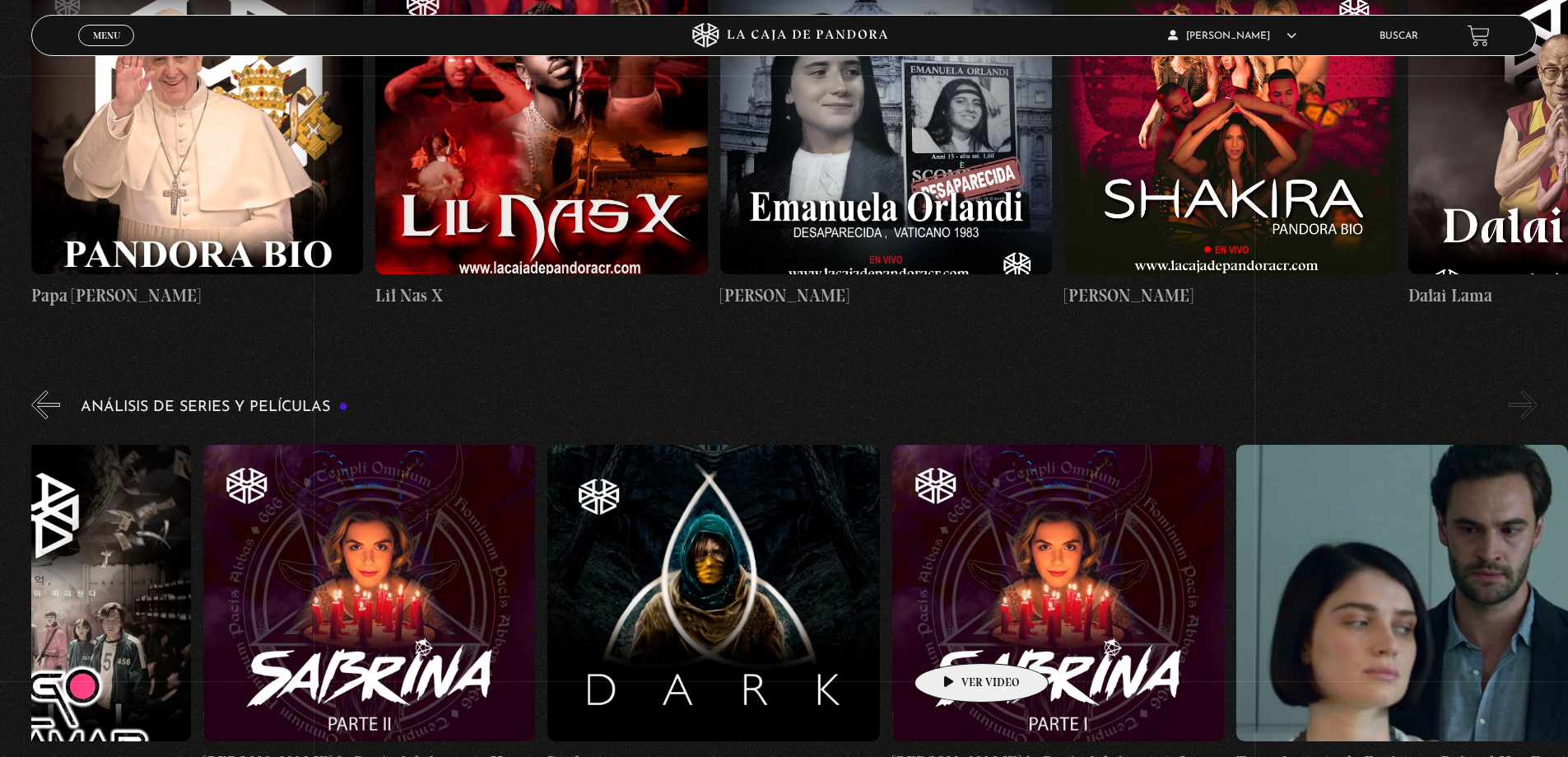
drag, startPoint x: 1453, startPoint y: 582, endPoint x: 867, endPoint y: 635, distance: 588.4
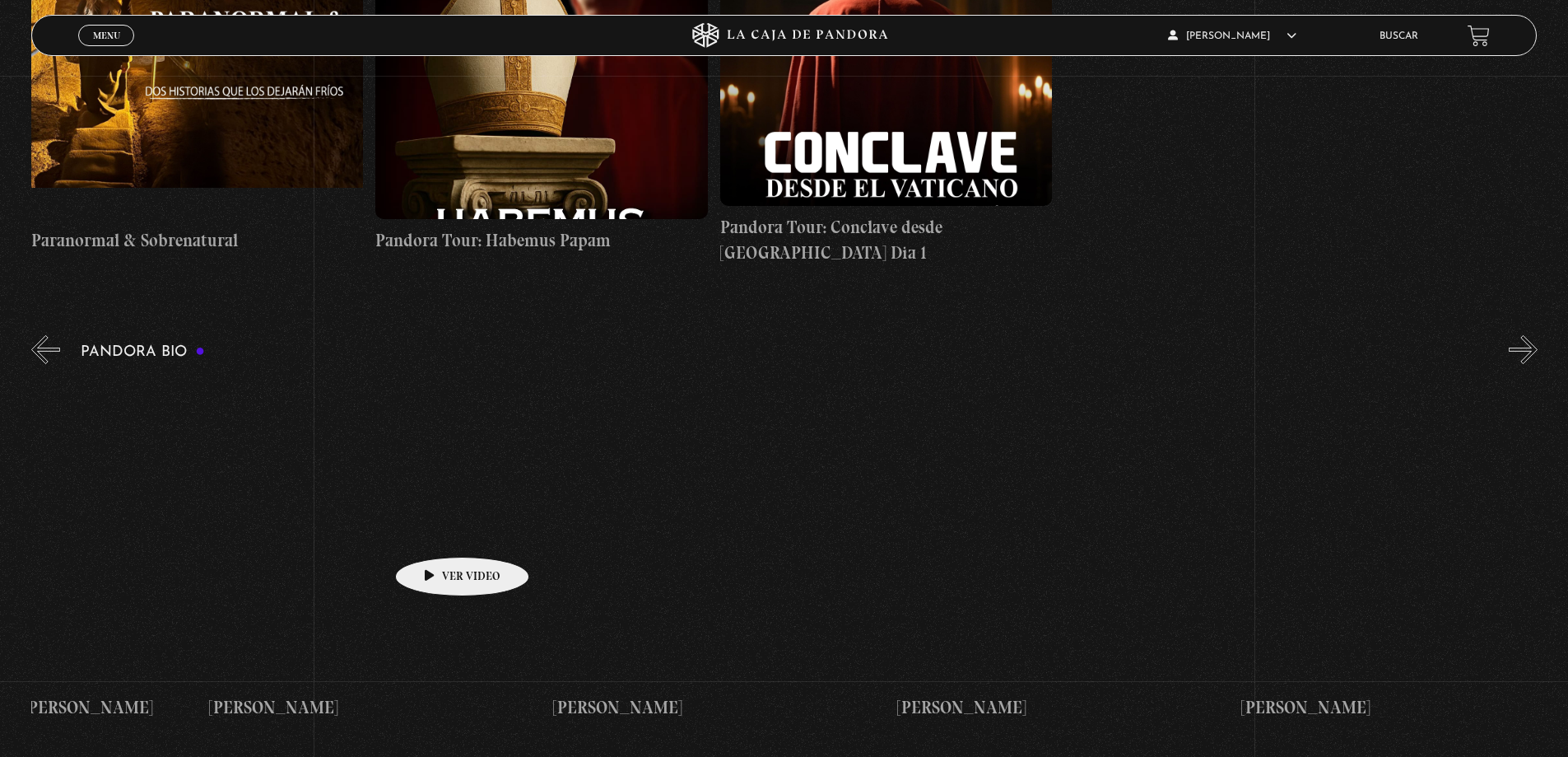
scroll to position [0, 4886]
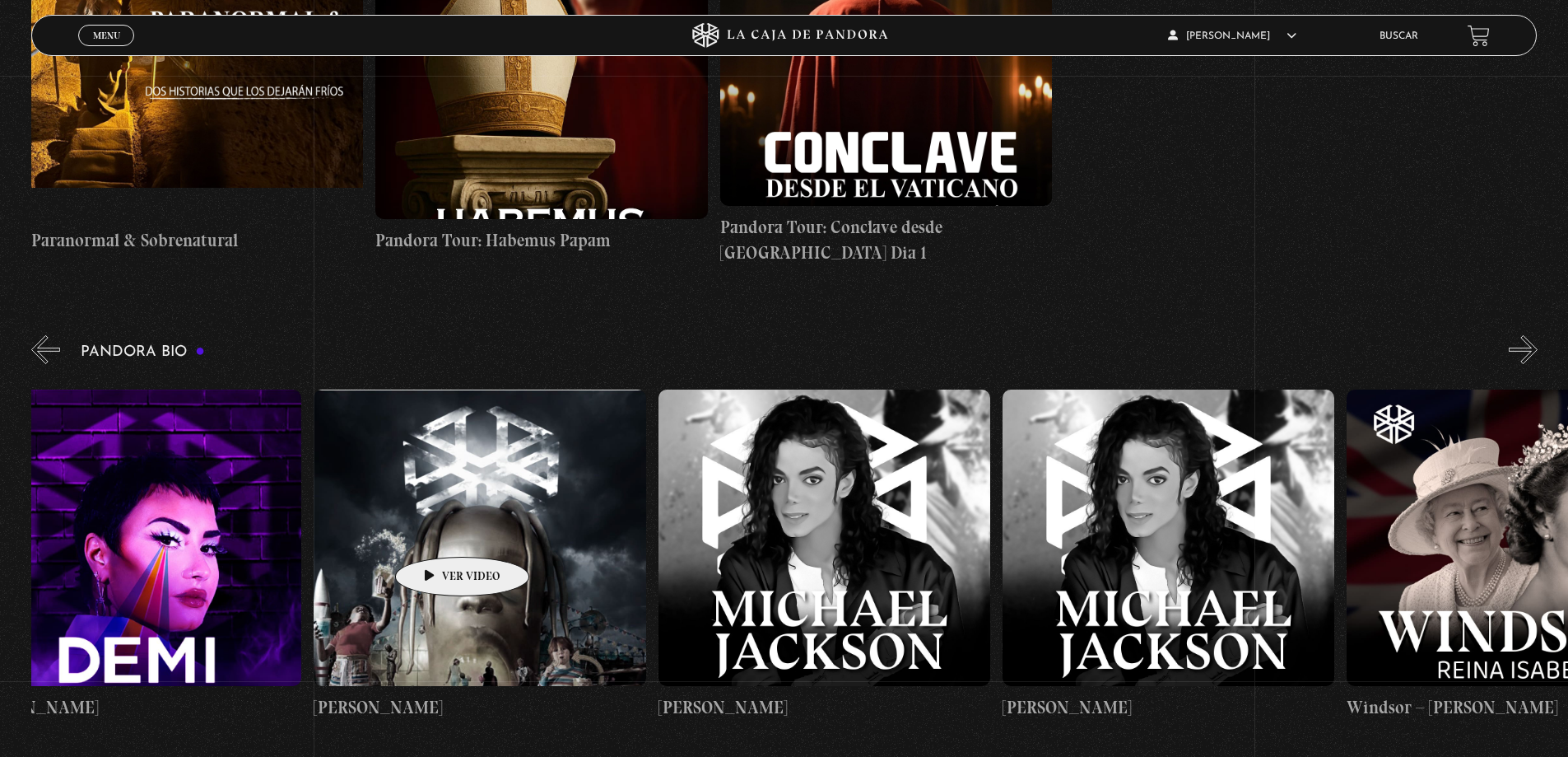
drag, startPoint x: 1332, startPoint y: 547, endPoint x: 681, endPoint y: 514, distance: 651.8
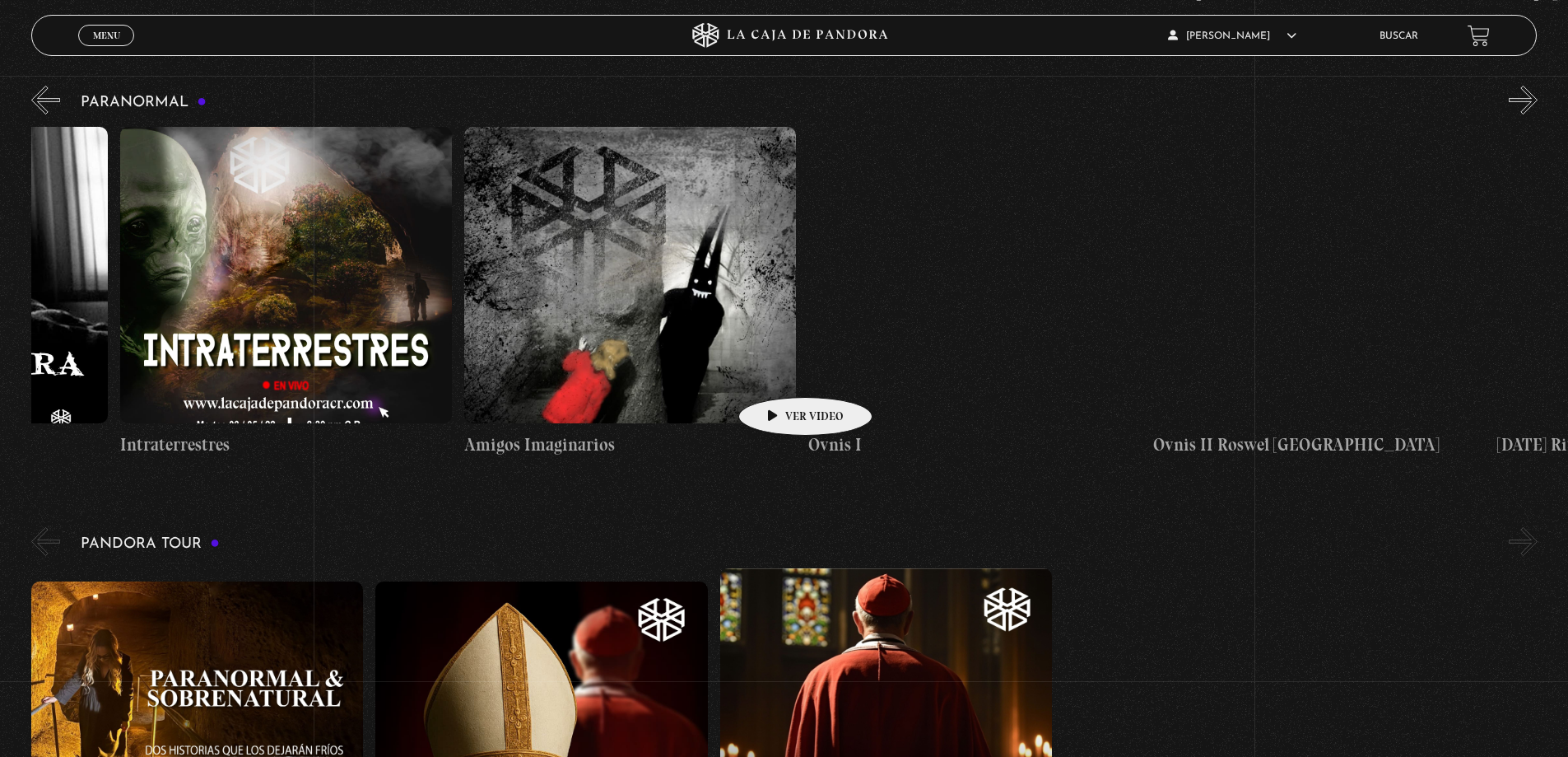
scroll to position [0, 2238]
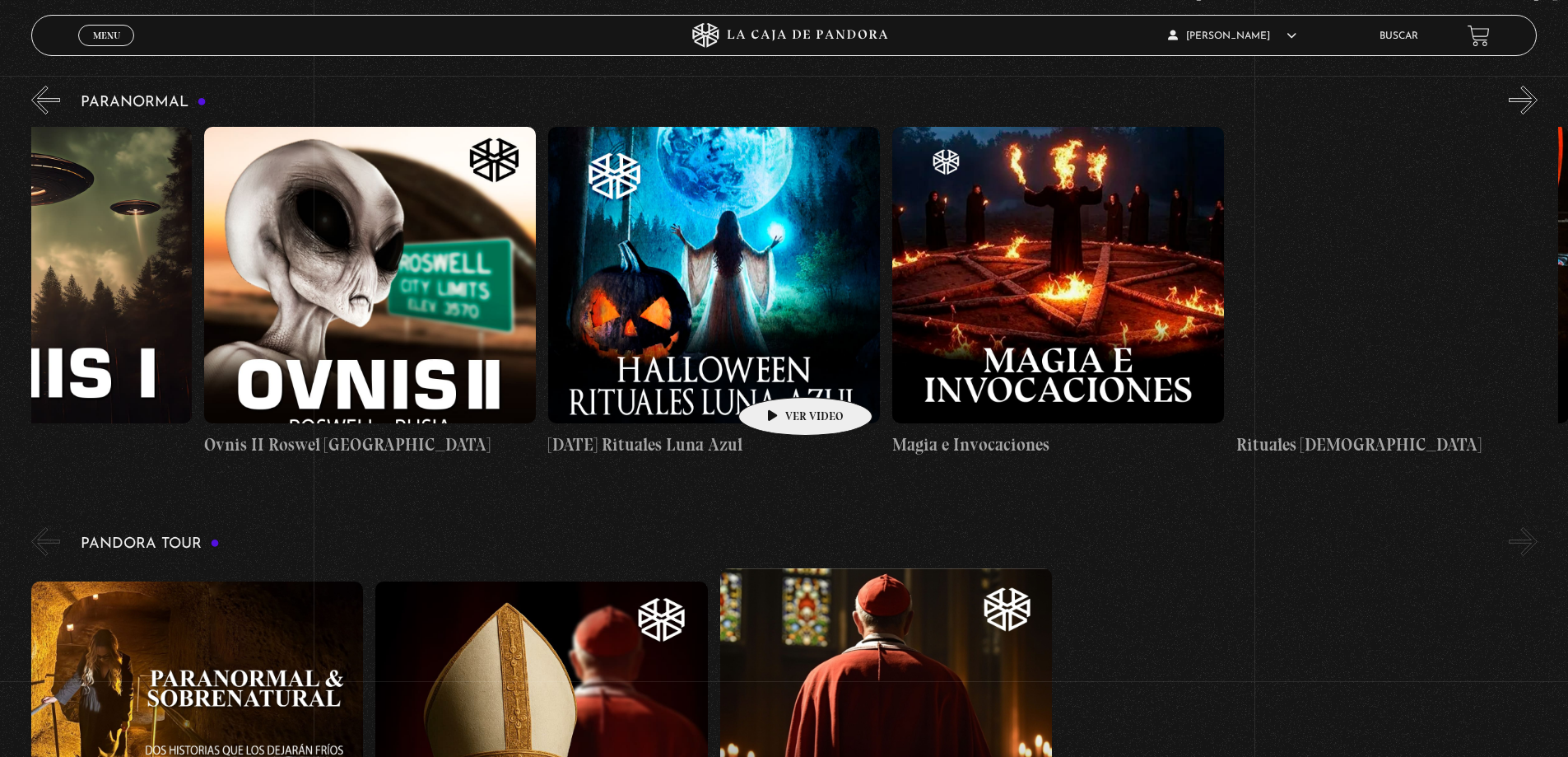
drag, startPoint x: 1165, startPoint y: 358, endPoint x: 614, endPoint y: 388, distance: 551.8
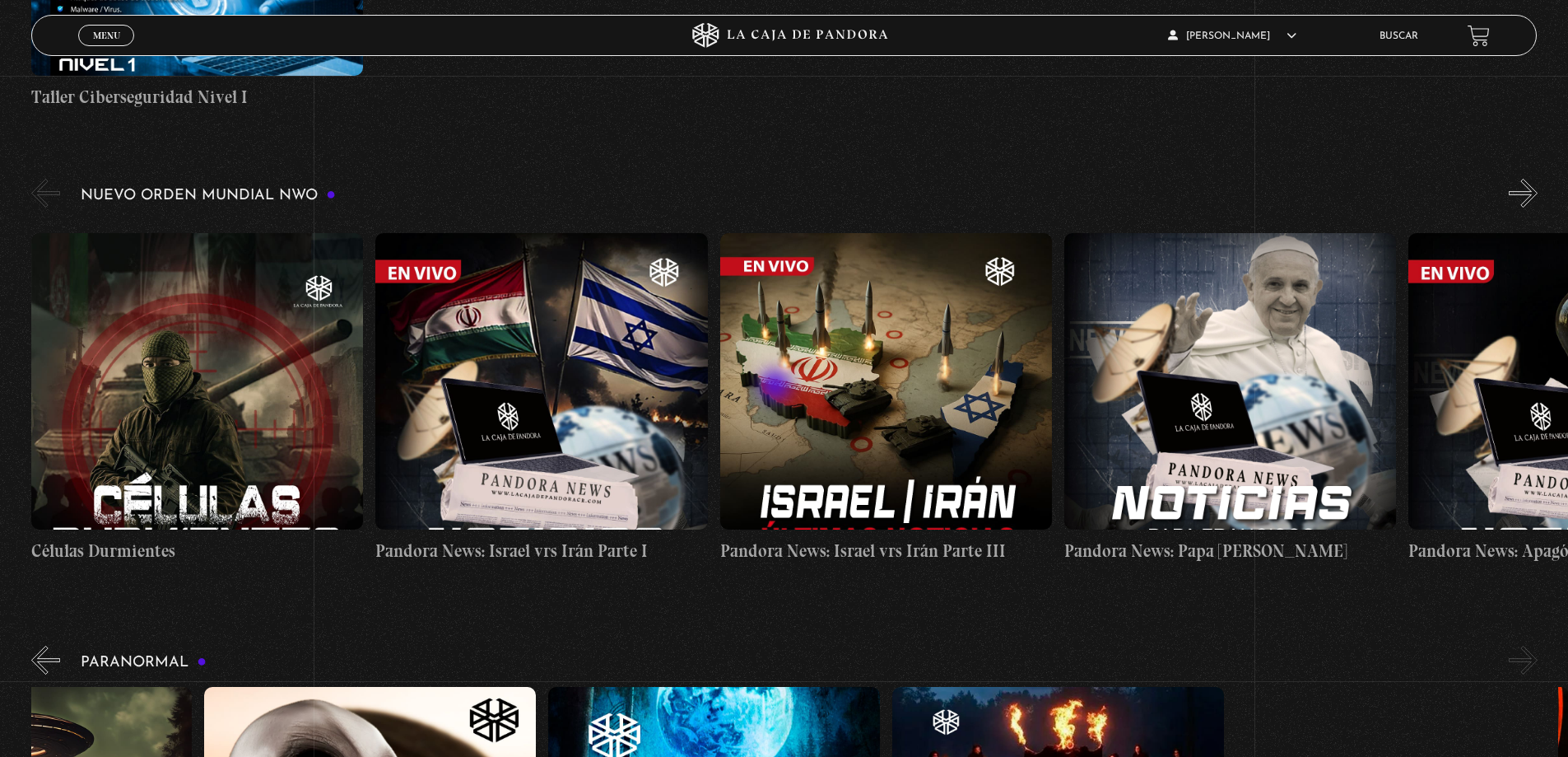
scroll to position [1058, 0]
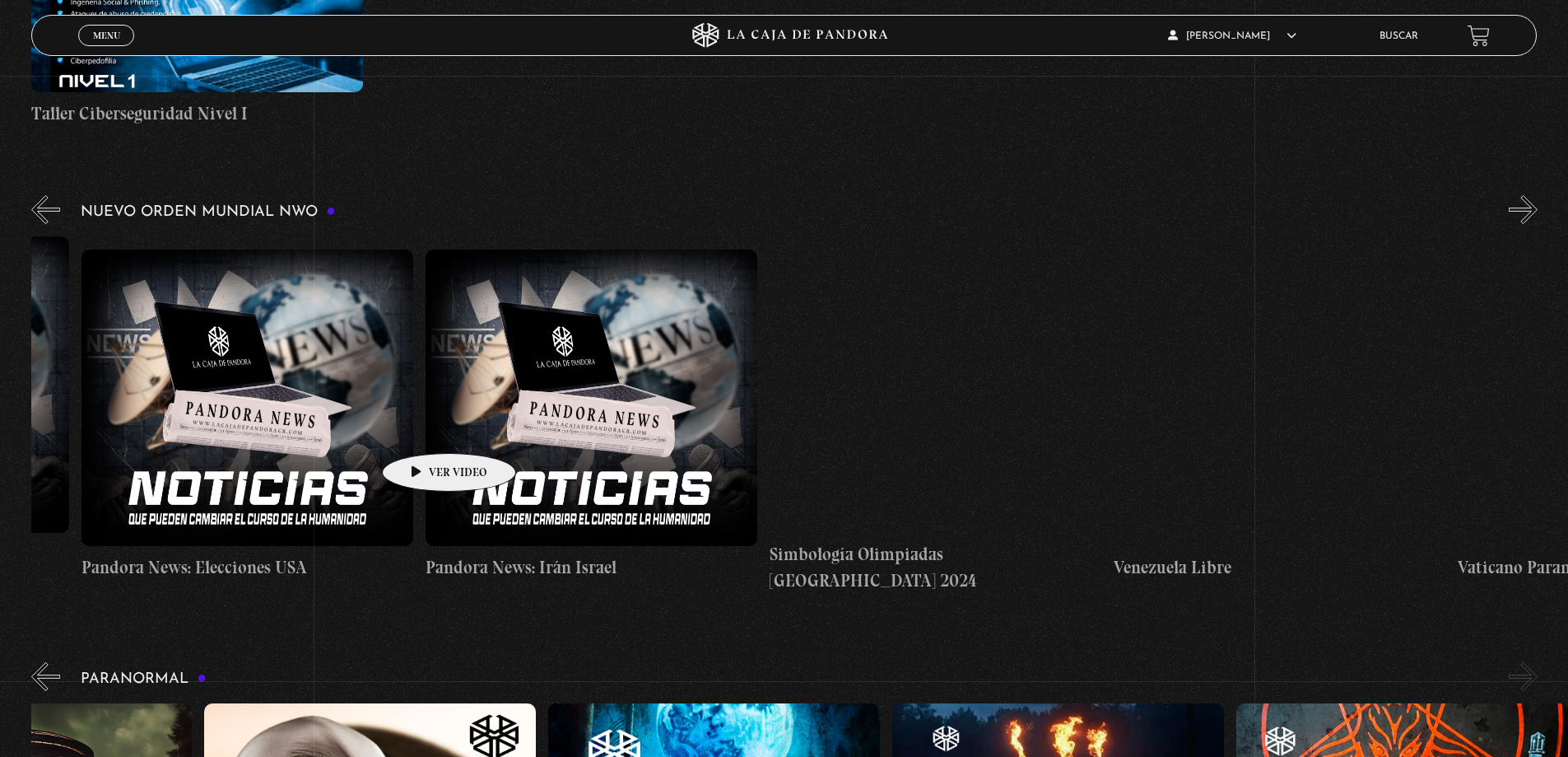
drag, startPoint x: 1157, startPoint y: 444, endPoint x: 326, endPoint y: 432, distance: 831.1
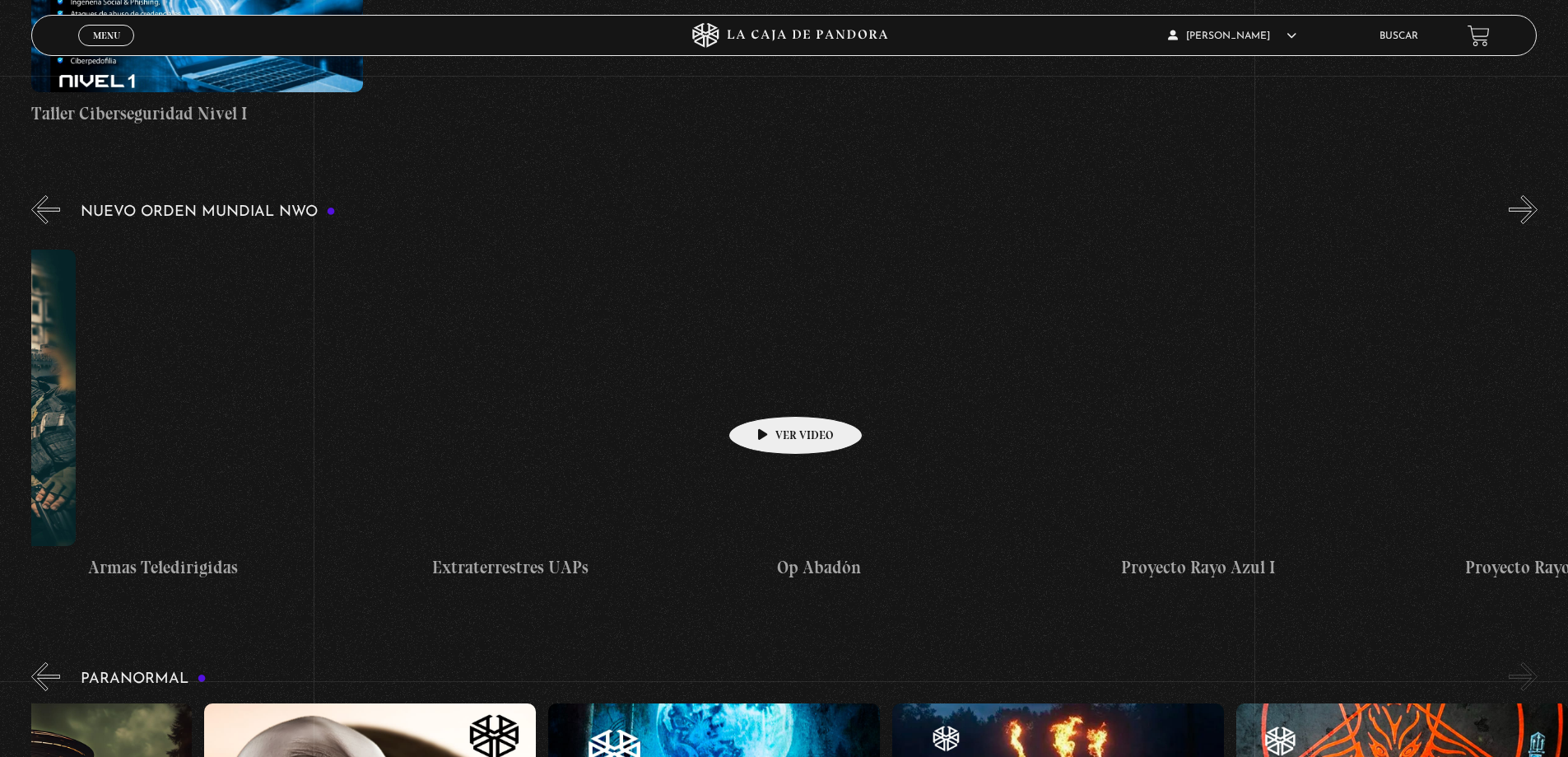
drag, startPoint x: 1333, startPoint y: 392, endPoint x: 567, endPoint y: 392, distance: 766.0
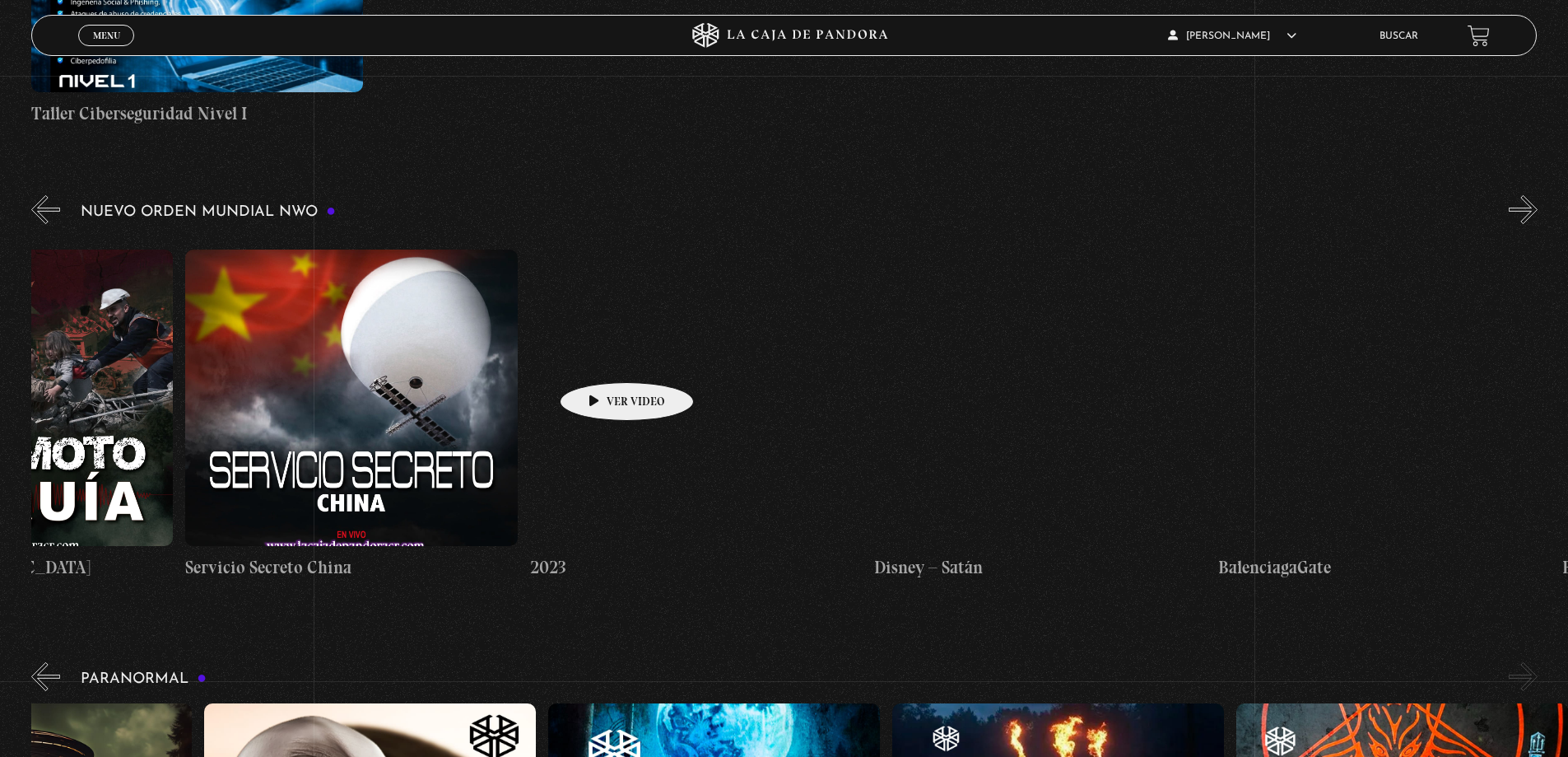
drag, startPoint x: 1308, startPoint y: 347, endPoint x: 335, endPoint y: 366, distance: 973.2
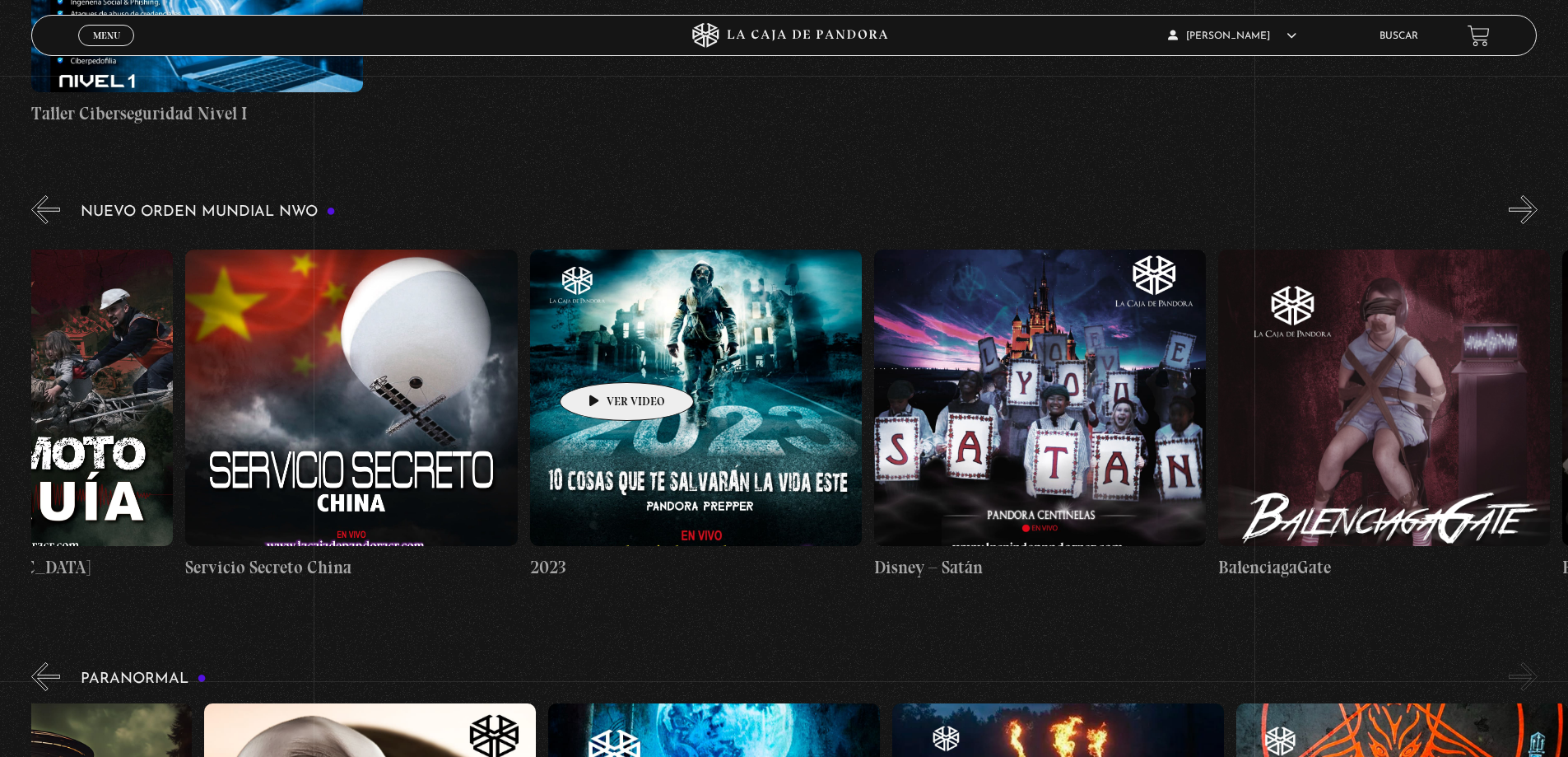
click at [335, 366] on div "Células Durmientes Pandora News: Israel vrs Irán Parte I Pandora News: Israel v…" at bounding box center [358, 414] width 26511 height 356
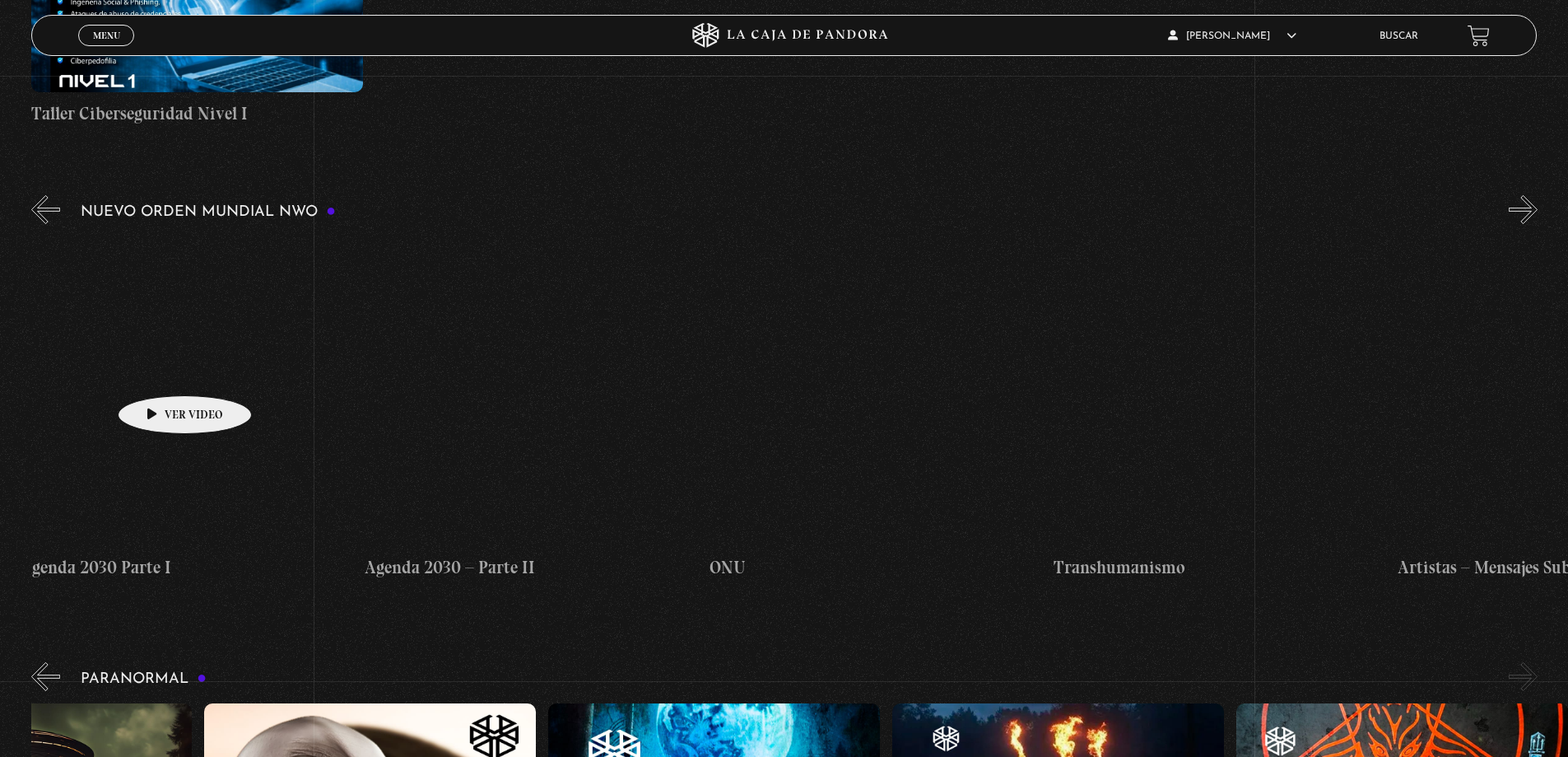
drag, startPoint x: 1291, startPoint y: 343, endPoint x: 208, endPoint y: 396, distance: 1084.3
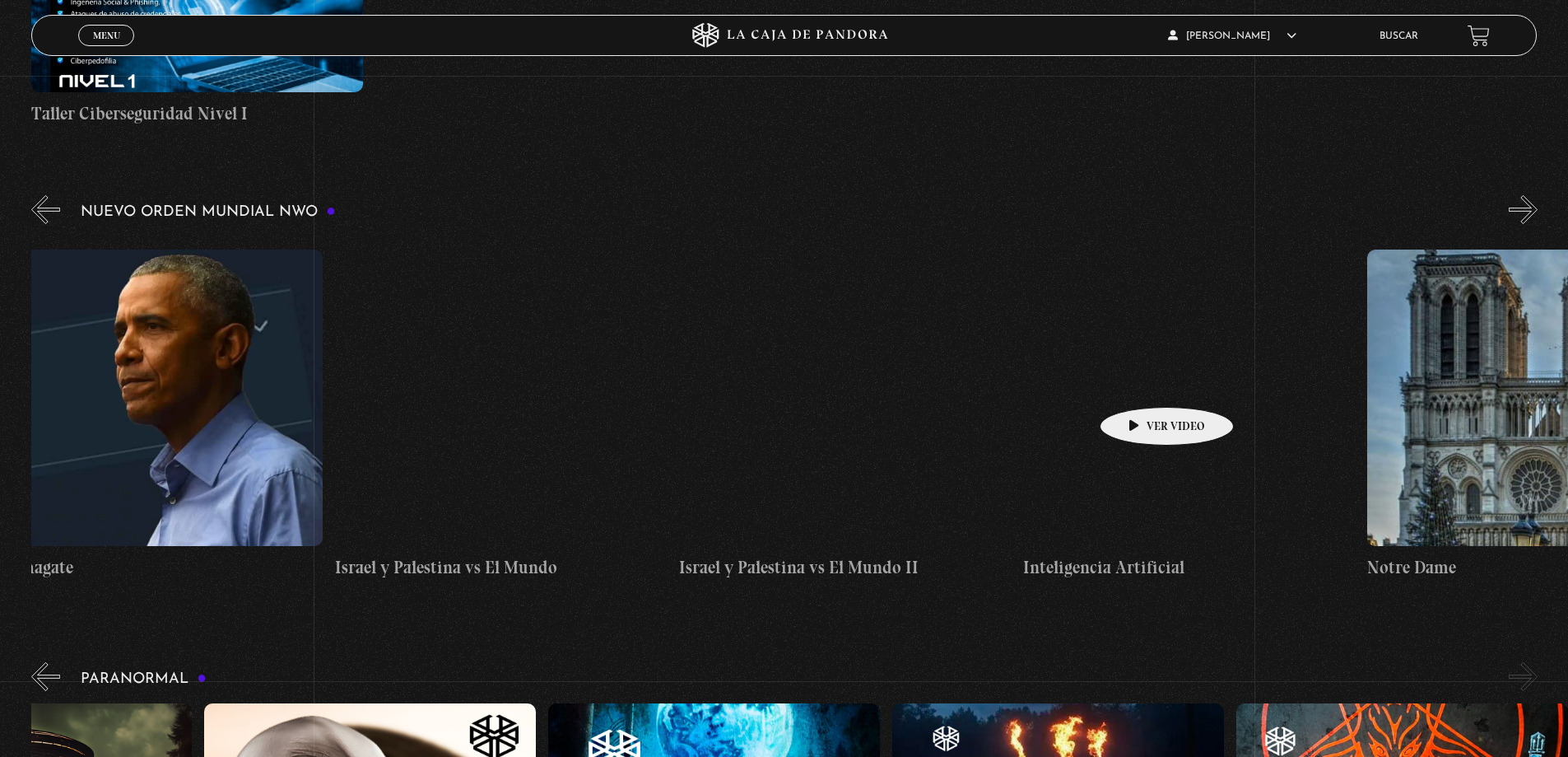
drag, startPoint x: 1185, startPoint y: 383, endPoint x: -72, endPoint y: 376, distance: 1257.0
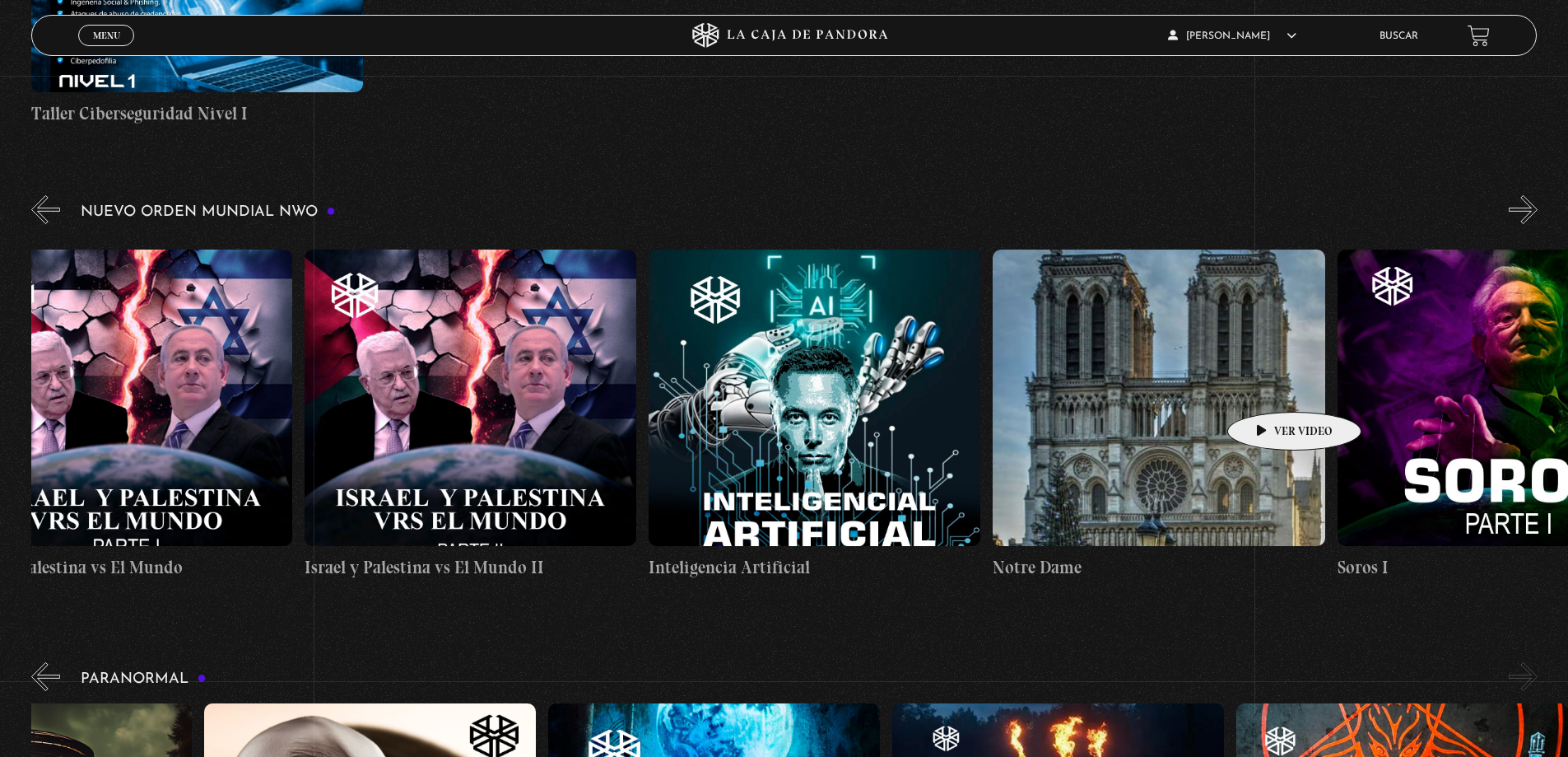
scroll to position [0, 24961]
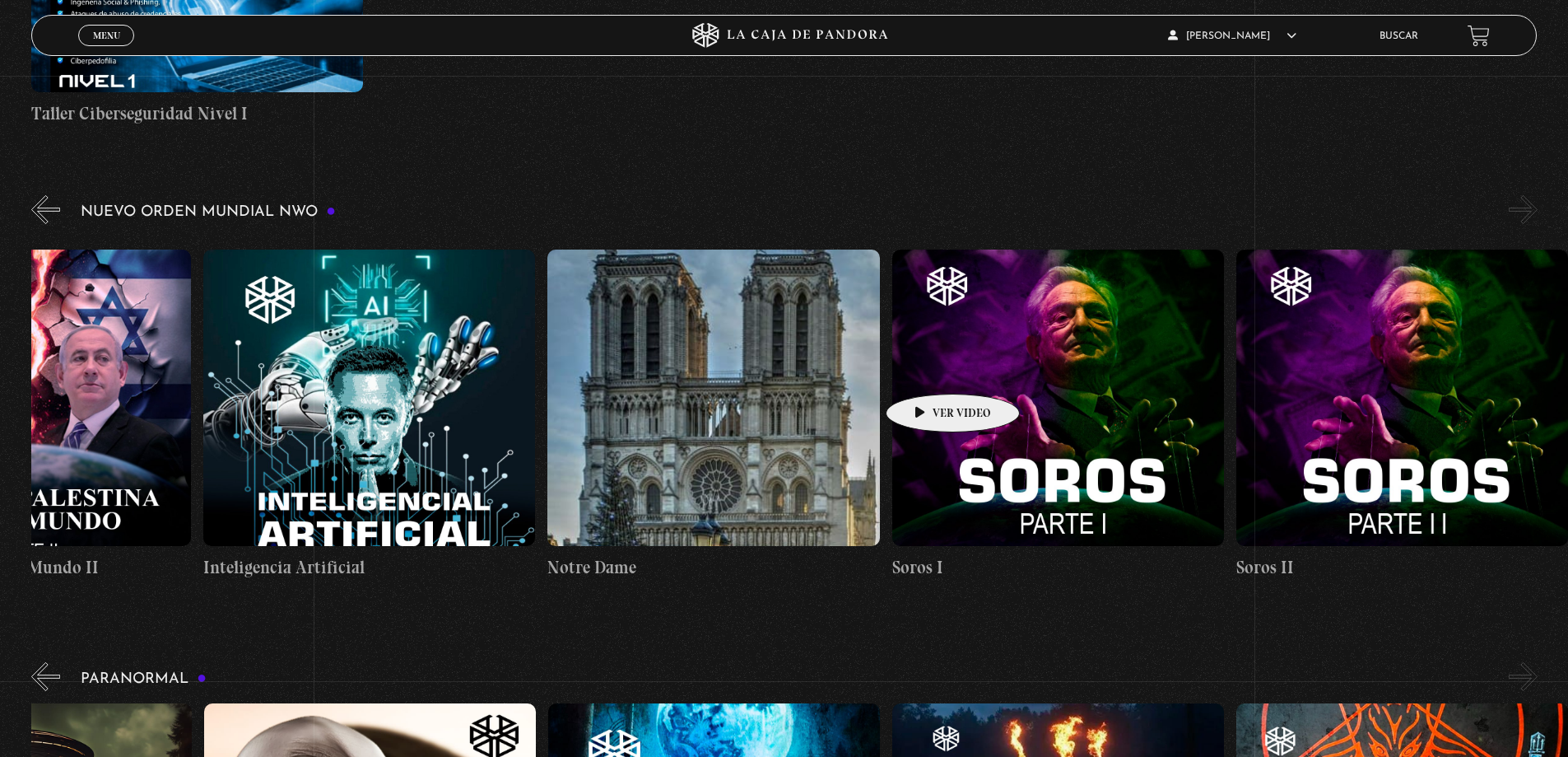
drag, startPoint x: 965, startPoint y: 369, endPoint x: 464, endPoint y: 386, distance: 501.3
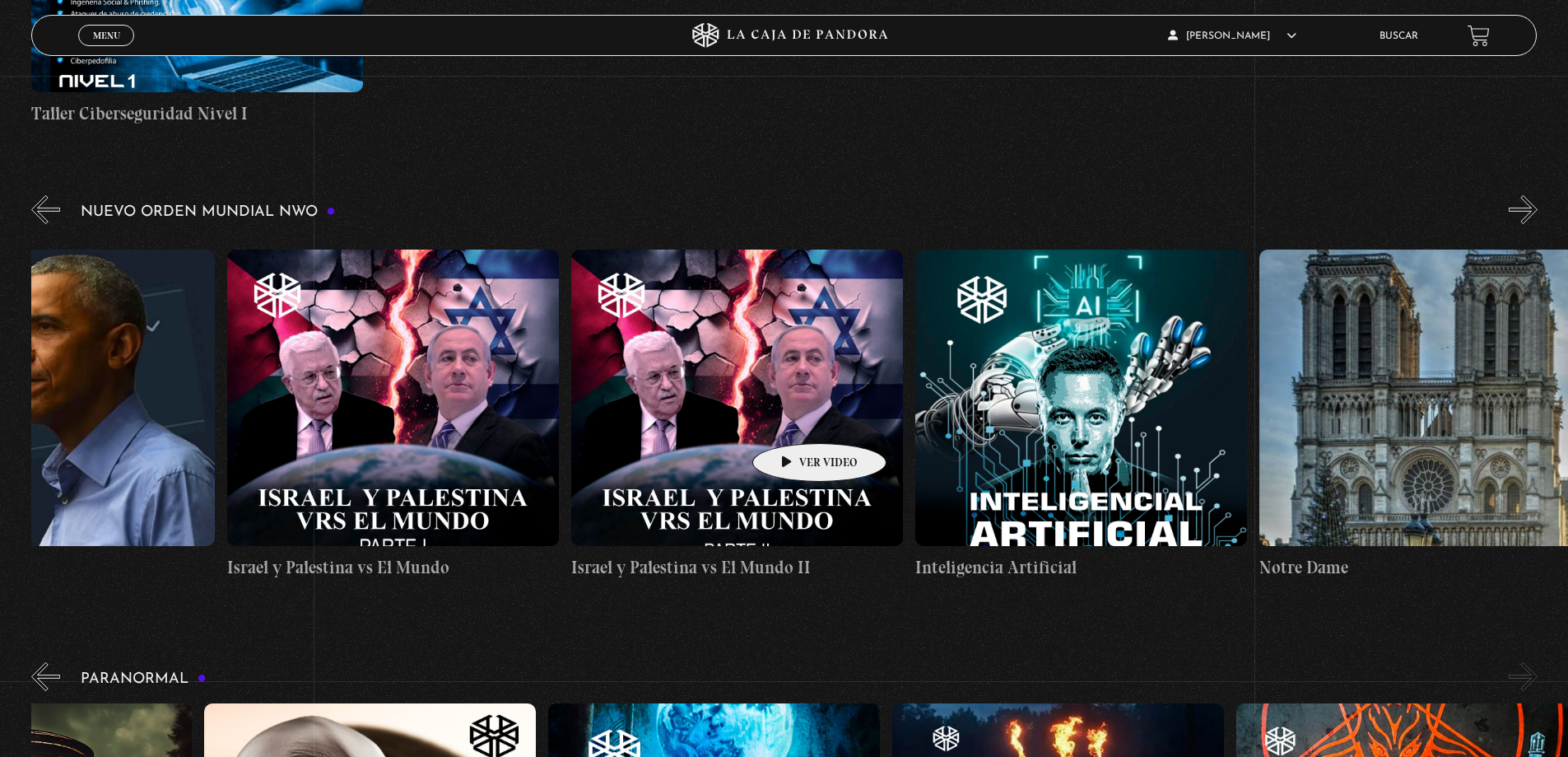
drag, startPoint x: 675, startPoint y: 434, endPoint x: 820, endPoint y: 413, distance: 146.5
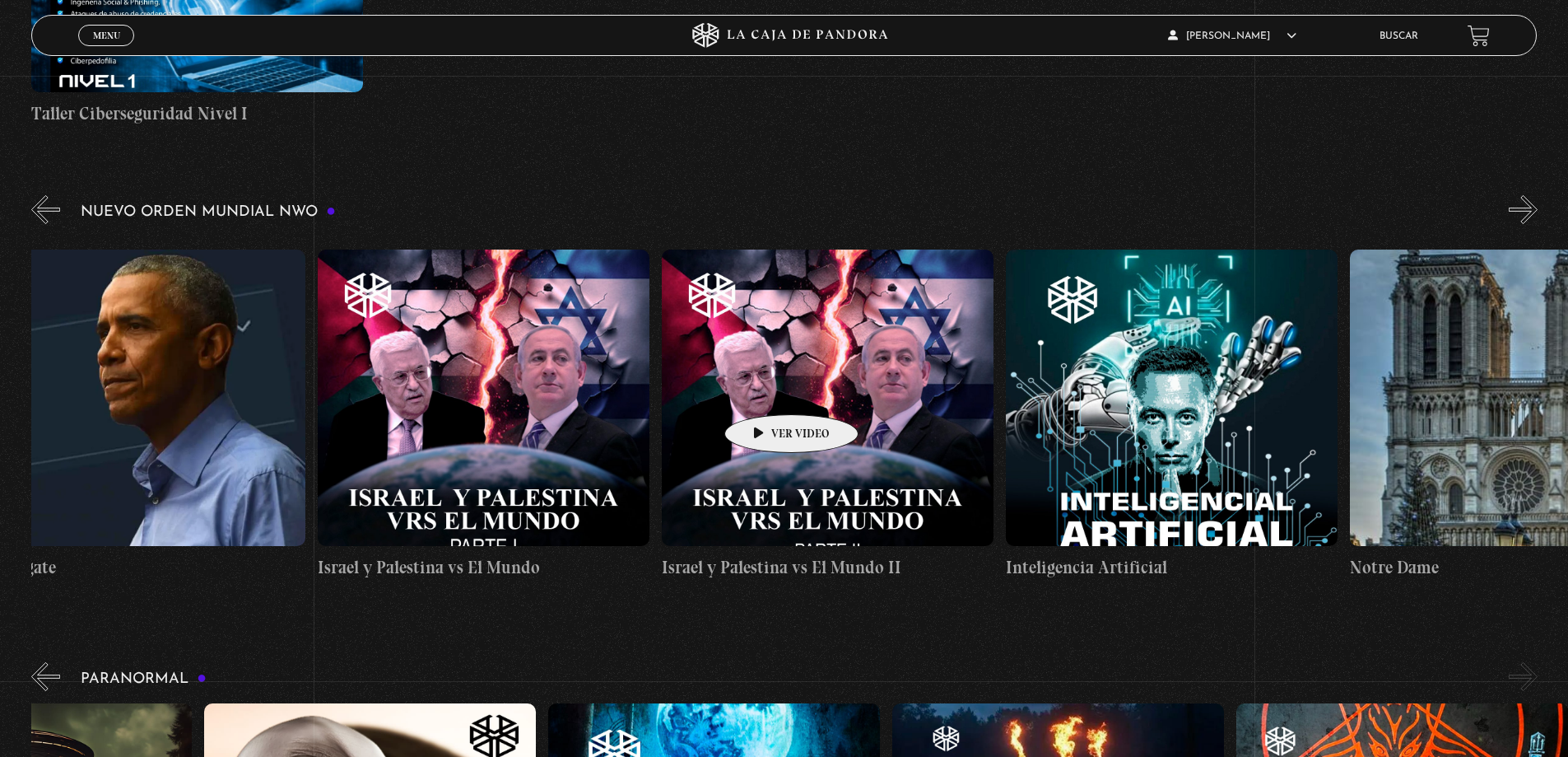
scroll to position [0, 24150]
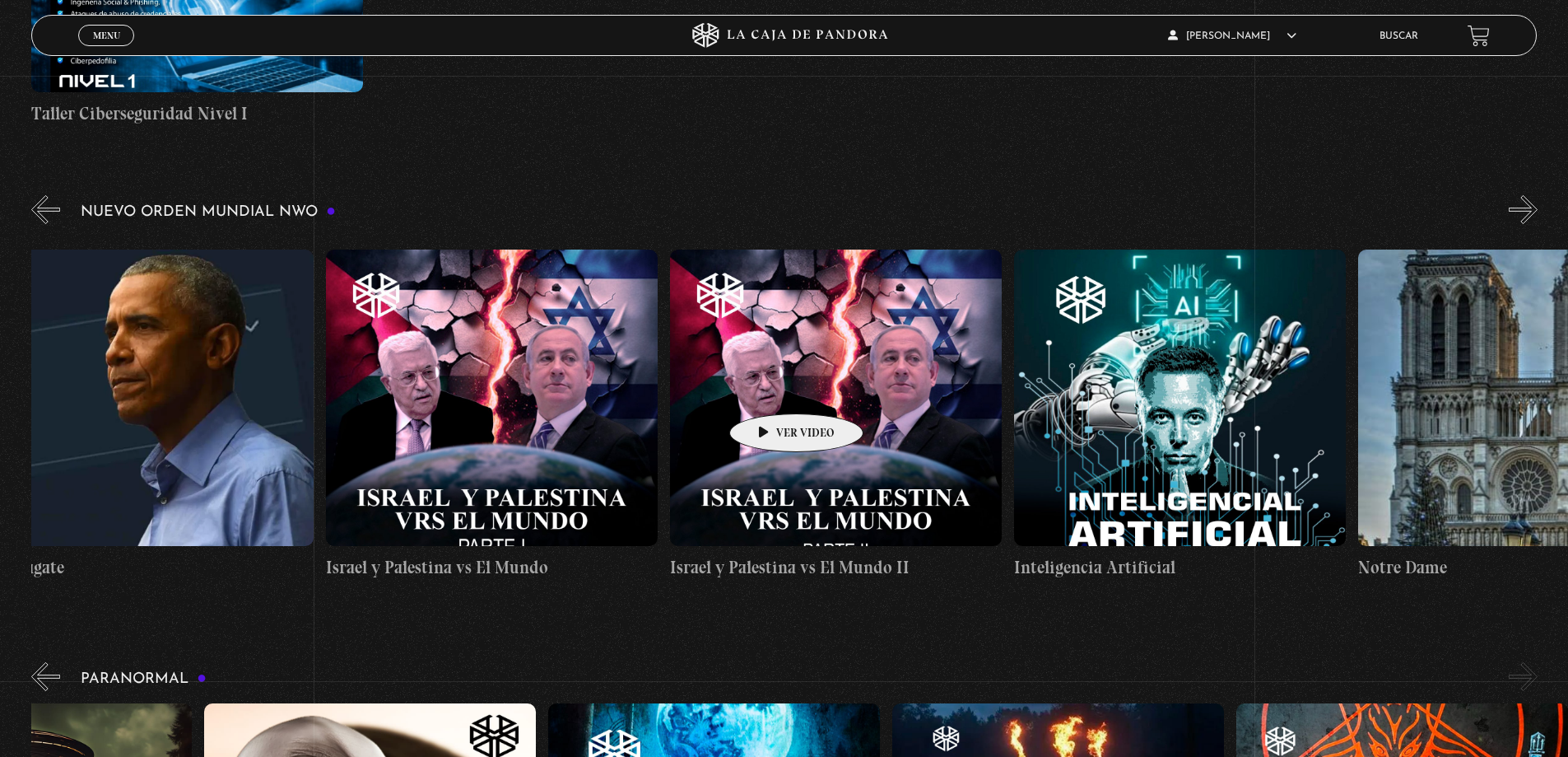
drag, startPoint x: 754, startPoint y: 389, endPoint x: 770, endPoint y: 388, distance: 16.0
click at [770, 388] on figure at bounding box center [836, 398] width 332 height 296
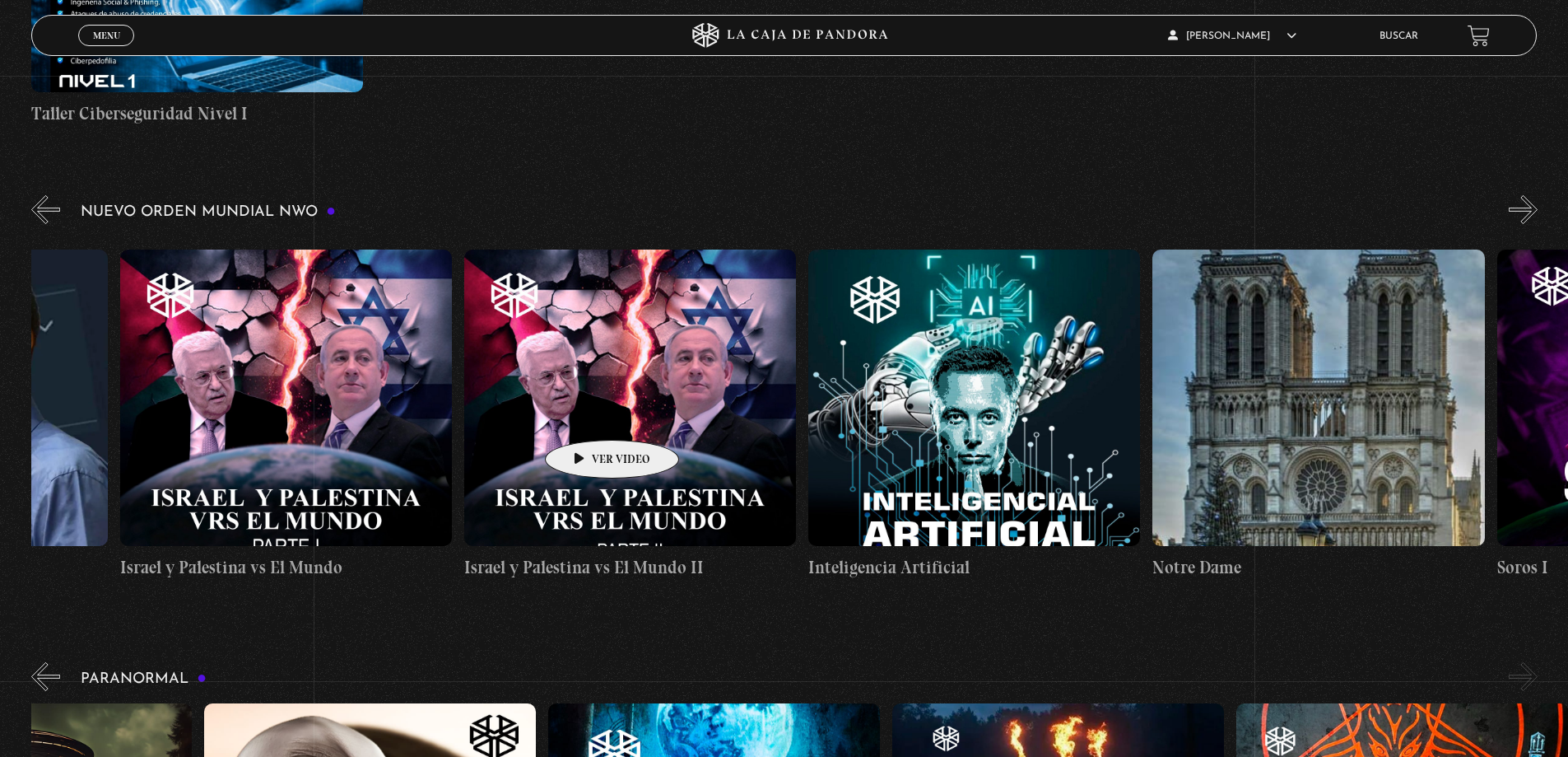
scroll to position [0, 24438]
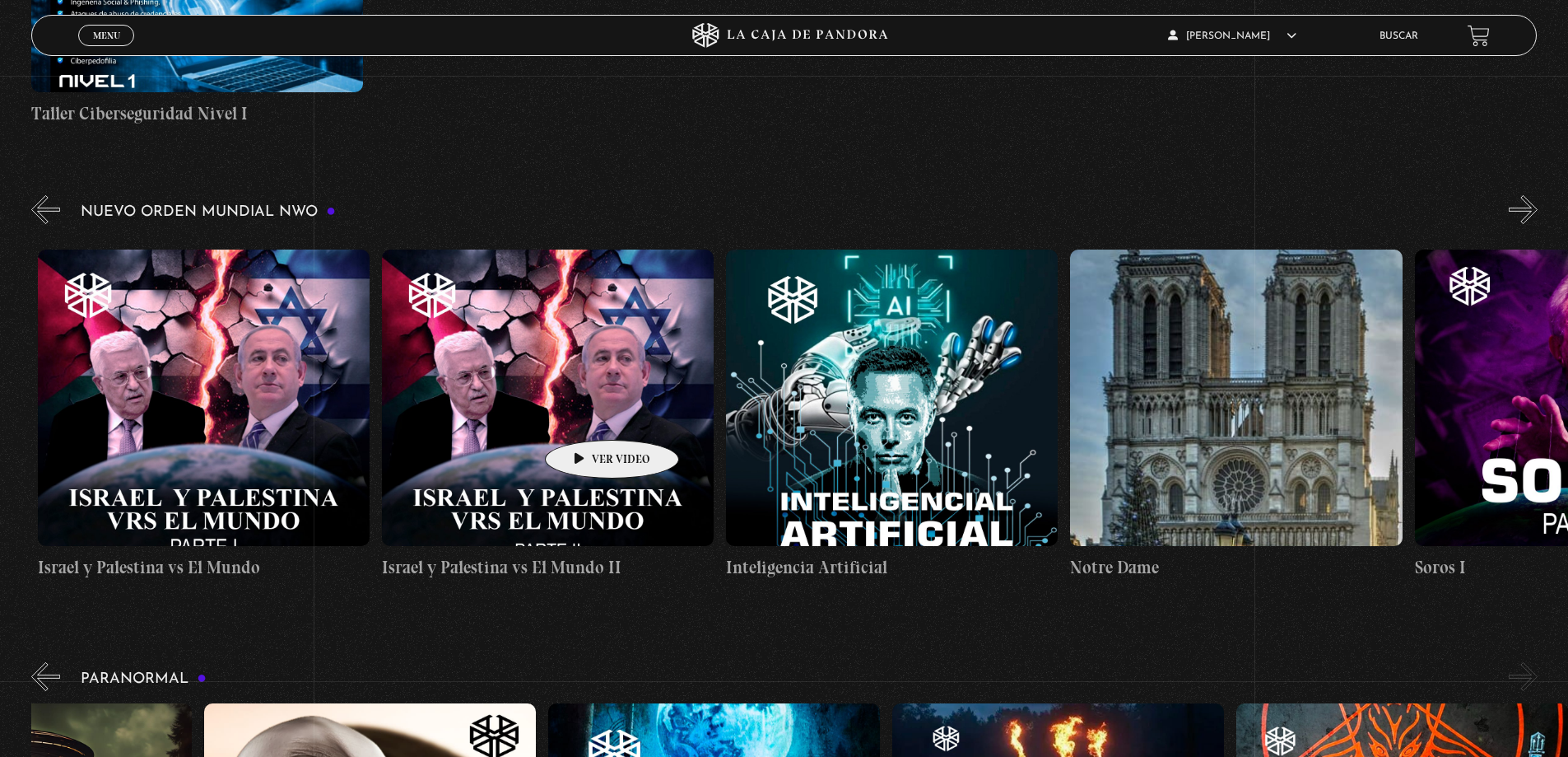
drag, startPoint x: 658, startPoint y: 420, endPoint x: 570, endPoint y: 417, distance: 88.1
click at [304, 418] on figure at bounding box center [204, 398] width 332 height 296
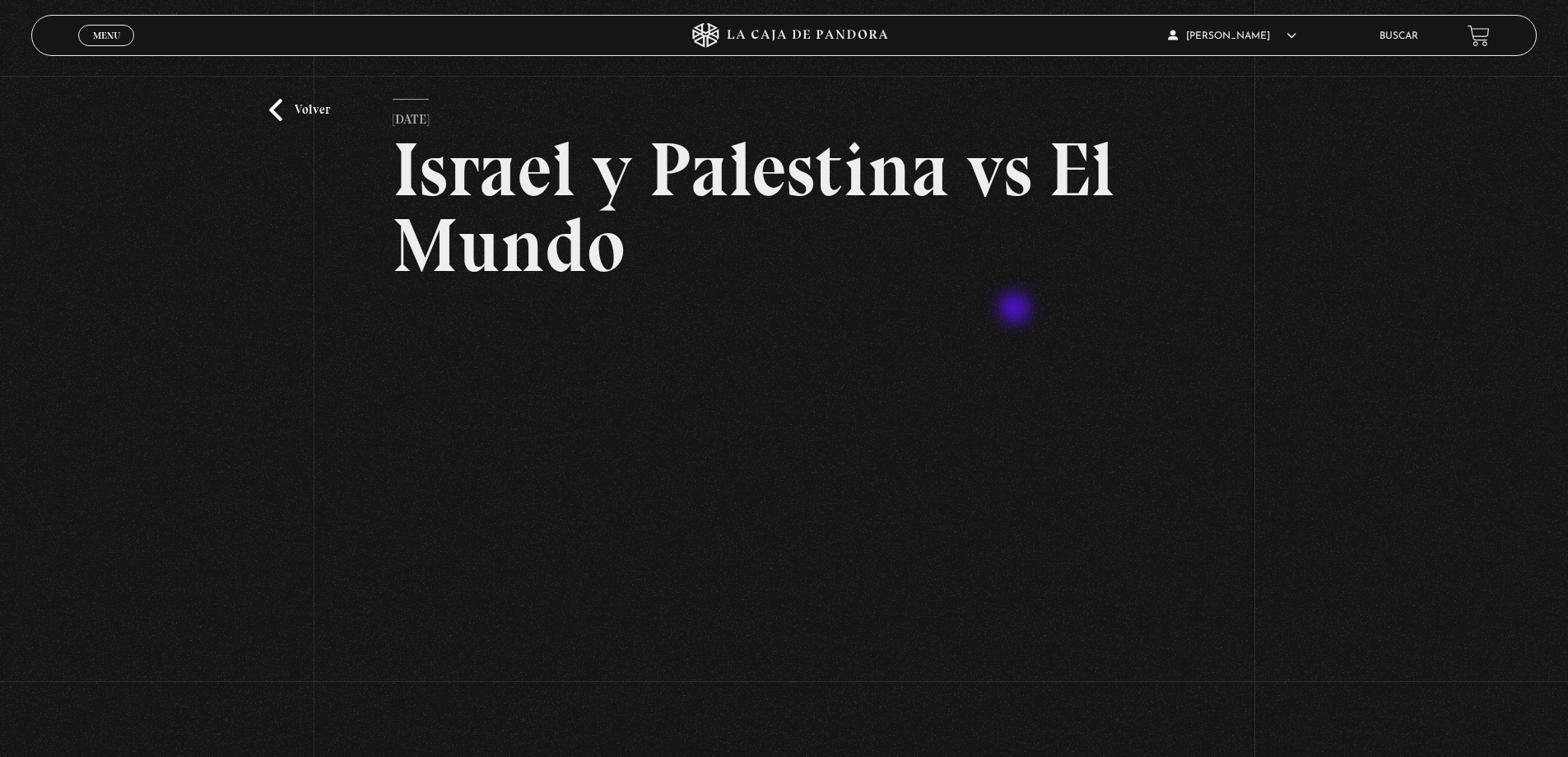
scroll to position [82, 0]
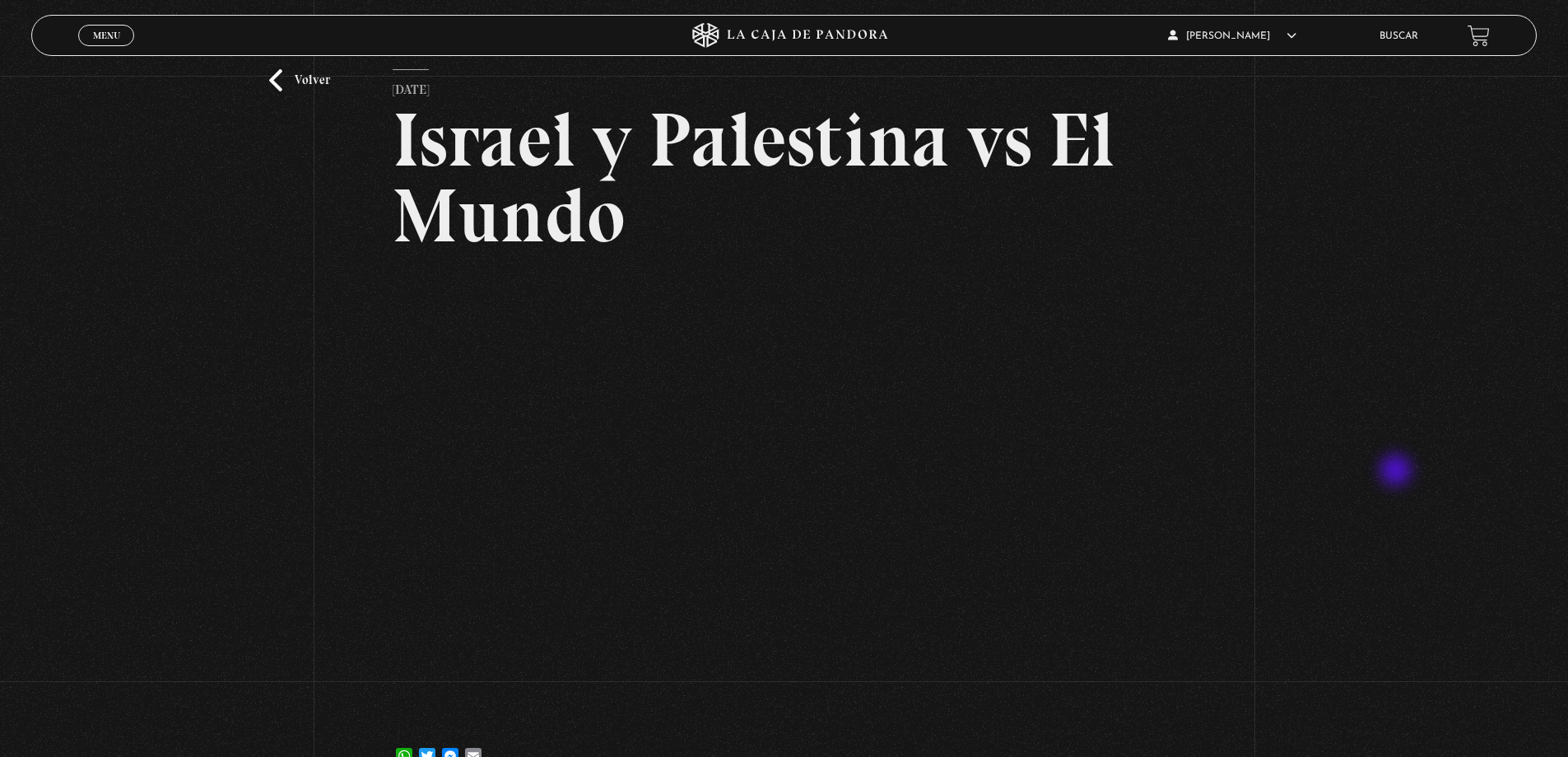
click at [1398, 472] on div "Volver 2 julio, 2021 Israel y Palestina vs El Mundo WhatsApp Twitter Messenger …" at bounding box center [784, 393] width 1568 height 801
click at [1247, 555] on div "Volver 2 julio, 2021 Israel y Palestina vs El Mundo WhatsApp Twitter Messenger …" at bounding box center [784, 393] width 1568 height 801
click at [1345, 474] on div "Volver 2 julio, 2021 Israel y Palestina vs El Mundo WhatsApp Twitter Messenger …" at bounding box center [784, 393] width 1568 height 801
click at [1384, 340] on div "Volver 2 julio, 2021 Israel y Palestina vs El Mundo WhatsApp Twitter Messenger …" at bounding box center [784, 393] width 1568 height 801
click at [1351, 497] on div "Volver 2 julio, 2021 Israel y Palestina vs El Mundo WhatsApp Twitter Messenger …" at bounding box center [784, 393] width 1568 height 801
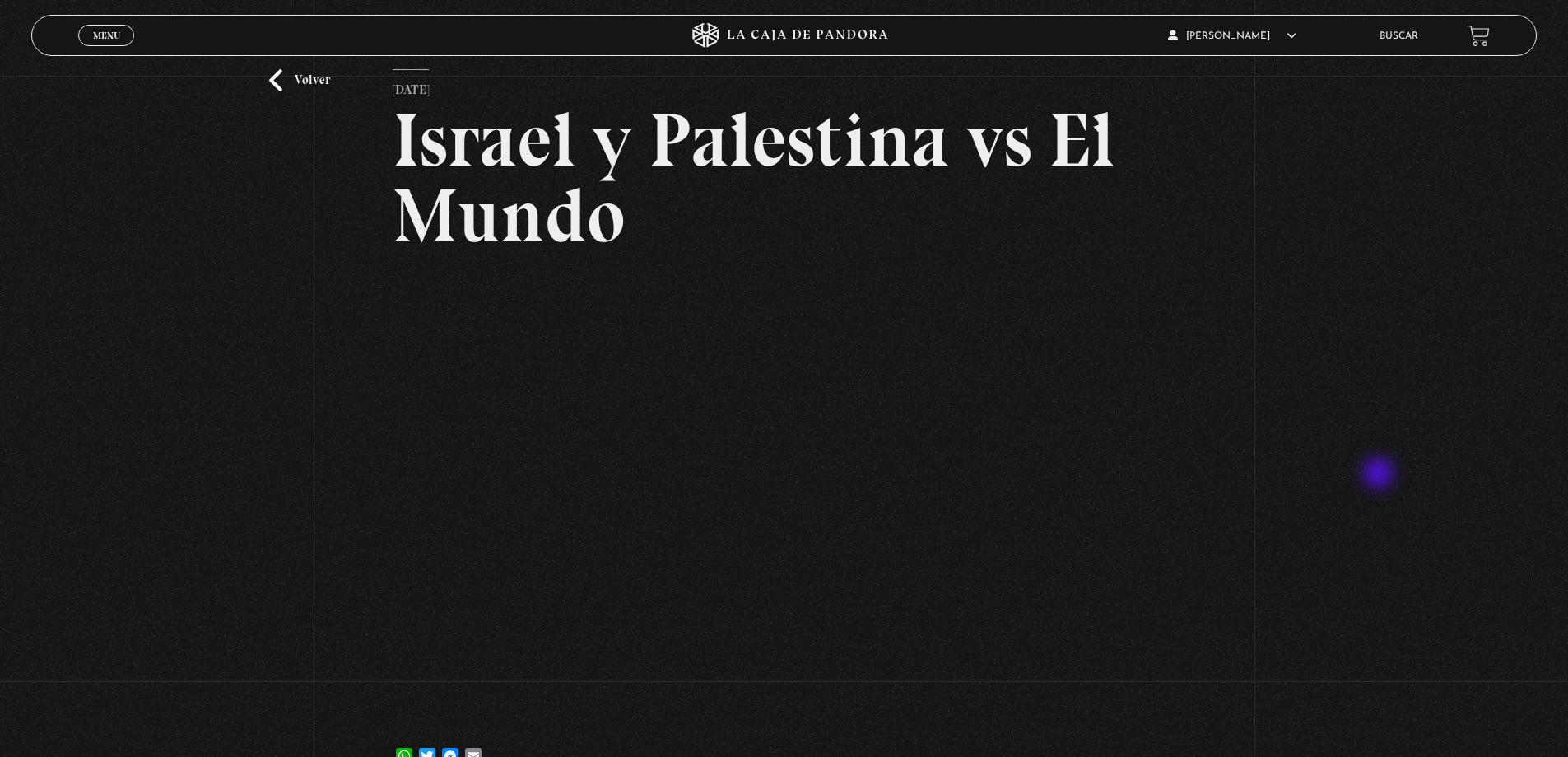
click at [1380, 474] on div "Volver 2 julio, 2021 Israel y Palestina vs El Mundo WhatsApp Twitter Messenger …" at bounding box center [784, 393] width 1568 height 801
click at [1373, 436] on div "Volver 2 julio, 2021 Israel y Palestina vs El Mundo WhatsApp Twitter Messenger …" at bounding box center [784, 393] width 1568 height 801
